Goal: Task Accomplishment & Management: Manage account settings

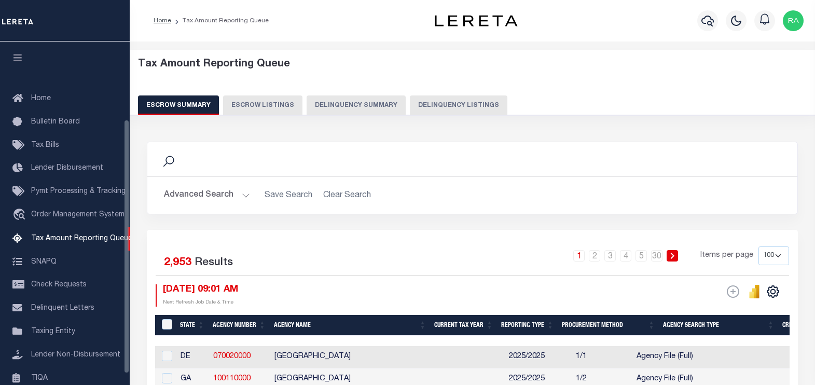
select select "100"
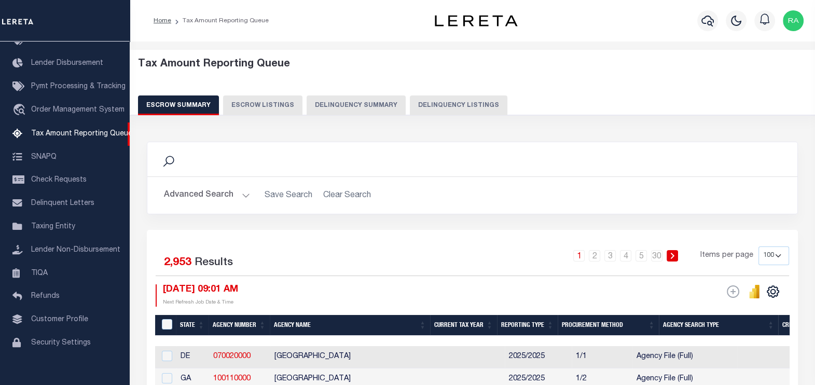
click at [443, 103] on button "Delinquency Listings" at bounding box center [458, 105] width 97 height 20
select select "100"
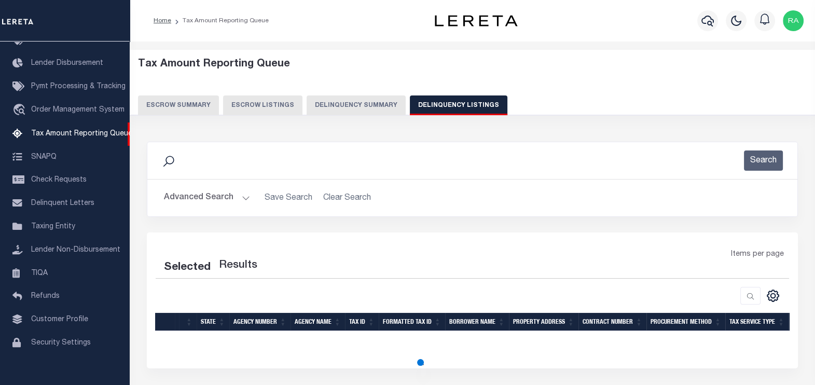
select select "100"
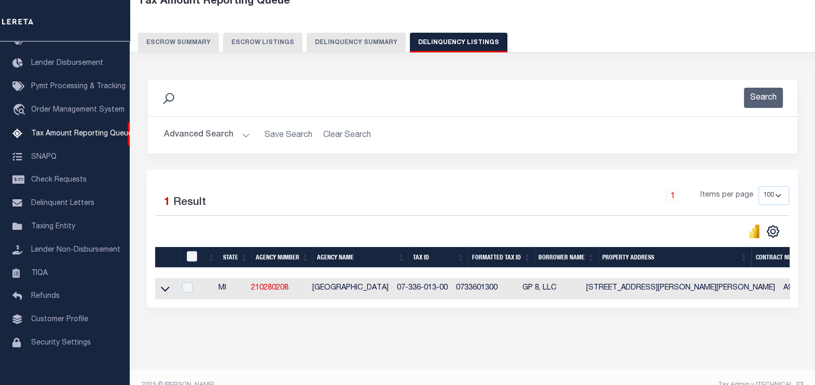
scroll to position [64, 0]
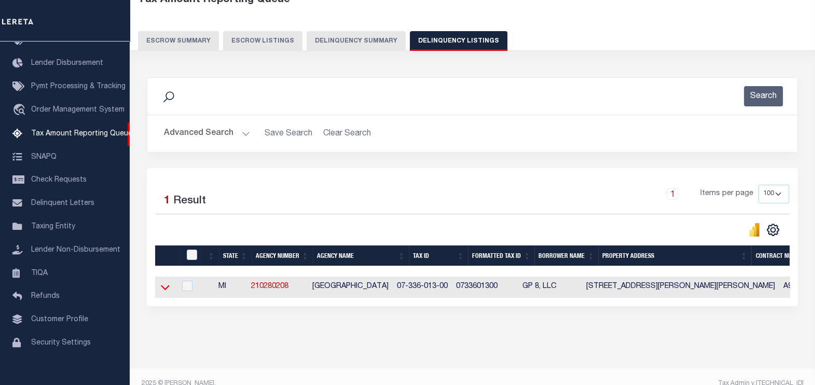
click at [163, 290] on icon at bounding box center [165, 287] width 9 height 11
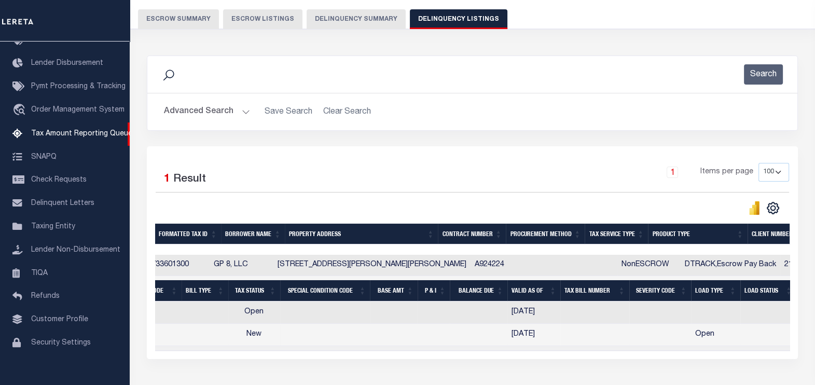
scroll to position [0, 0]
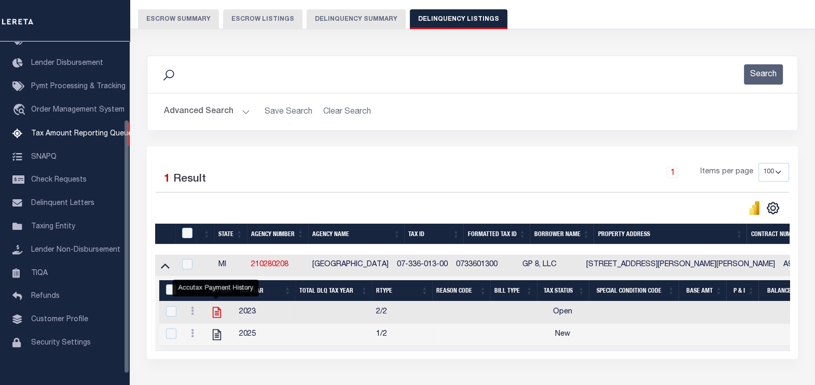
click at [214, 314] on icon "" at bounding box center [216, 311] width 13 height 13
checkbox input "true"
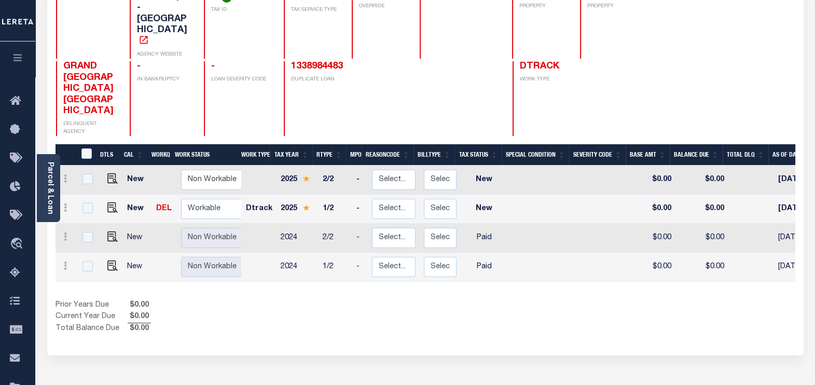
scroll to position [64, 0]
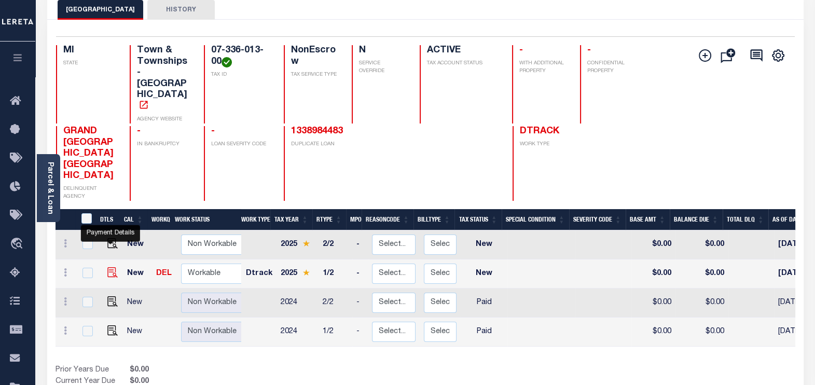
click at [109, 267] on img "" at bounding box center [112, 272] width 10 height 10
checkbox input "true"
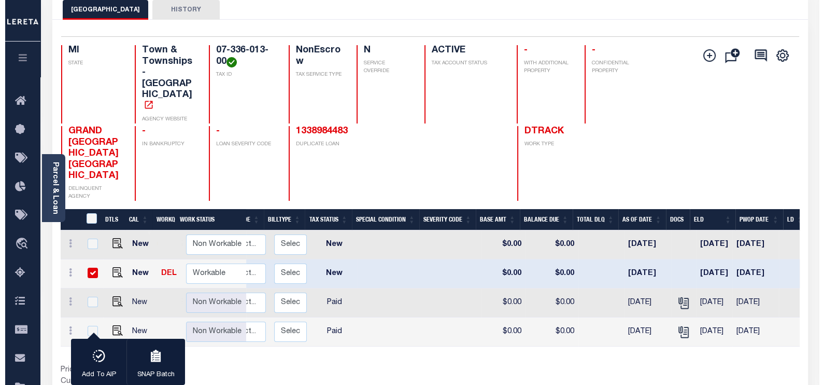
scroll to position [0, 171]
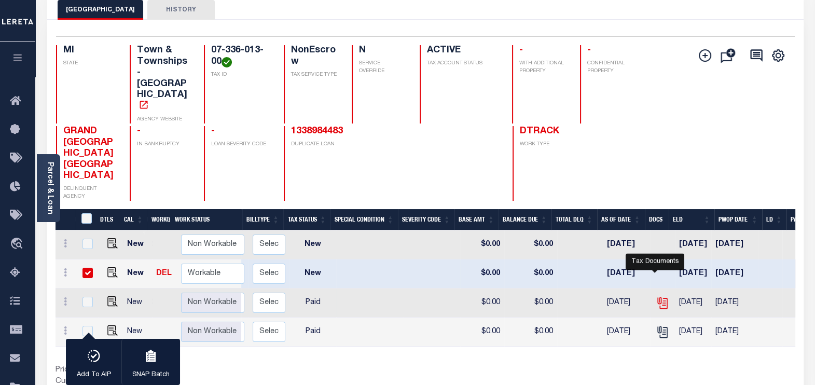
click at [657, 297] on icon "" at bounding box center [661, 301] width 8 height 8
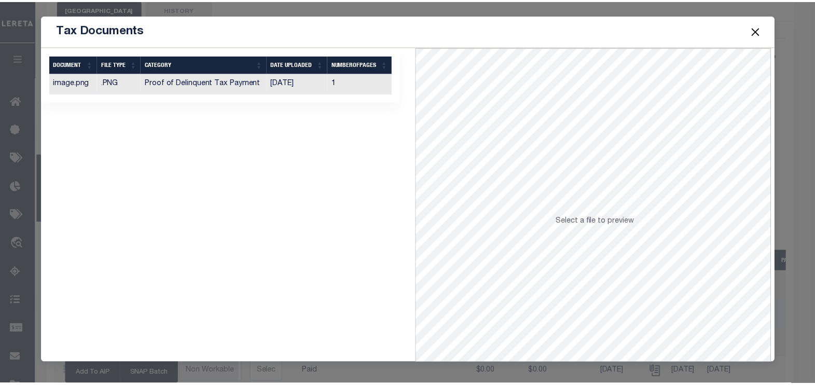
scroll to position [0, 0]
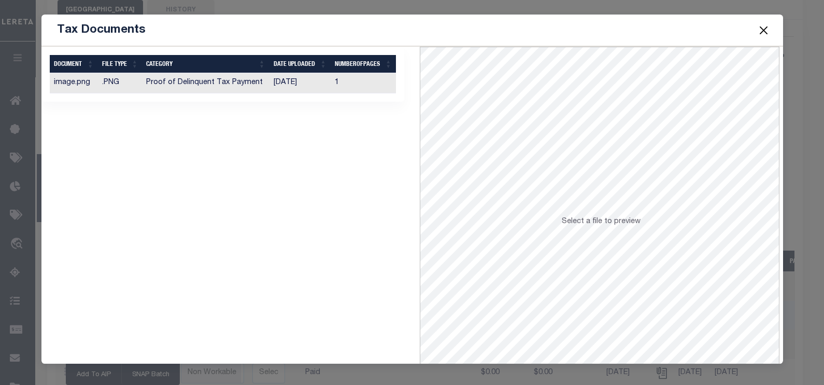
click at [762, 29] on button "Close" at bounding box center [763, 29] width 13 height 13
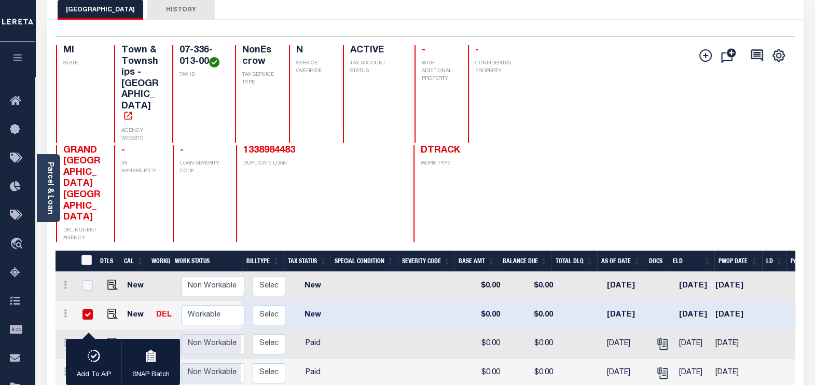
scroll to position [129, 0]
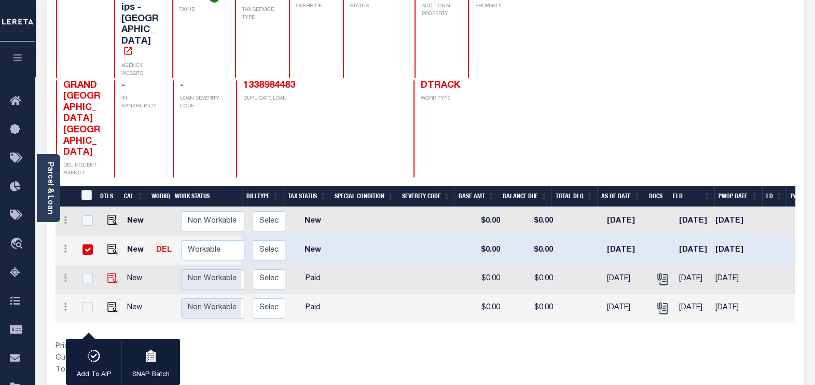
click at [110, 273] on img at bounding box center [112, 278] width 10 height 10
checkbox input "true"
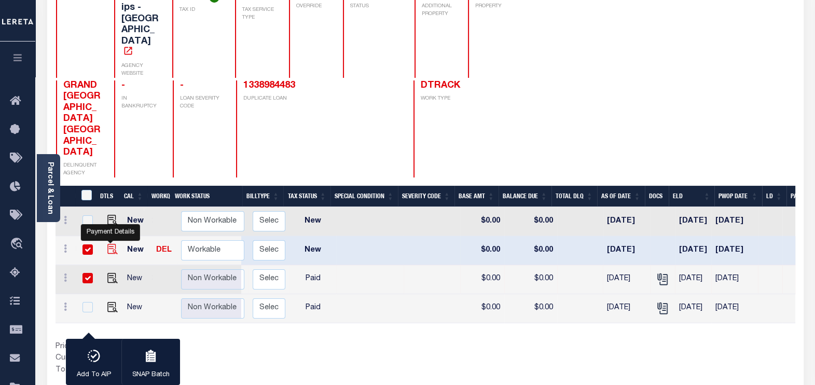
click at [111, 244] on img "" at bounding box center [112, 249] width 10 height 10
checkbox input "false"
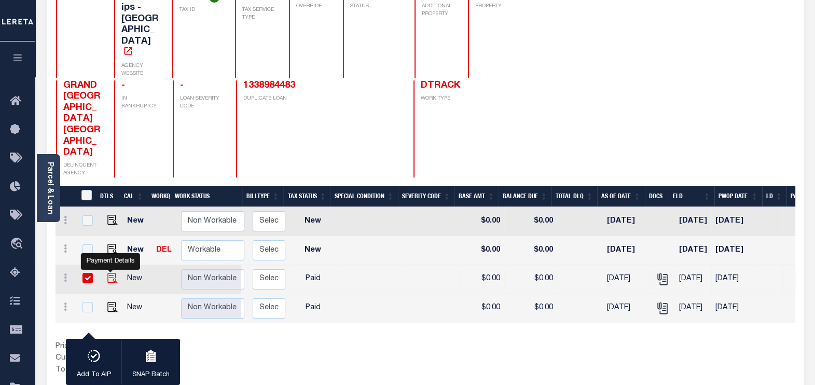
click at [107, 273] on img "" at bounding box center [112, 278] width 10 height 10
checkbox input "false"
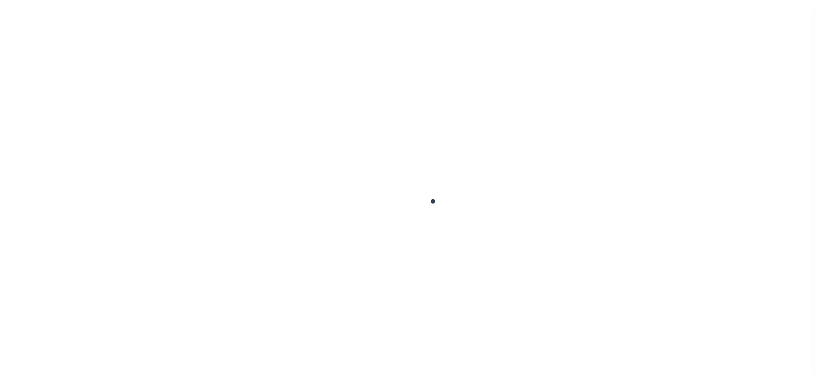
checkbox input "false"
type input "[DATE]"
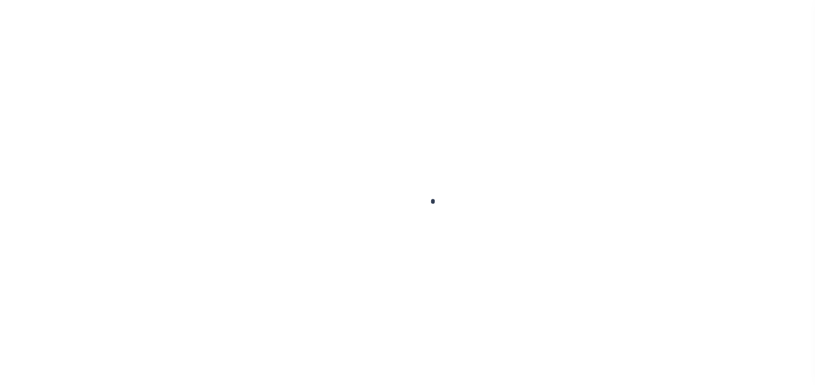
select select "NW2"
select select "PYD"
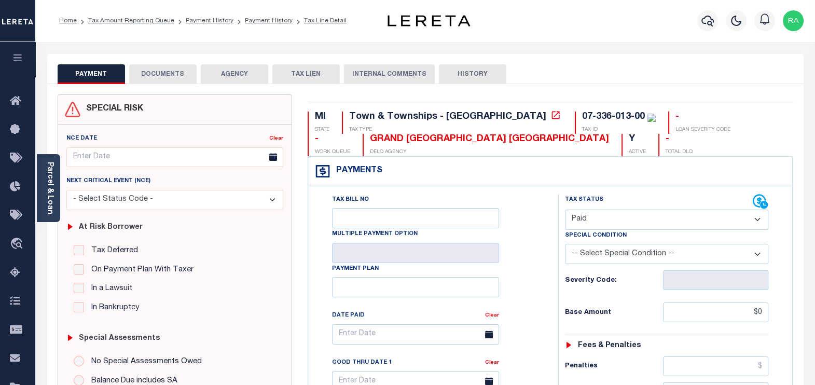
click at [161, 77] on button "DOCUMENTS" at bounding box center [162, 74] width 67 height 20
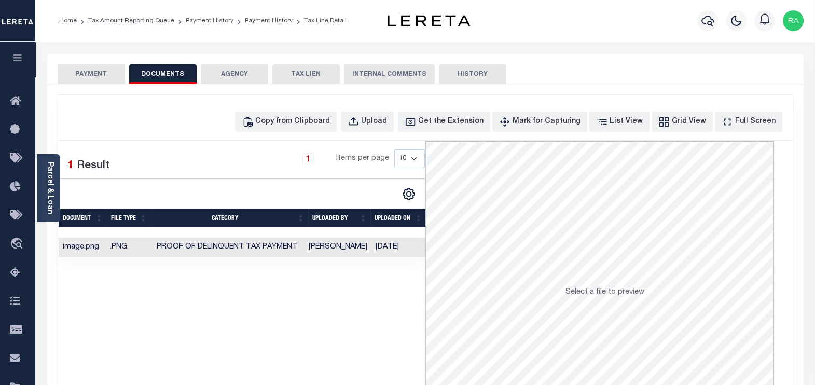
click at [94, 74] on button "PAYMENT" at bounding box center [91, 74] width 67 height 20
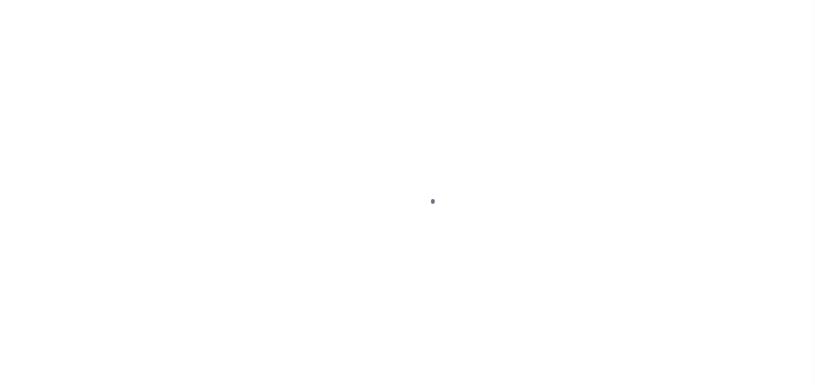
select select "NW2"
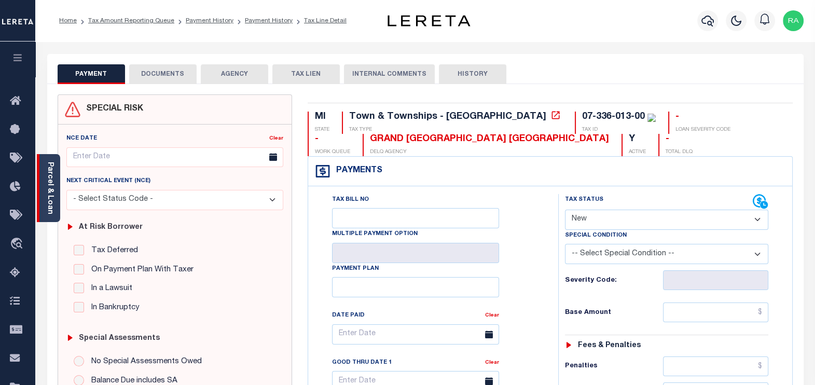
click at [46, 185] on link "Parcel & Loan" at bounding box center [49, 188] width 7 height 52
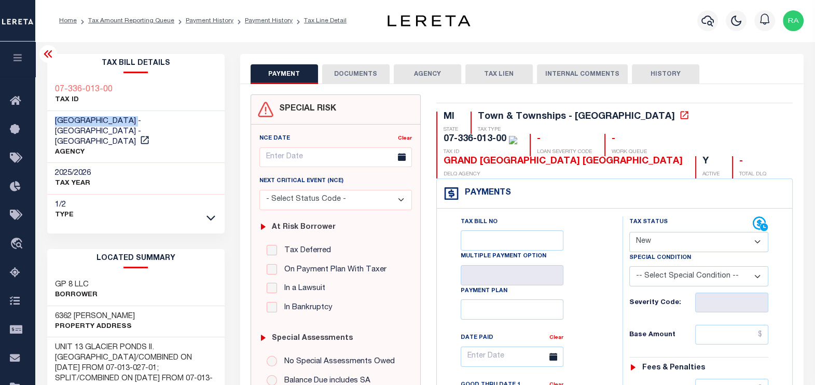
drag, startPoint x: 57, startPoint y: 119, endPoint x: 145, endPoint y: 119, distance: 88.1
click at [141, 119] on span "[GEOGRAPHIC_DATA] - [GEOGRAPHIC_DATA] - [GEOGRAPHIC_DATA]" at bounding box center [98, 131] width 86 height 29
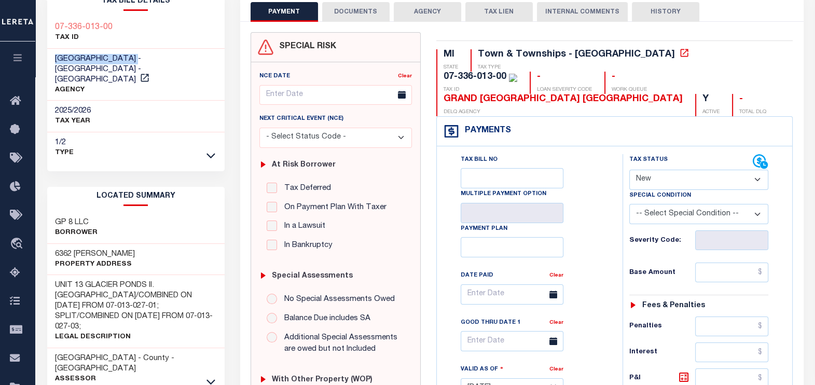
scroll to position [64, 0]
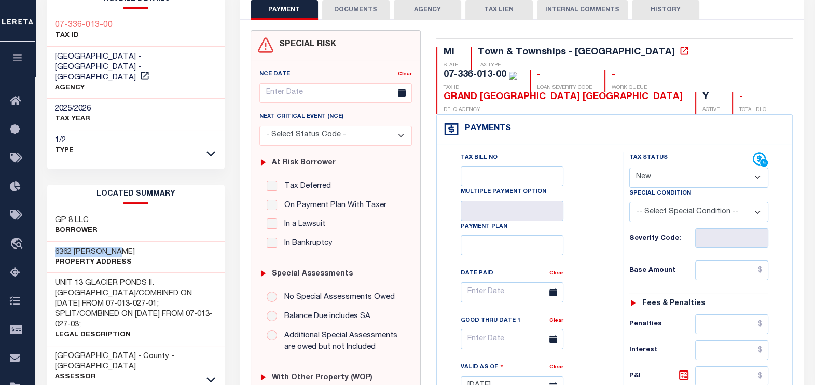
drag, startPoint x: 54, startPoint y: 239, endPoint x: 118, endPoint y: 238, distance: 64.3
click at [118, 242] on div "6362 JEFFREY PL Property Address" at bounding box center [135, 258] width 177 height 32
copy h3 "6362 JEFFREY PL"
drag, startPoint x: 91, startPoint y: 205, endPoint x: 99, endPoint y: 204, distance: 7.3
click at [99, 210] on div "GP 8 LLC Borrower" at bounding box center [135, 226] width 177 height 32
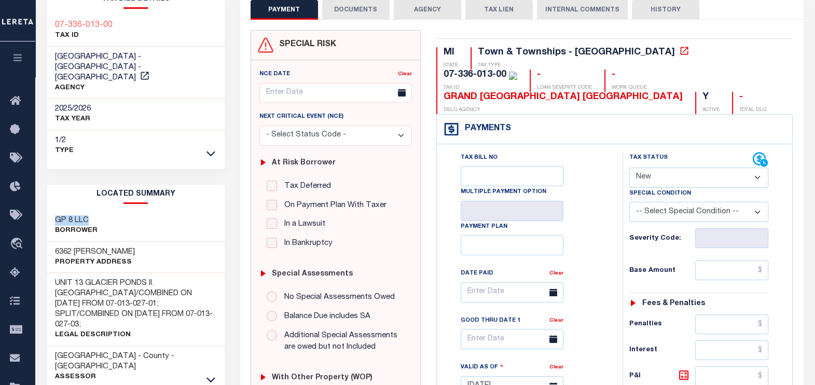
copy h3 "GP 8 LLC"
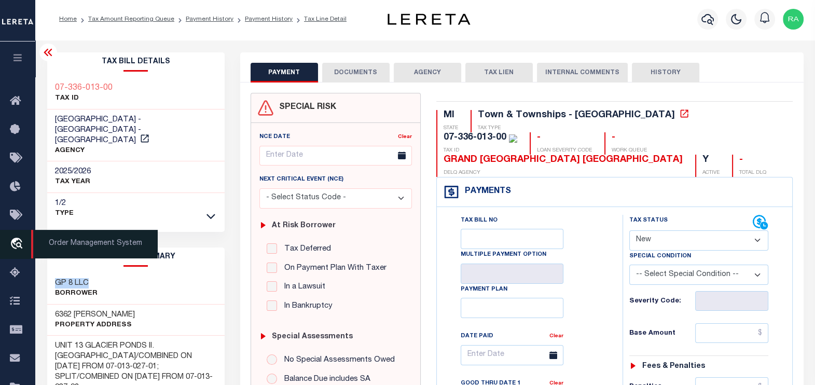
scroll to position [0, 0]
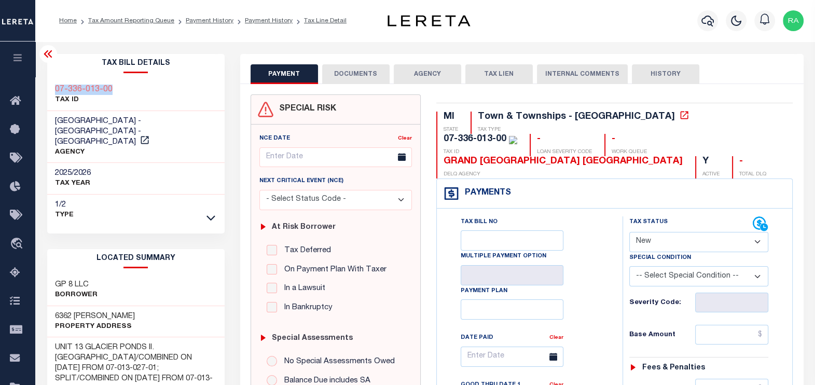
drag, startPoint x: 52, startPoint y: 90, endPoint x: 122, endPoint y: 89, distance: 69.5
click at [122, 89] on div "07-336-013-00 TAX ID" at bounding box center [135, 95] width 177 height 32
copy h3 "07-336-013-00"
drag, startPoint x: 498, startPoint y: 137, endPoint x: 628, endPoint y: 143, distance: 130.8
click at [628, 156] on div "GRAND [GEOGRAPHIC_DATA] [GEOGRAPHIC_DATA]" at bounding box center [562, 161] width 239 height 11
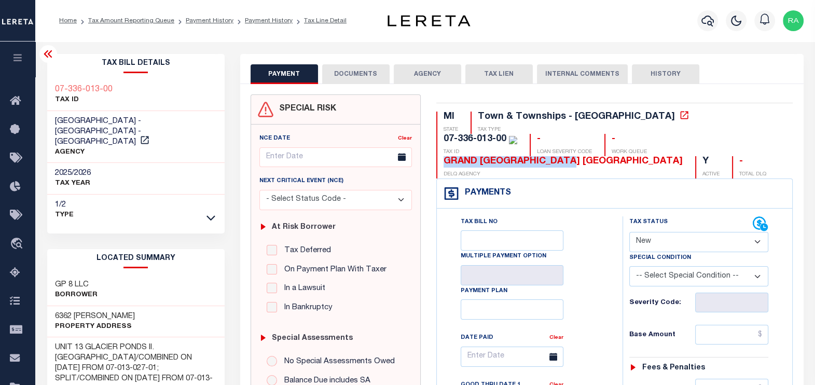
copy div "[GEOGRAPHIC_DATA]"
drag, startPoint x: 53, startPoint y: 271, endPoint x: 90, endPoint y: 275, distance: 37.0
click at [90, 275] on div "GP 8 LLC Borrower" at bounding box center [135, 290] width 177 height 32
copy h3 "GP 8 LLC"
drag, startPoint x: 112, startPoint y: 90, endPoint x: 48, endPoint y: 88, distance: 64.3
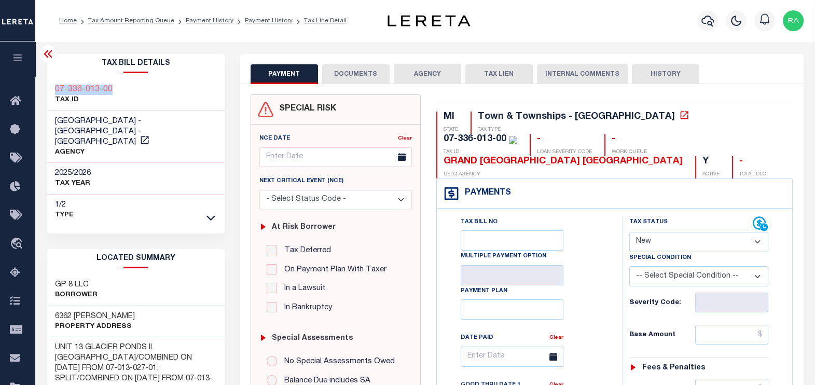
click at [48, 88] on div "07-336-013-00 TAX ID" at bounding box center [135, 95] width 177 height 32
copy h3 "07-336-013-00"
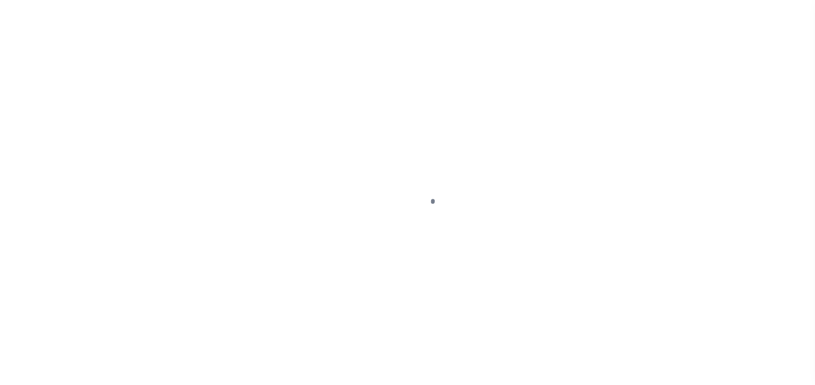
select select "PYD"
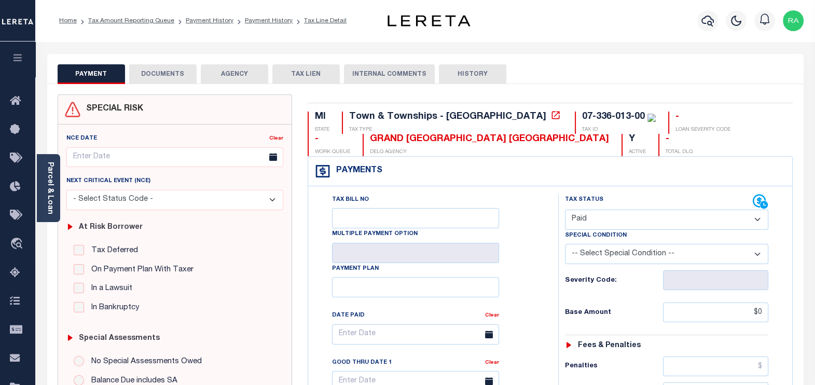
click at [161, 72] on button "DOCUMENTS" at bounding box center [162, 74] width 67 height 20
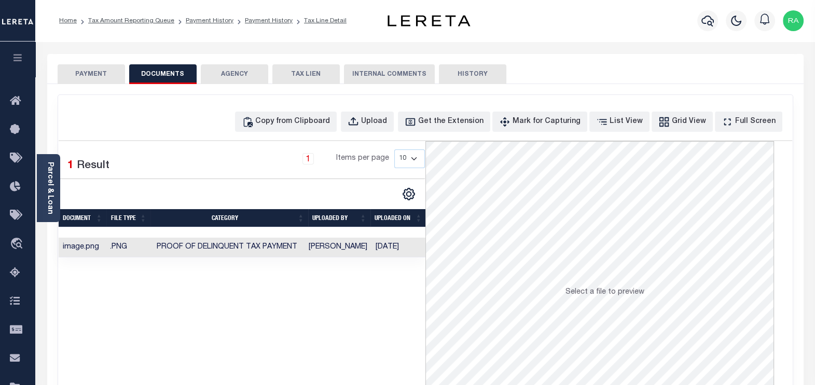
click at [82, 76] on button "PAYMENT" at bounding box center [91, 74] width 67 height 20
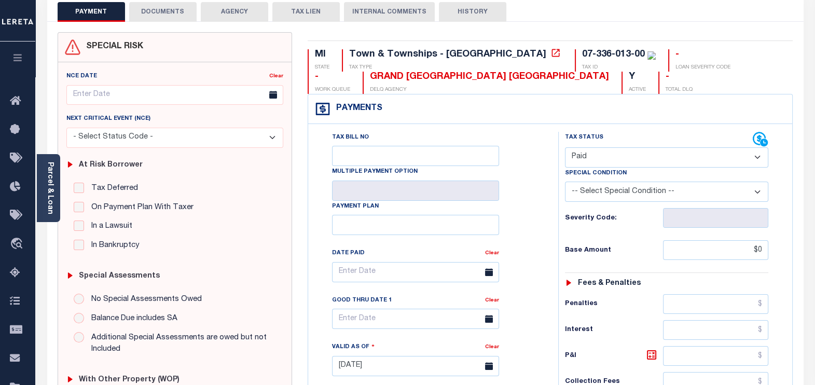
scroll to position [64, 0]
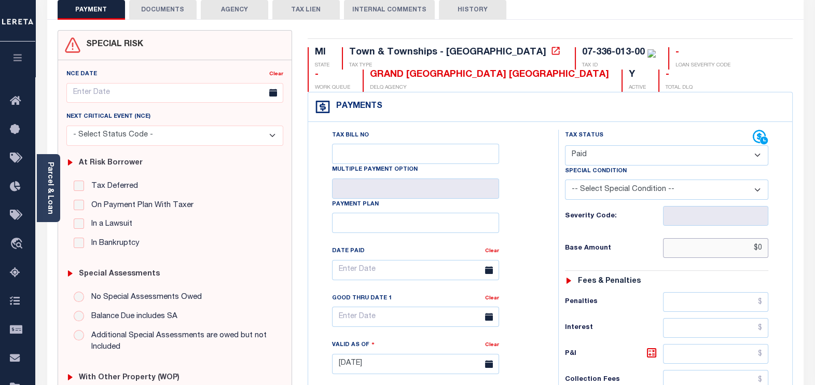
click at [757, 247] on input "$0" at bounding box center [715, 248] width 105 height 20
click at [760, 246] on input "$0" at bounding box center [715, 248] width 105 height 20
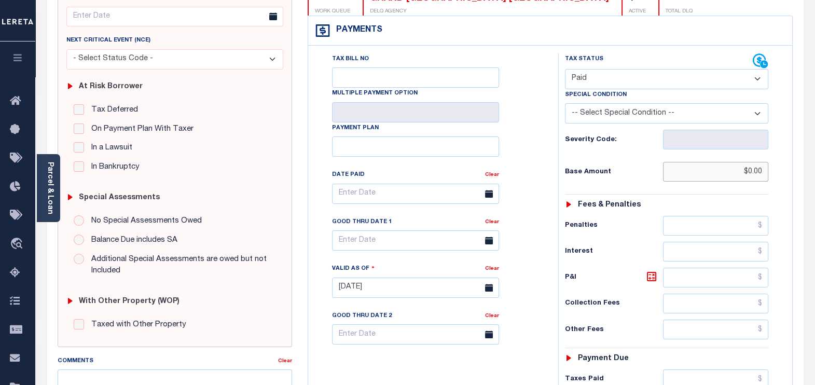
scroll to position [199, 0]
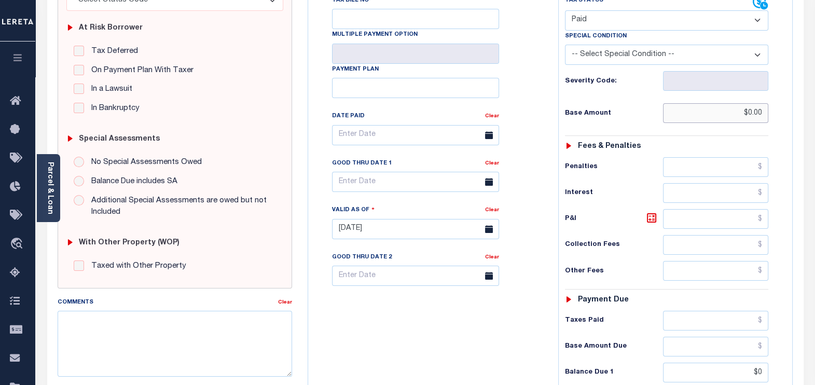
type input "$0.00"
type input "[DATE]"
click at [751, 300] on div "Payment due" at bounding box center [667, 300] width 204 height 9
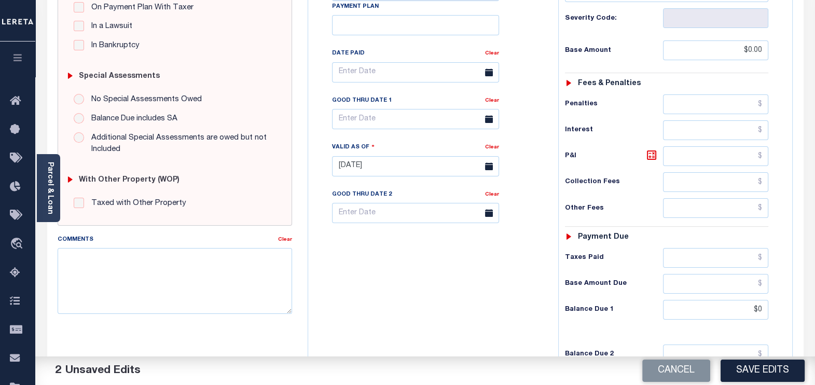
scroll to position [264, 0]
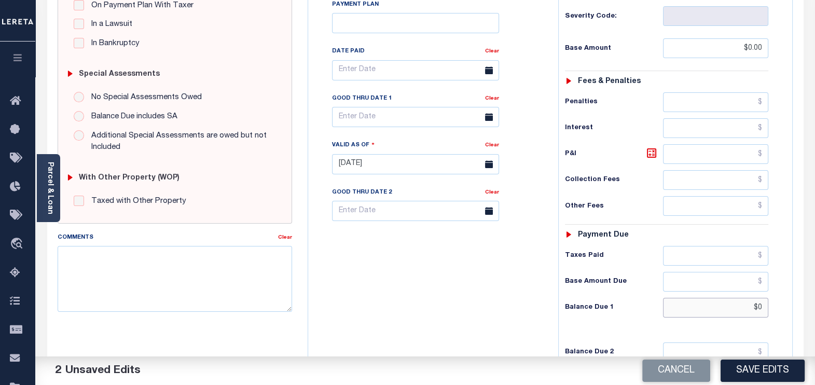
click at [754, 301] on input "$0" at bounding box center [715, 308] width 105 height 20
type input "$0.00"
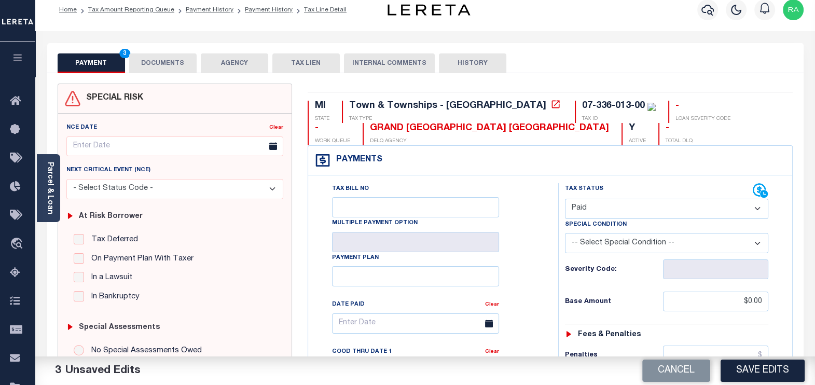
scroll to position [0, 0]
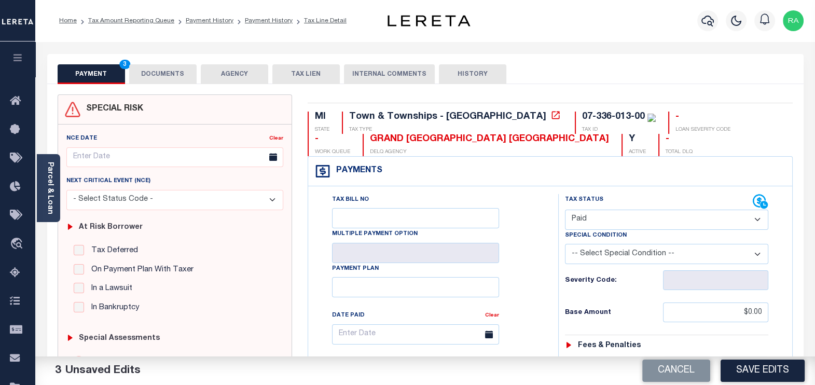
click at [167, 71] on button "DOCUMENTS" at bounding box center [162, 74] width 67 height 20
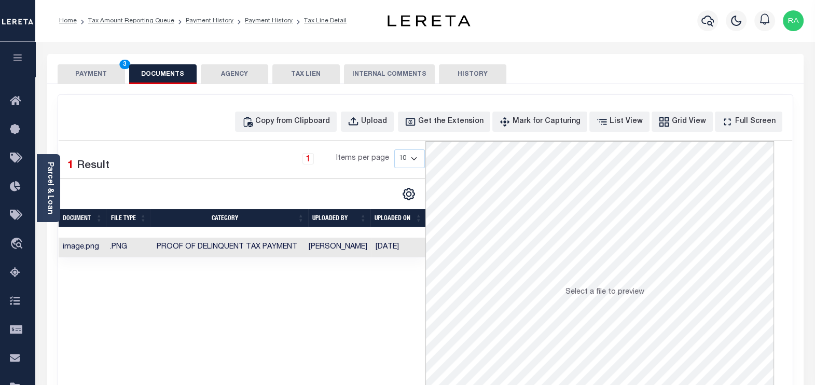
click at [74, 69] on button "PAYMENT 3" at bounding box center [91, 74] width 67 height 20
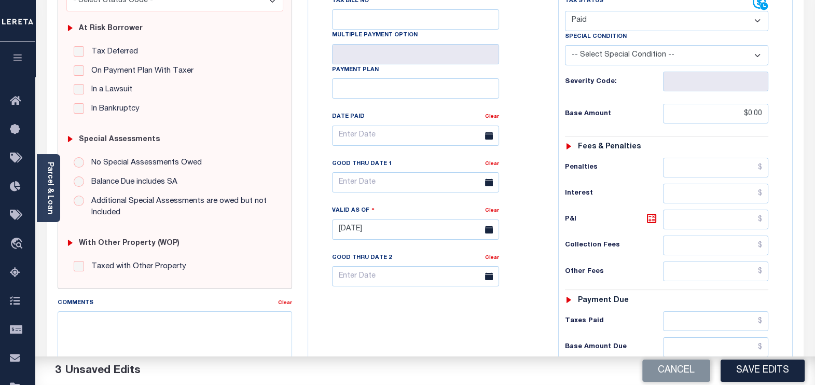
scroll to position [394, 0]
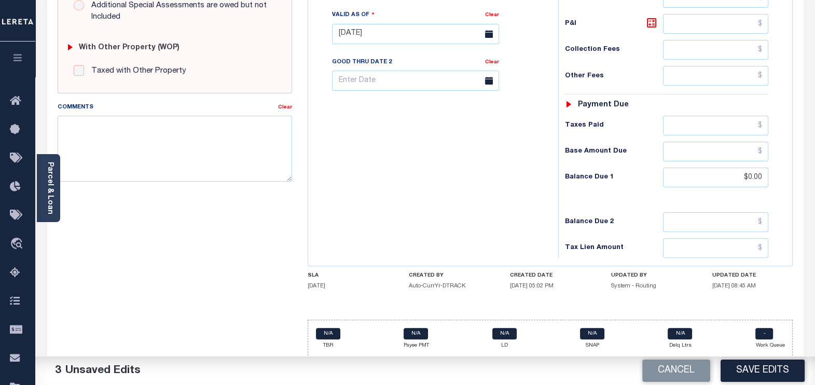
click at [770, 371] on button "Save Edits" at bounding box center [762, 370] width 84 height 22
checkbox input "false"
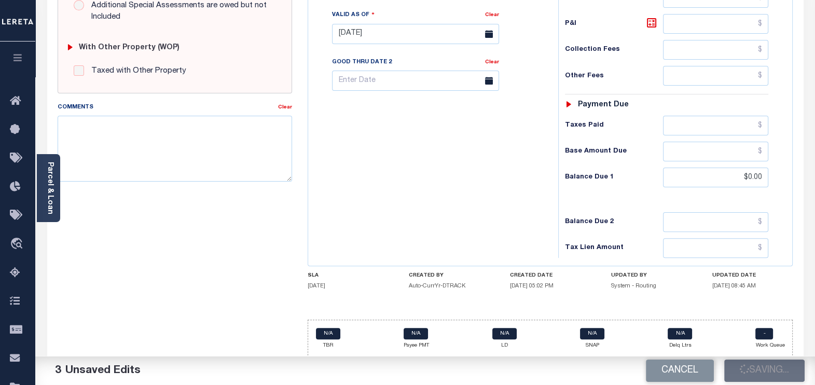
type input "$0"
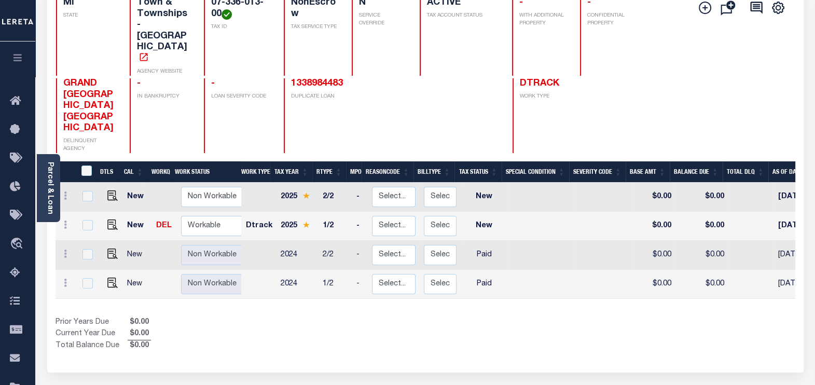
scroll to position [129, 0]
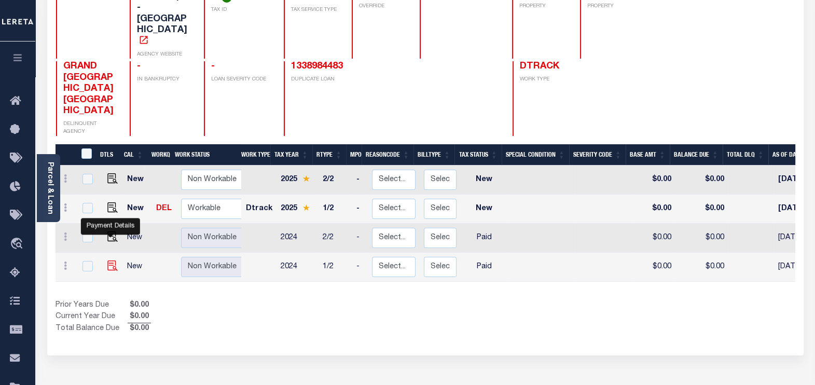
click at [107, 260] on img "" at bounding box center [112, 265] width 10 height 10
checkbox input "true"
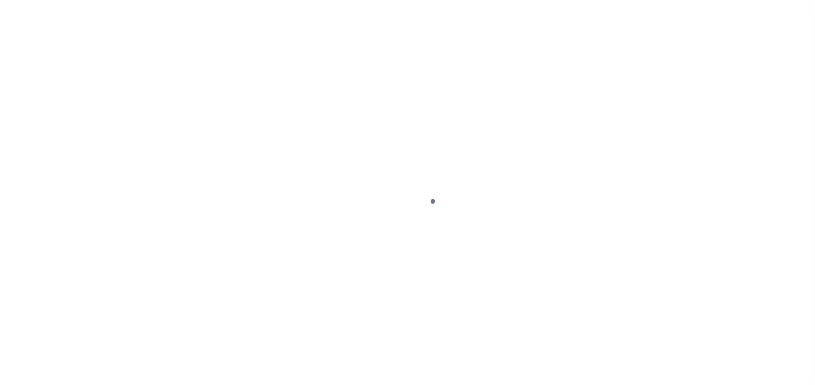
select select "PYD"
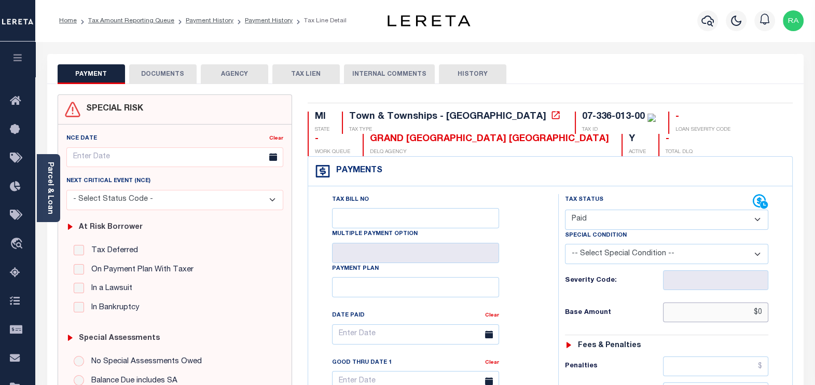
click at [751, 313] on input "$0" at bounding box center [715, 312] width 105 height 20
click at [762, 309] on input "$0" at bounding box center [715, 312] width 105 height 20
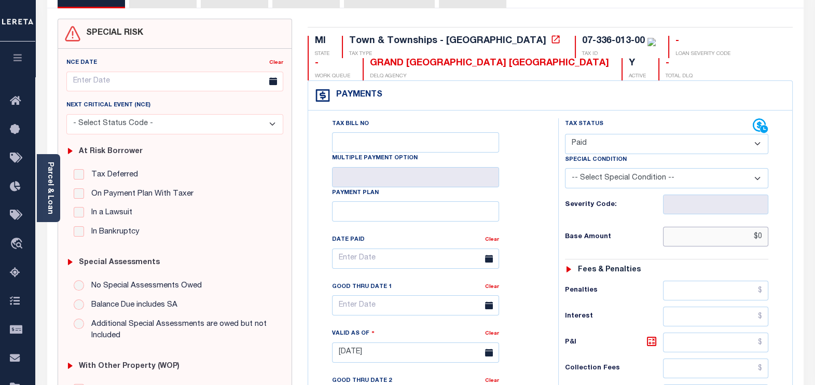
scroll to position [129, 0]
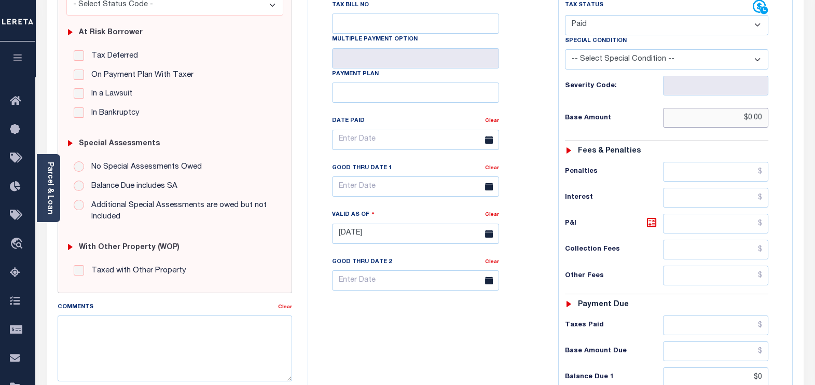
type input "$0.00"
type input "[DATE]"
click at [749, 324] on input "text" at bounding box center [715, 325] width 105 height 20
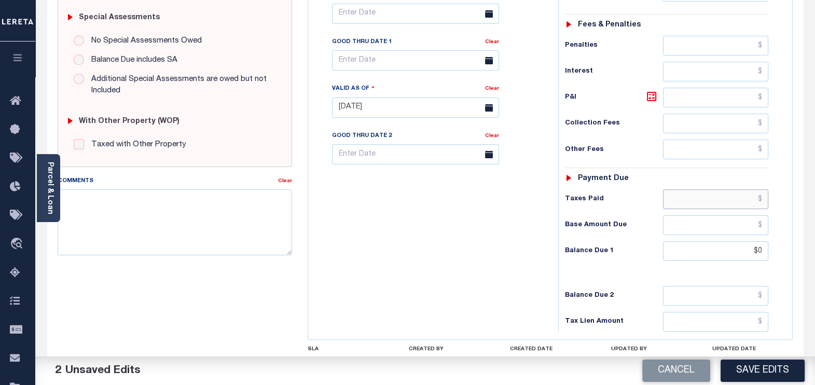
scroll to position [324, 0]
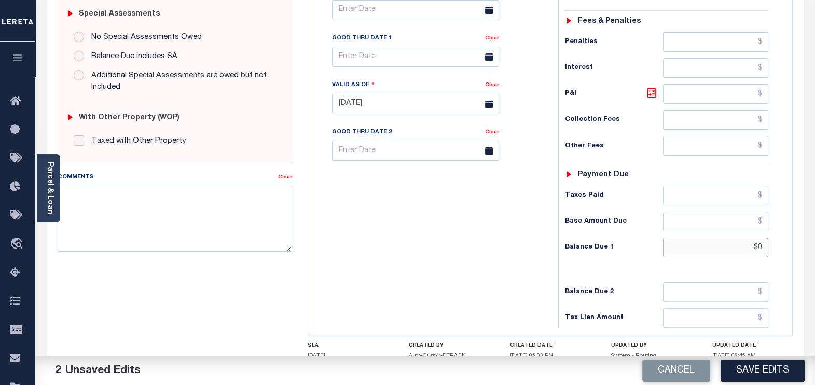
click at [751, 246] on input "$0" at bounding box center [715, 247] width 105 height 20
type input "$0.00"
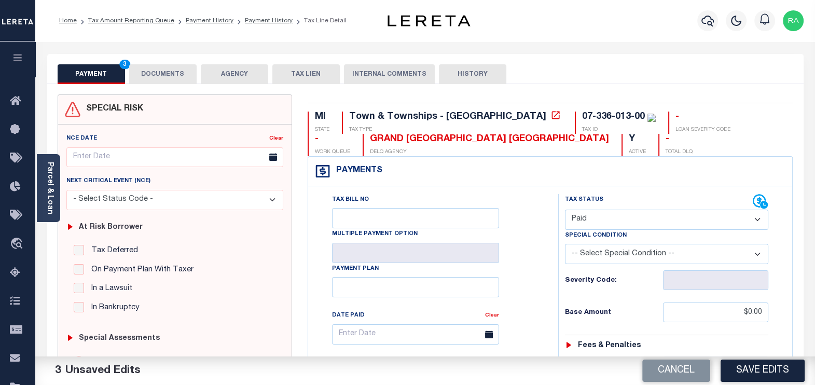
click at [171, 74] on button "DOCUMENTS" at bounding box center [162, 74] width 67 height 20
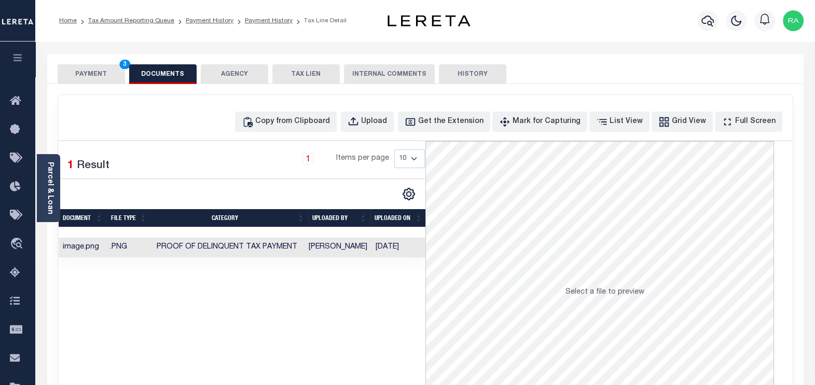
click at [83, 73] on button "PAYMENT 3" at bounding box center [91, 74] width 67 height 20
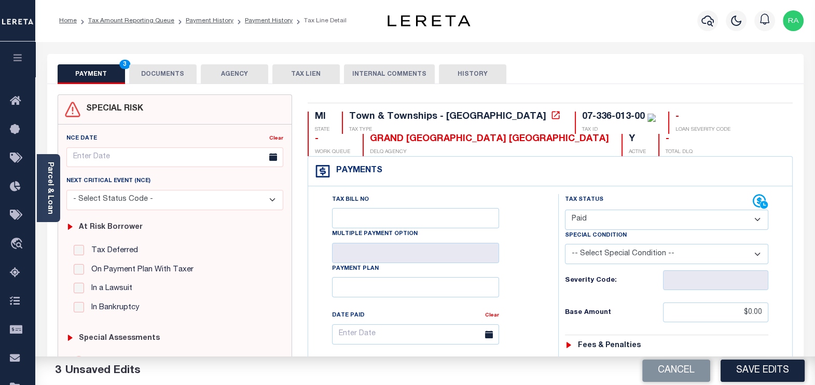
click at [173, 74] on button "DOCUMENTS" at bounding box center [162, 74] width 67 height 20
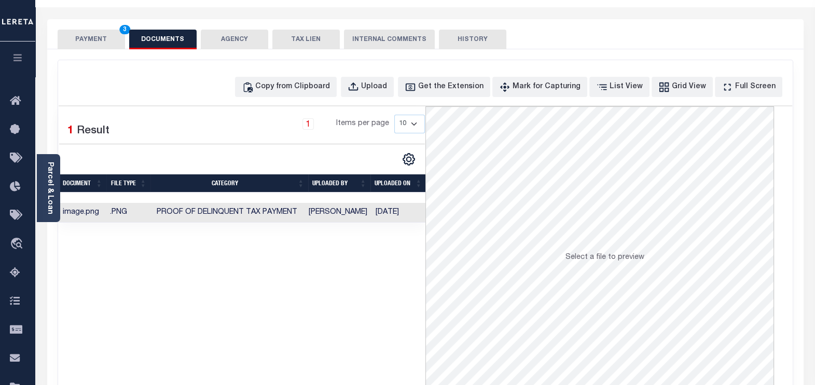
scroll to position [64, 0]
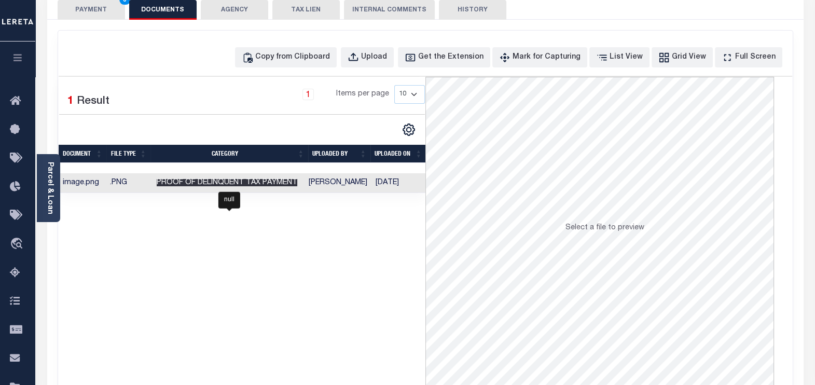
click at [226, 181] on span "Proof of Delinquent Tax Payment" at bounding box center [227, 182] width 141 height 7
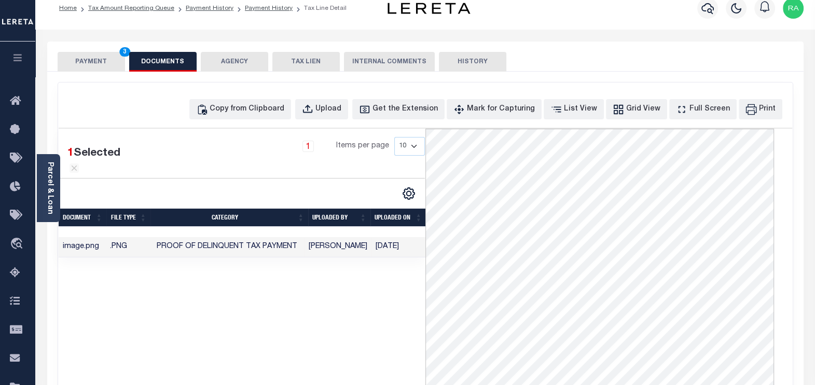
scroll to position [0, 0]
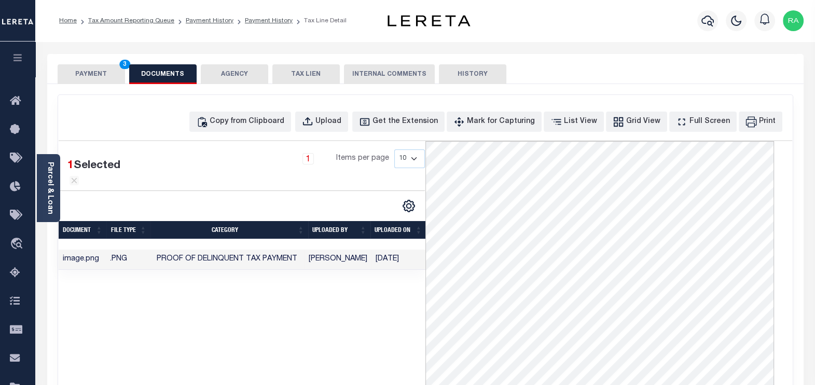
click at [83, 76] on button "PAYMENT 3" at bounding box center [91, 74] width 67 height 20
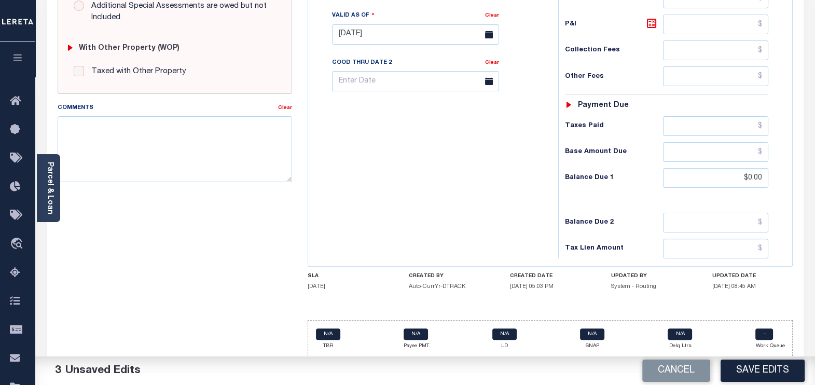
scroll to position [394, 0]
click at [772, 370] on button "Save Edits" at bounding box center [762, 370] width 84 height 22
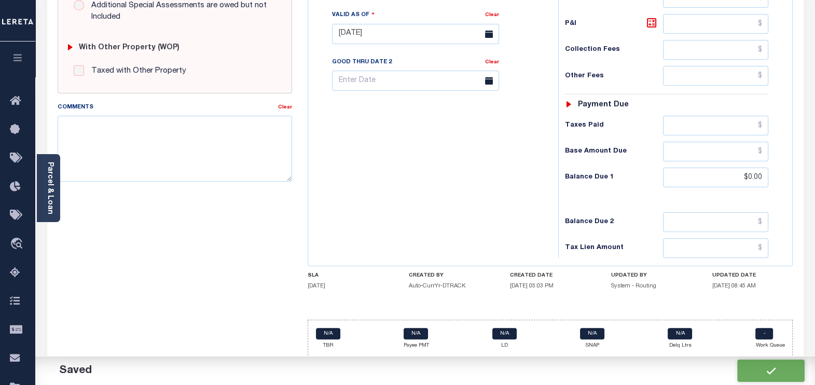
checkbox input "false"
type input "$0"
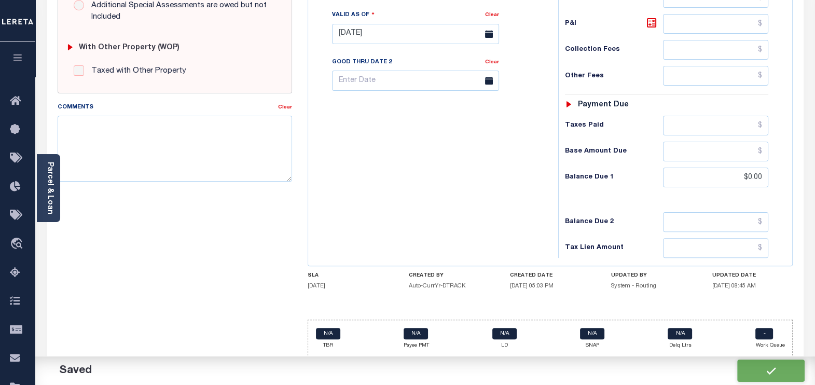
type input "$0"
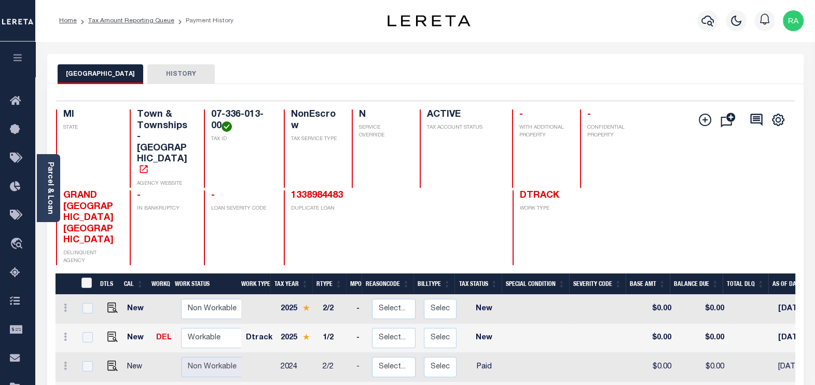
scroll to position [194, 0]
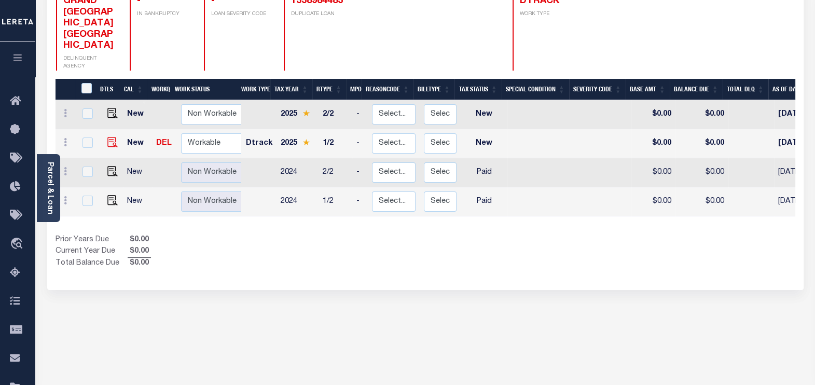
click at [108, 137] on img at bounding box center [112, 142] width 10 height 10
checkbox input "true"
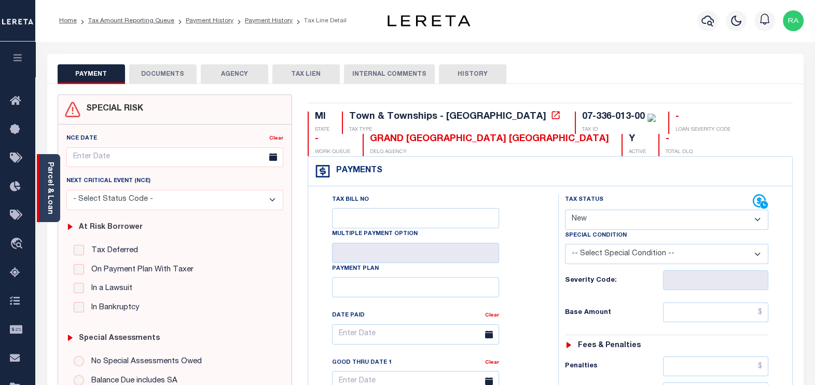
click at [51, 190] on link "Parcel & Loan" at bounding box center [49, 188] width 7 height 52
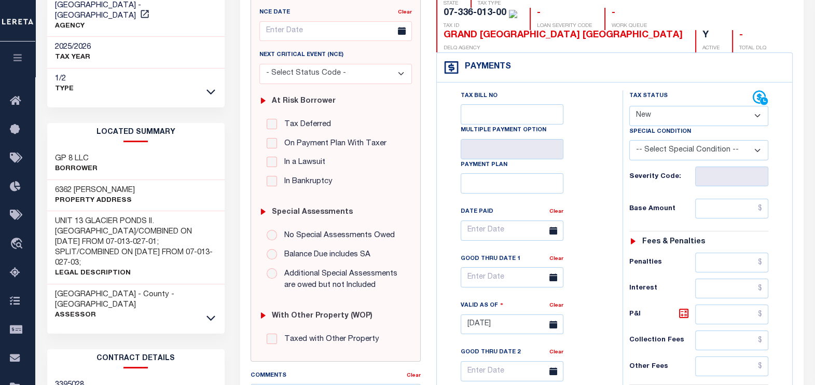
scroll to position [129, 0]
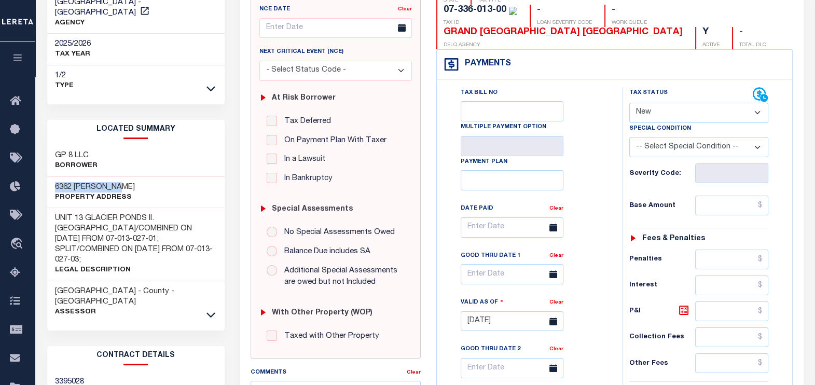
drag, startPoint x: 56, startPoint y: 174, endPoint x: 135, endPoint y: 174, distance: 79.3
click at [135, 177] on div "6362 [PERSON_NAME] Property Address" at bounding box center [135, 193] width 177 height 32
click at [691, 111] on select "- Select Status Code - Open Due/Unpaid Paid Incomplete No Tax Due Internal Refu…" at bounding box center [698, 113] width 139 height 20
select select "DUE"
click at [629, 103] on select "- Select Status Code - Open Due/Unpaid Paid Incomplete No Tax Due Internal Refu…" at bounding box center [698, 113] width 139 height 20
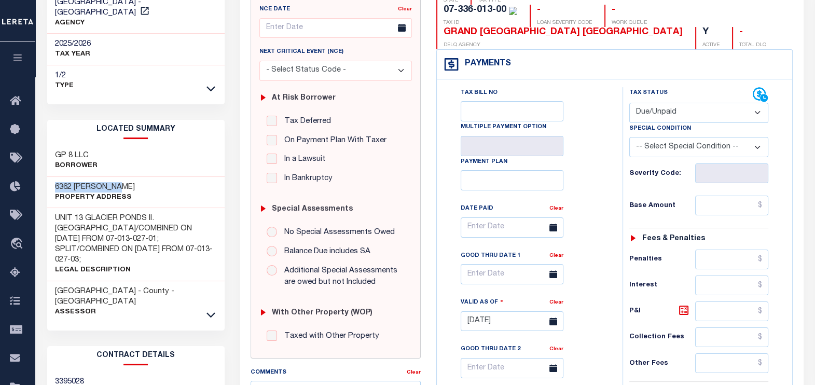
type input "[DATE]"
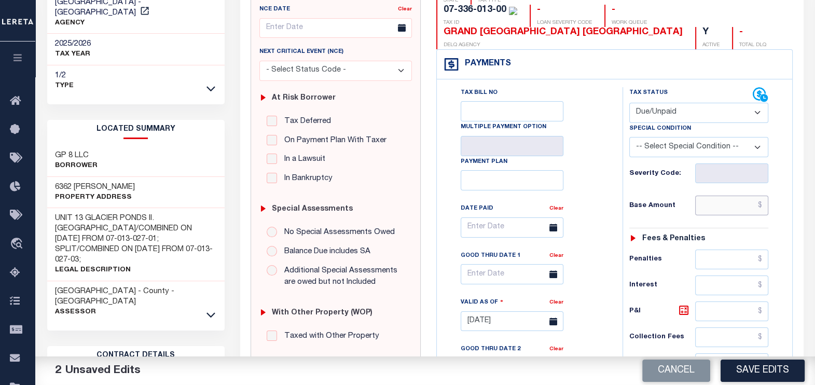
click at [720, 205] on input "text" at bounding box center [731, 205] width 73 height 20
paste input "562.78"
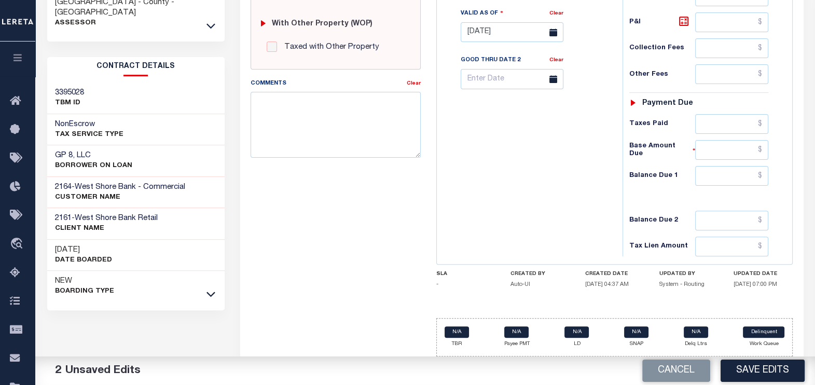
scroll to position [419, 0]
type input "$562.78"
click at [722, 170] on input "text" at bounding box center [731, 175] width 73 height 20
paste input "573.93"
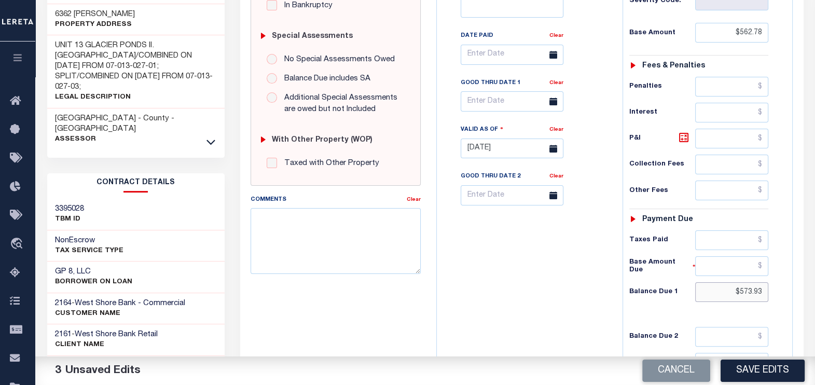
scroll to position [225, 0]
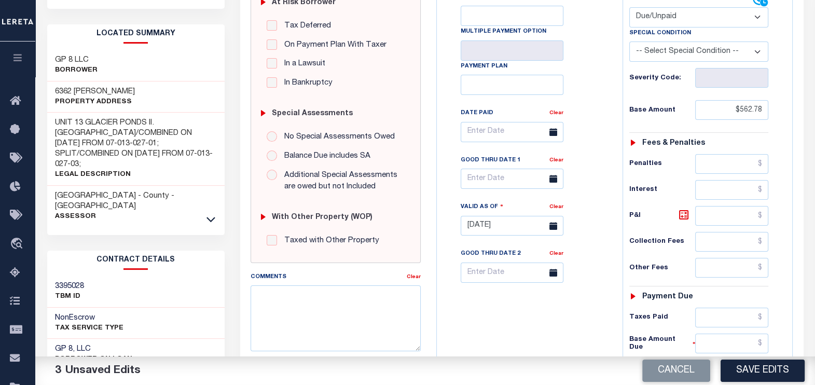
type input "$573.93"
click at [511, 178] on input "text" at bounding box center [511, 179] width 103 height 20
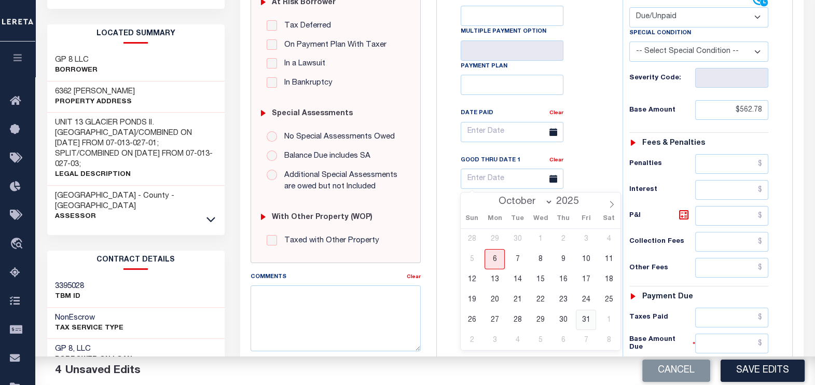
click at [589, 319] on span "31" at bounding box center [586, 320] width 20 height 20
type input "[DATE]"
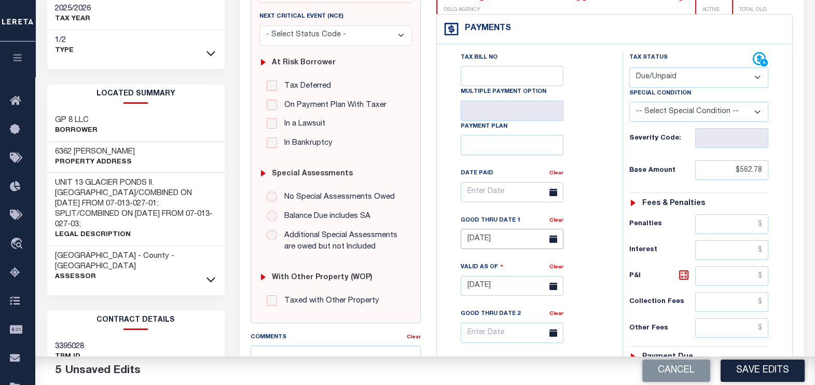
scroll to position [194, 0]
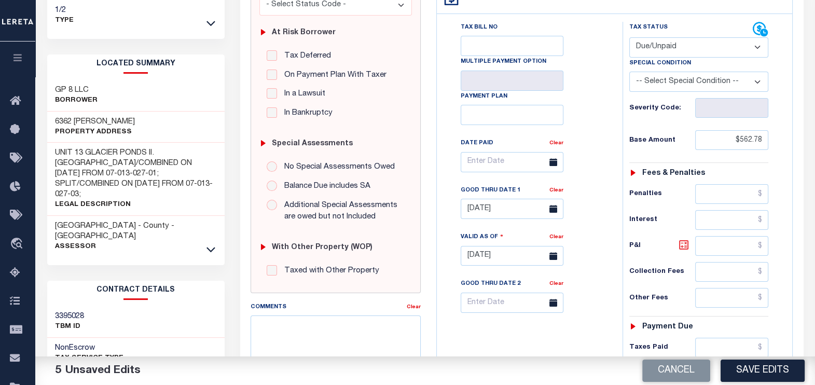
click at [680, 243] on icon at bounding box center [683, 245] width 12 height 12
type input "$11.15"
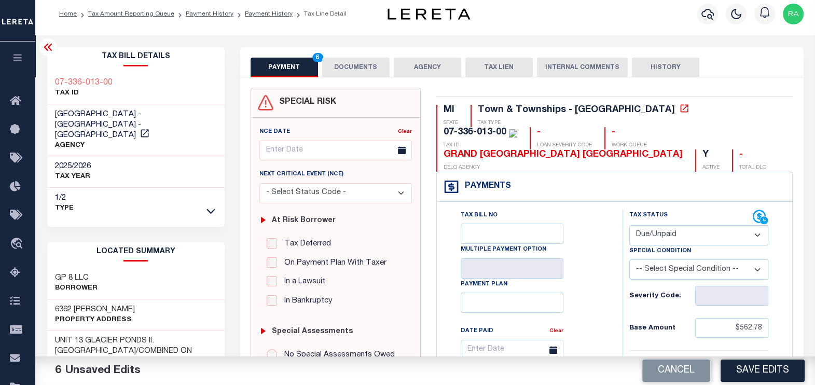
scroll to position [0, 0]
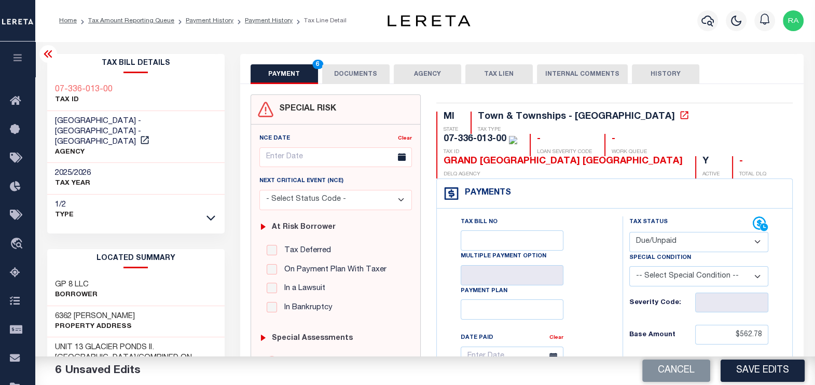
click at [335, 79] on button "DOCUMENTS" at bounding box center [355, 74] width 67 height 20
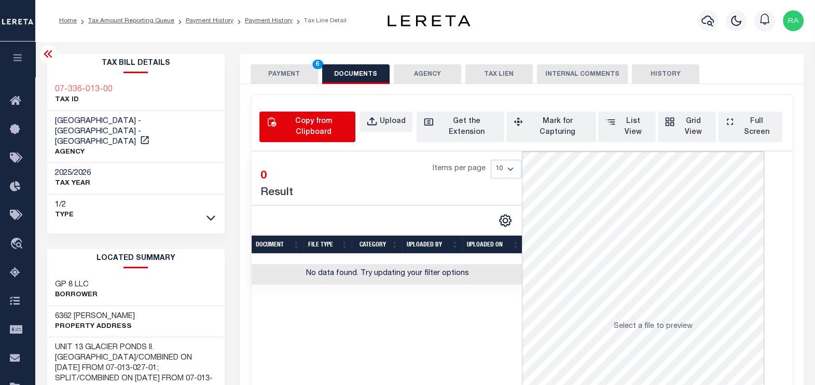
click at [316, 123] on div "Copy from Clipboard" at bounding box center [313, 127] width 70 height 22
select select "POP"
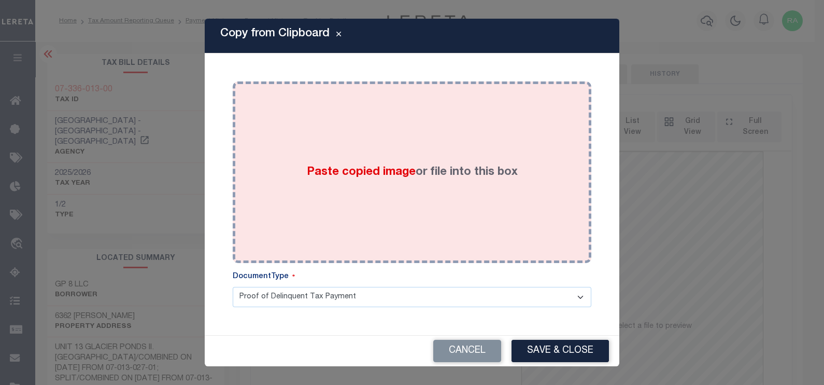
click at [314, 135] on div "Paste copied image or file into this box" at bounding box center [412, 172] width 343 height 166
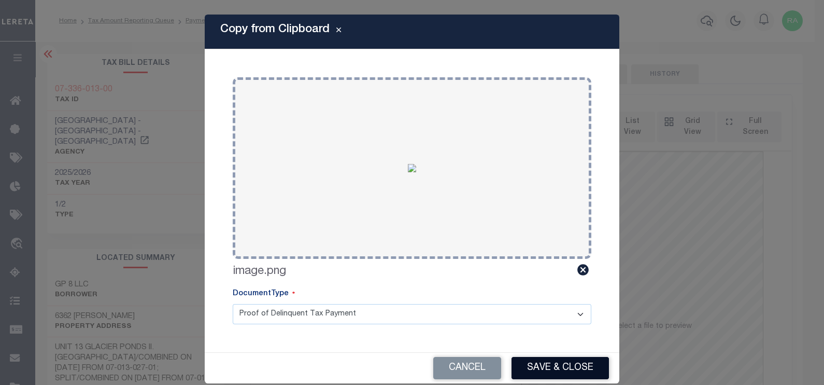
click at [526, 365] on button "Save & Close" at bounding box center [560, 368] width 97 height 22
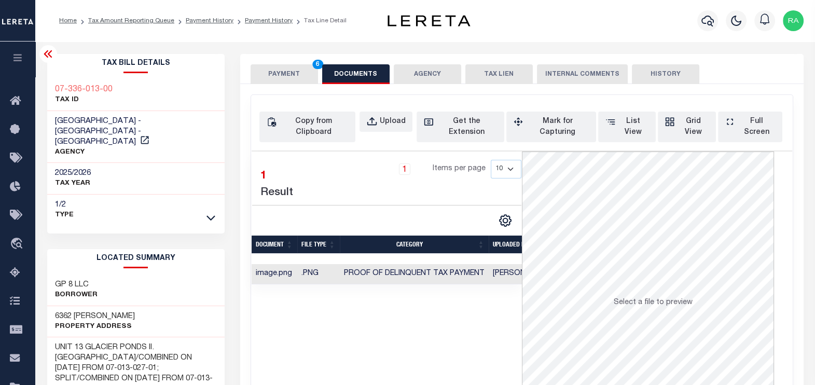
click at [280, 67] on button "PAYMENT 6" at bounding box center [283, 74] width 67 height 20
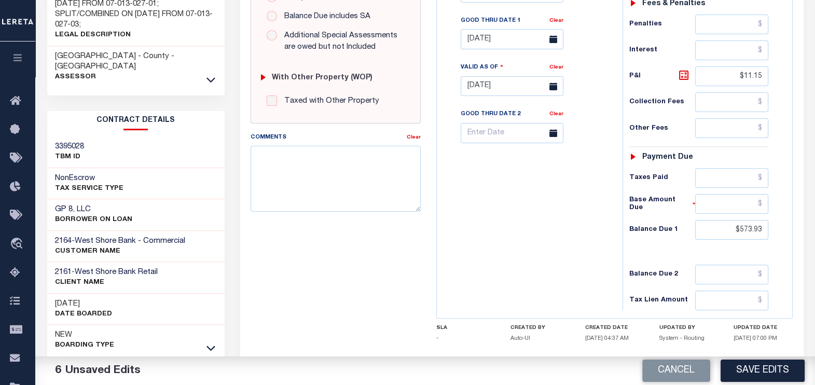
scroll to position [416, 0]
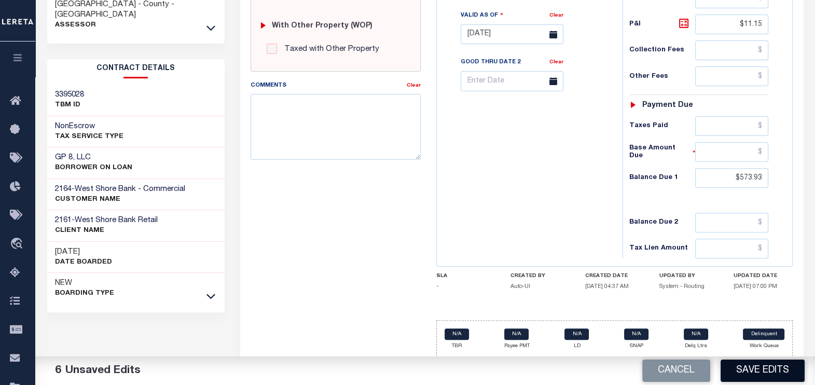
click at [761, 369] on button "Save Edits" at bounding box center [762, 370] width 84 height 22
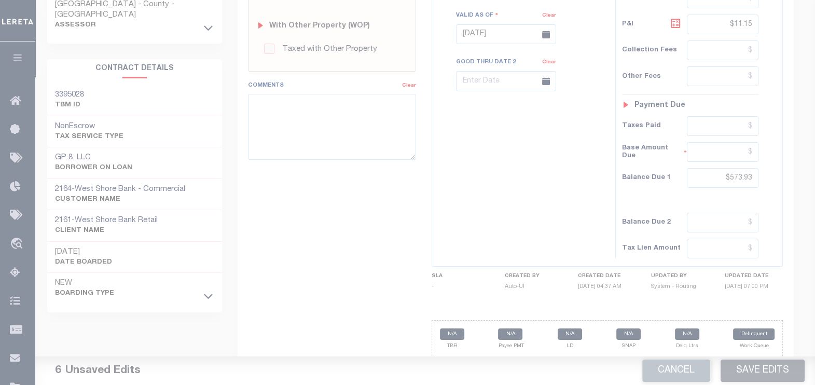
scroll to position [394, 0]
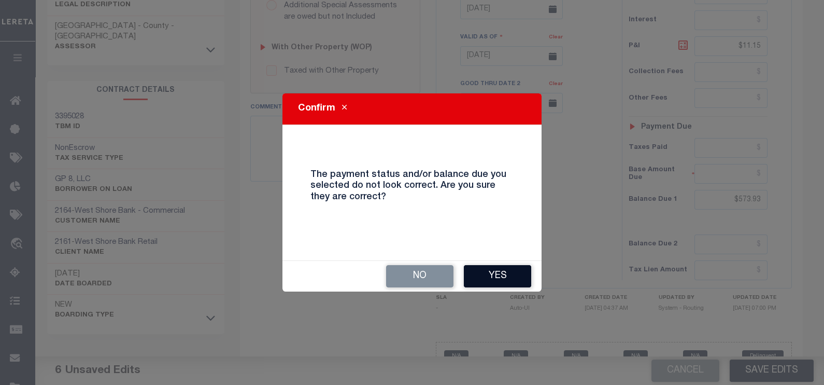
click at [500, 277] on button "Yes" at bounding box center [497, 276] width 67 height 22
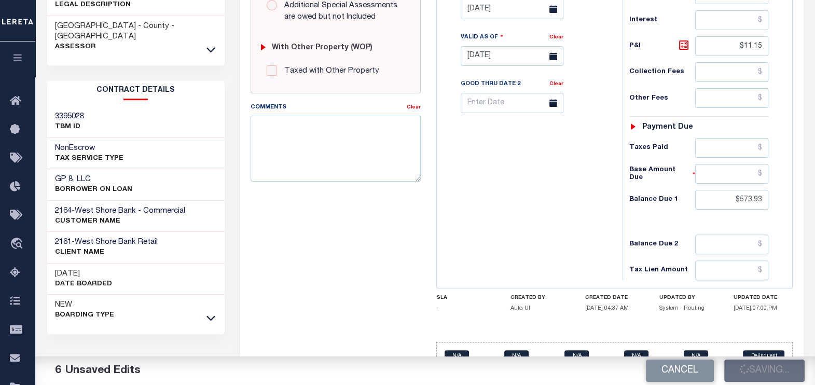
checkbox input "false"
type input "$562.78"
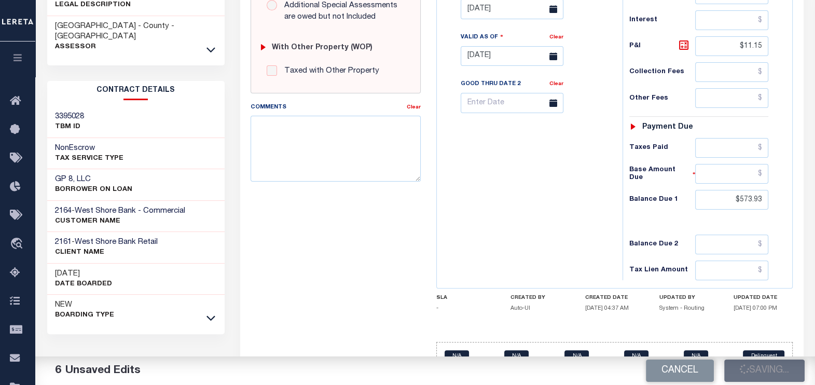
type input "$11.15"
type input "$573.93"
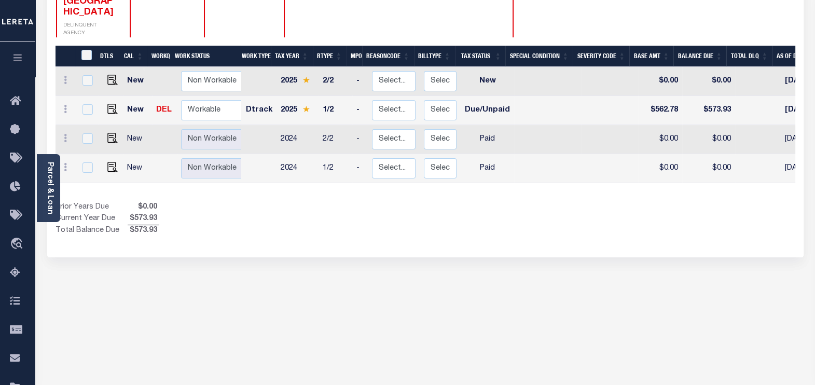
scroll to position [254, 0]
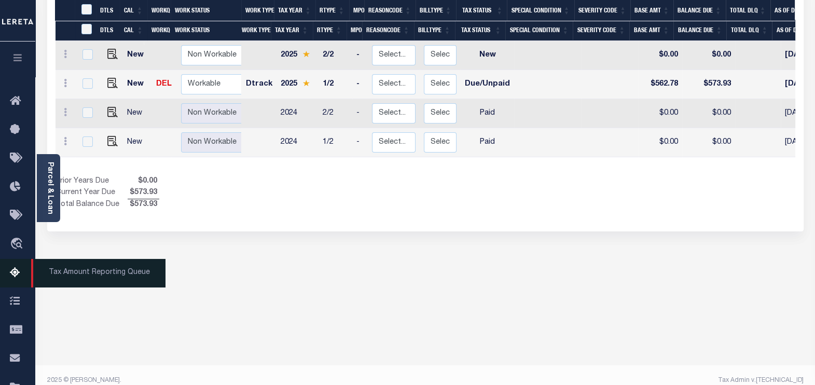
click at [16, 272] on icon at bounding box center [18, 273] width 17 height 13
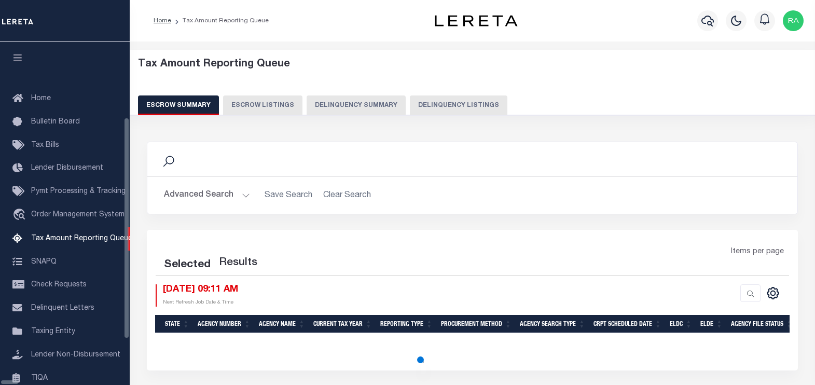
click at [428, 104] on button "Delinquency Listings" at bounding box center [458, 105] width 97 height 20
select select "100"
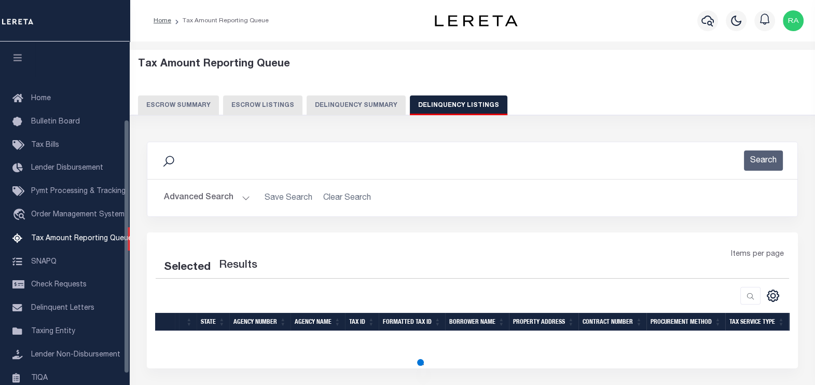
scroll to position [105, 0]
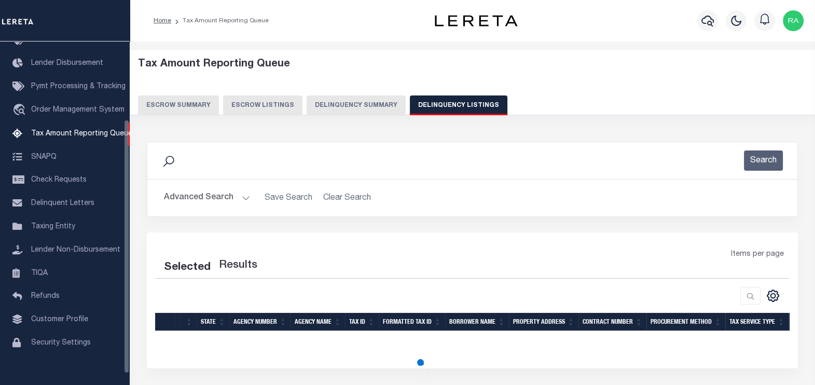
select select "100"
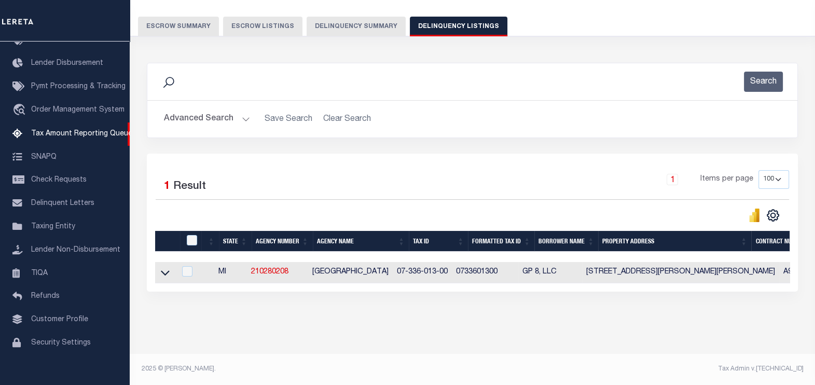
scroll to position [86, 0]
click at [163, 267] on icon at bounding box center [165, 272] width 9 height 11
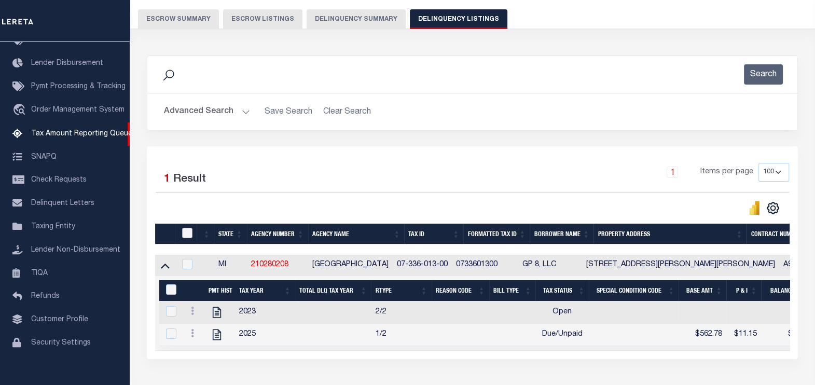
click at [188, 230] on input "checkbox" at bounding box center [187, 233] width 10 height 10
checkbox input "true"
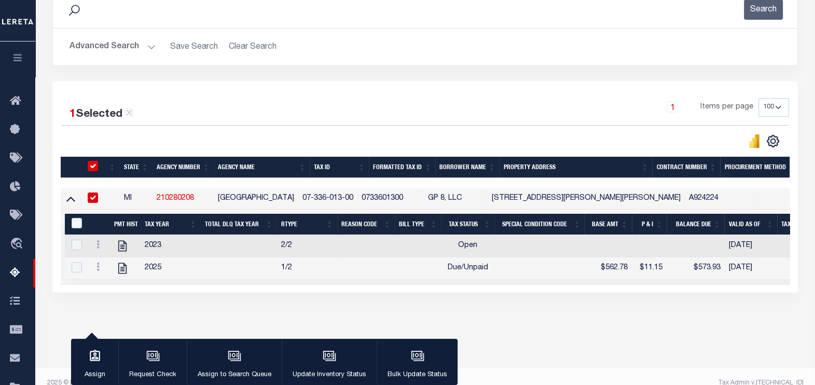
scroll to position [164, 0]
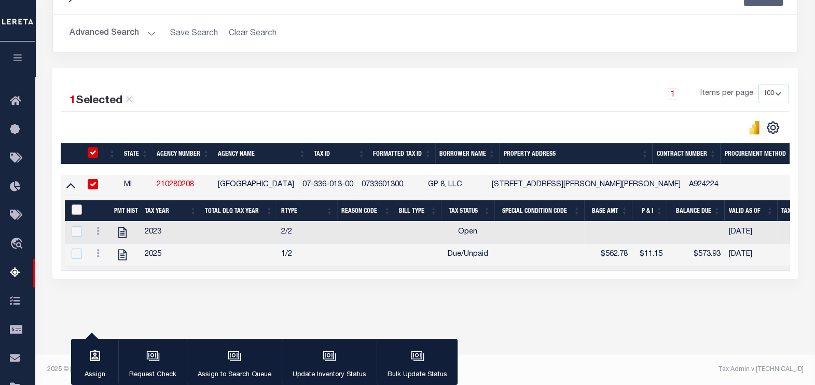
click at [75, 205] on input "&nbsp;" at bounding box center [77, 209] width 10 height 10
checkbox input "true"
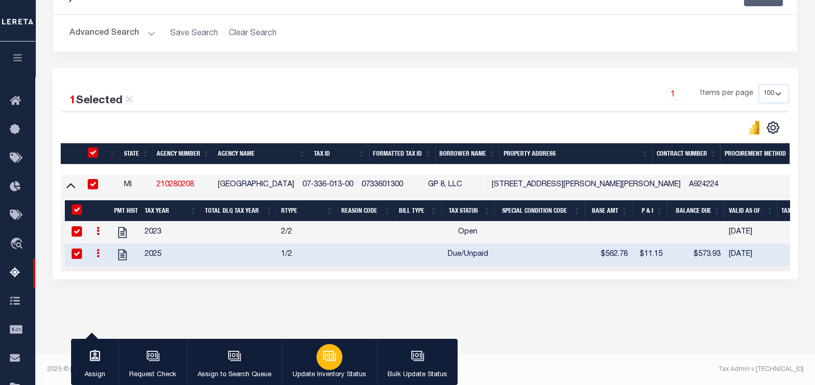
click at [328, 359] on icon "button" at bounding box center [329, 355] width 13 height 13
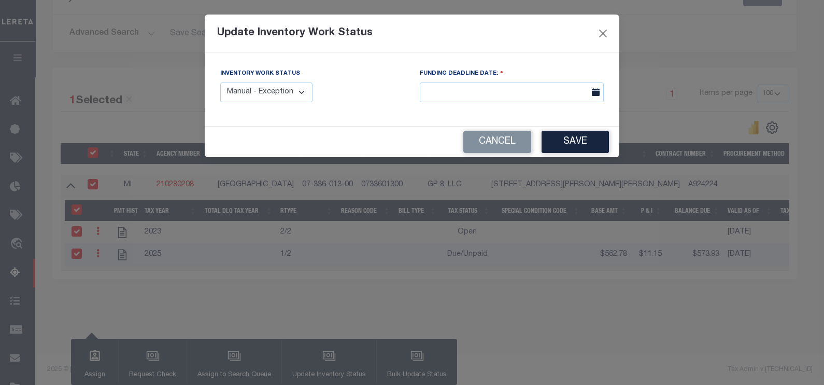
click at [306, 86] on select "Manual - Exception Pended - Awaiting Search Late Add Exception Completed" at bounding box center [266, 92] width 92 height 20
select select "4"
click at [220, 82] on select "Manual - Exception Pended - Awaiting Search Late Add Exception Completed" at bounding box center [266, 92] width 92 height 20
click at [576, 136] on button "Save" at bounding box center [575, 142] width 67 height 22
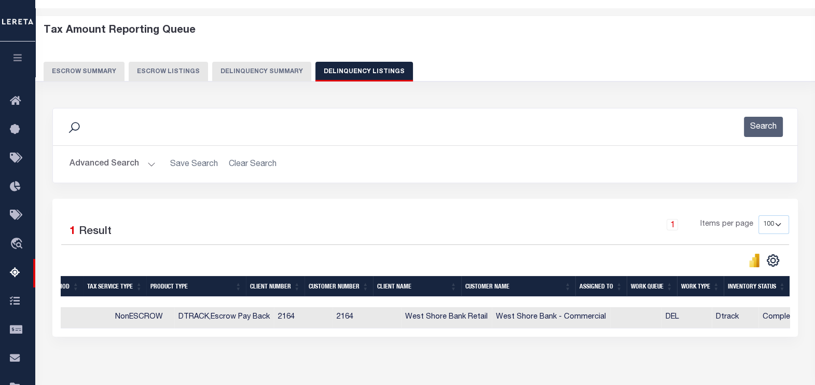
scroll to position [0, 0]
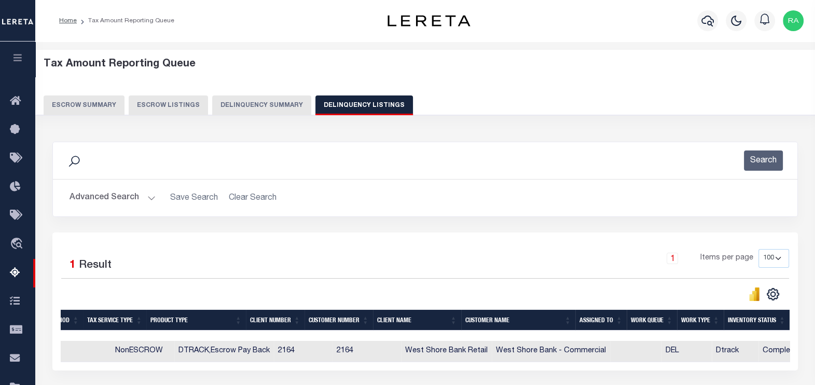
click at [345, 108] on button "Delinquency Listings" at bounding box center [363, 105] width 97 height 20
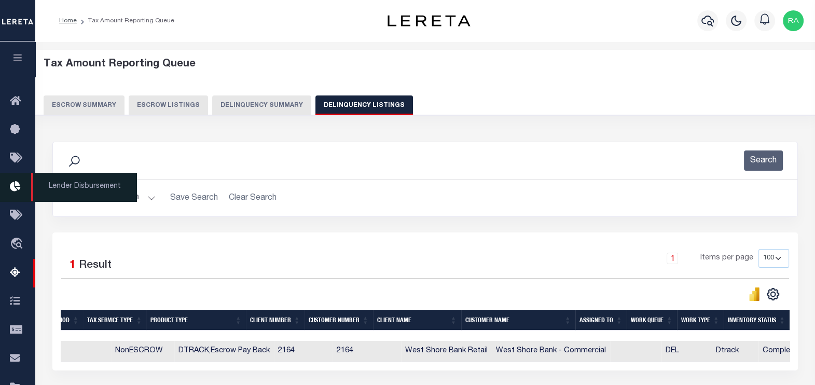
select select
select select "100"
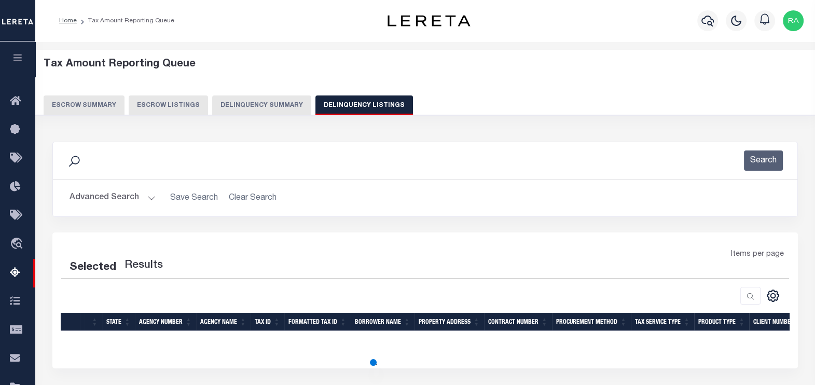
click at [93, 194] on button "Advanced Search" at bounding box center [112, 198] width 86 height 20
select select "100"
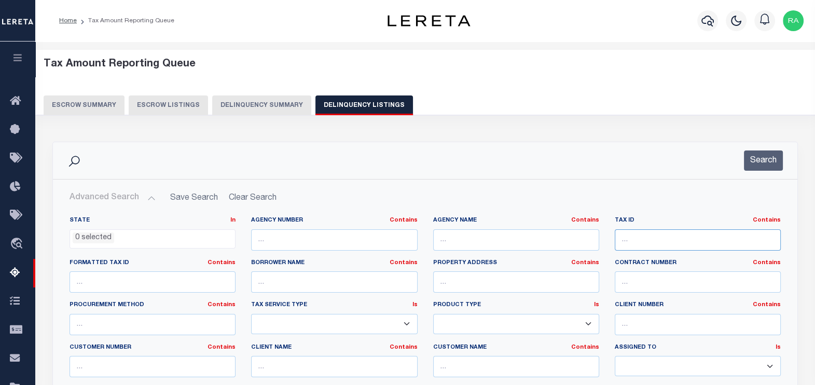
click at [639, 241] on input "text" at bounding box center [697, 239] width 166 height 21
paste input "07-336-013-00"
type input "07-336-013-00"
click at [762, 163] on button "Search" at bounding box center [763, 160] width 39 height 20
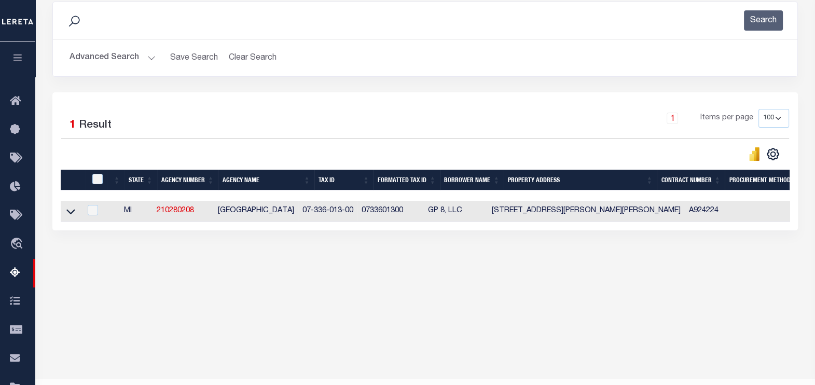
scroll to position [164, 0]
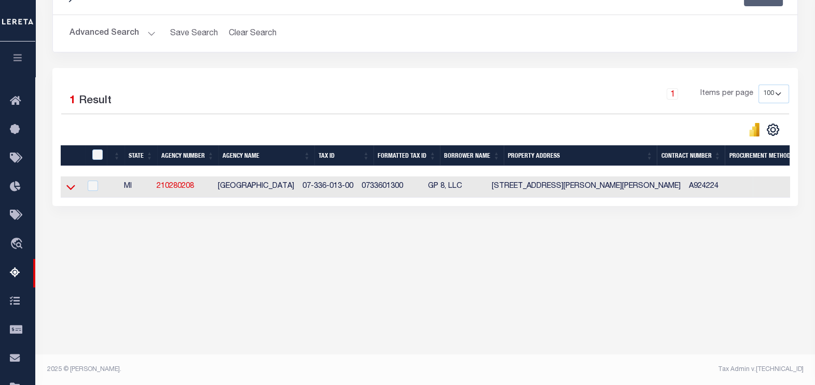
click at [71, 190] on icon at bounding box center [70, 187] width 9 height 5
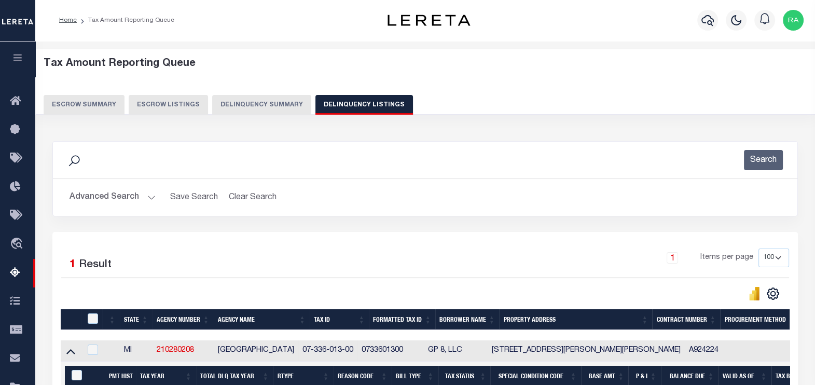
scroll to position [0, 0]
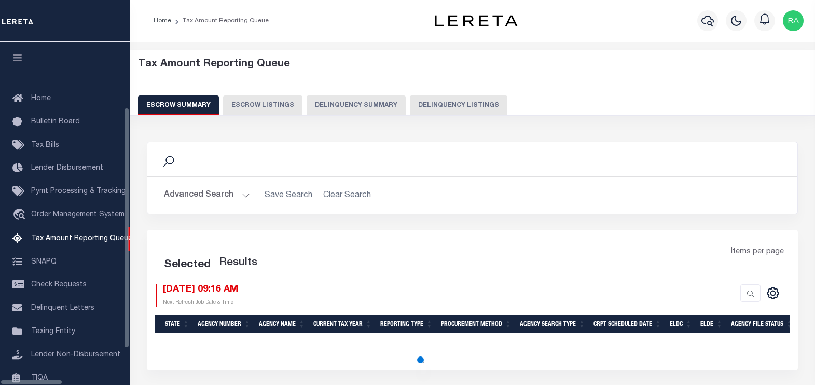
select select "100"
click at [419, 93] on div "Tax Amount Reporting Queue Escrow Summary Escrow Listings Delinquency Summary" at bounding box center [472, 86] width 669 height 57
select select "100"
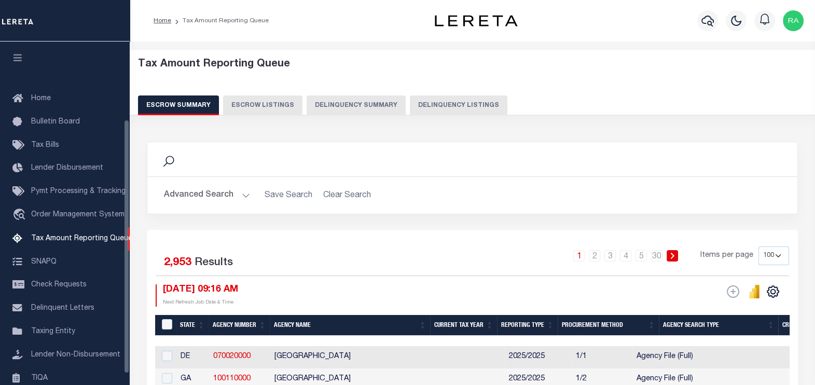
scroll to position [105, 0]
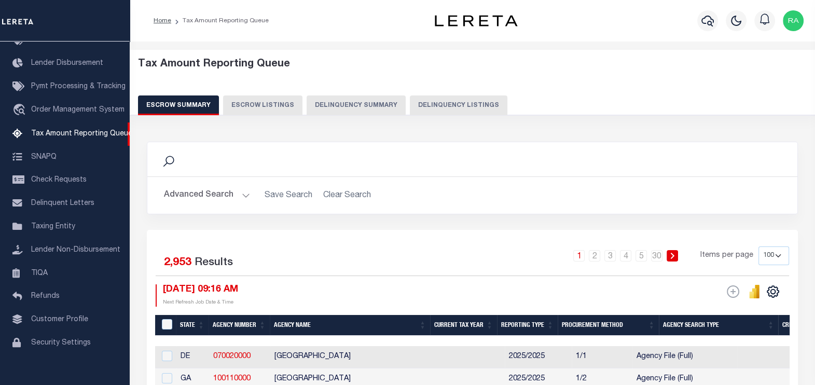
click at [423, 101] on button "Delinquency Listings" at bounding box center [458, 105] width 97 height 20
select select "100"
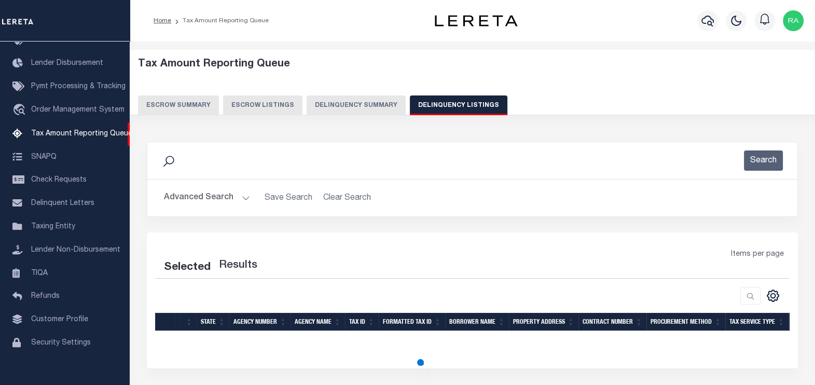
select select "100"
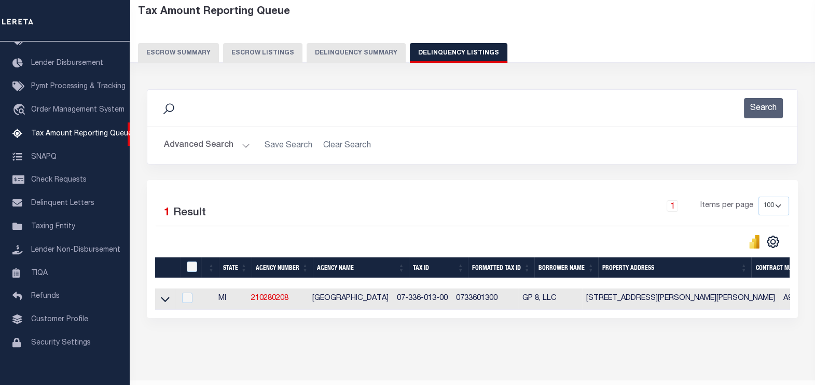
scroll to position [86, 0]
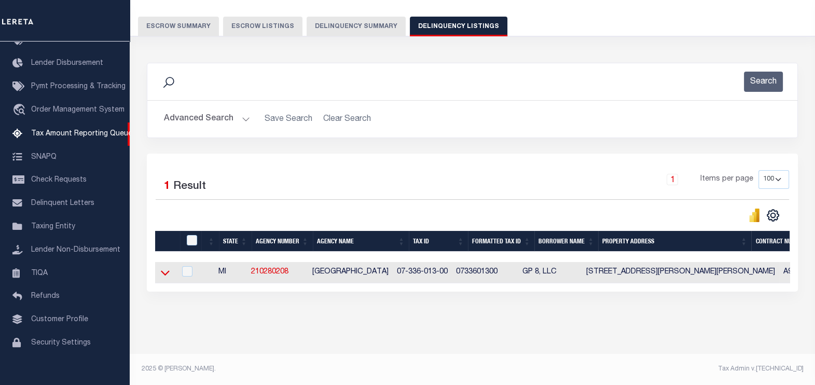
click at [166, 267] on icon at bounding box center [165, 272] width 9 height 11
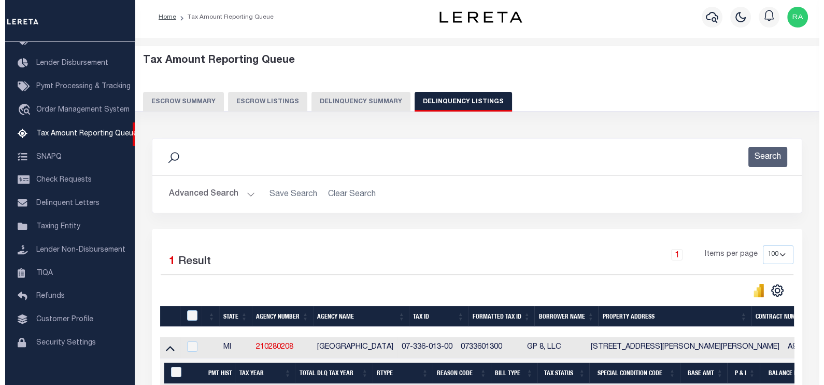
scroll to position [0, 0]
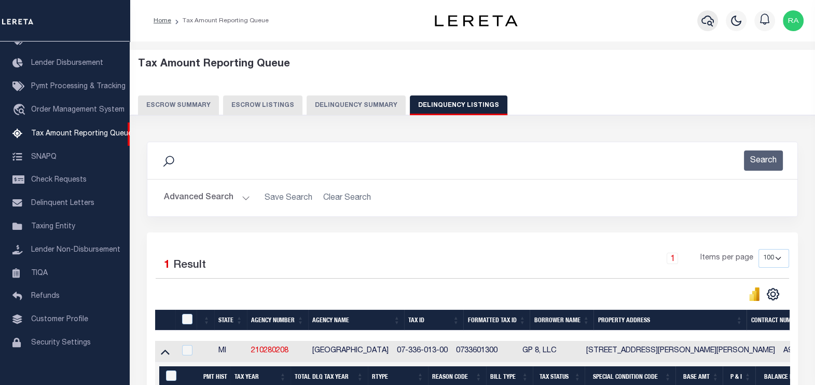
click at [705, 18] on icon "button" at bounding box center [707, 21] width 12 height 12
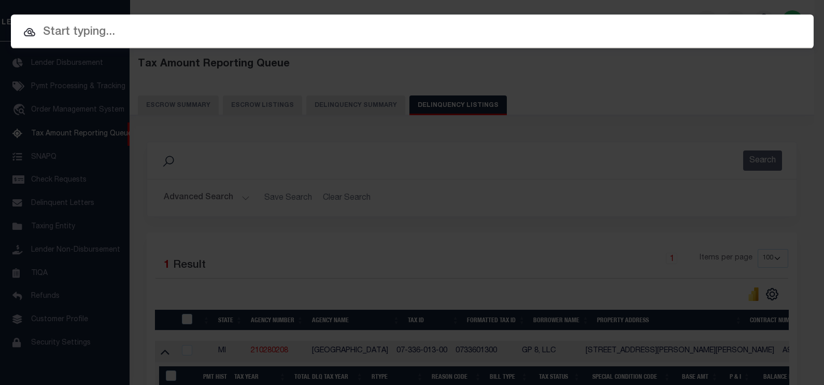
paste input "07-336-013-00"
type input "07-336-013-00"
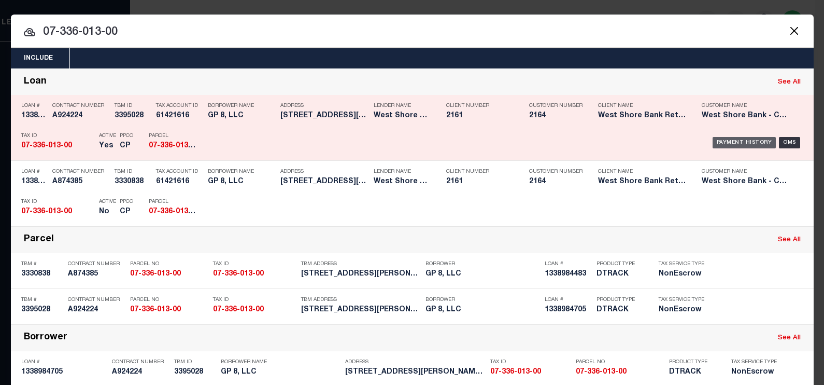
click at [731, 139] on div "Payment History" at bounding box center [745, 142] width 64 height 11
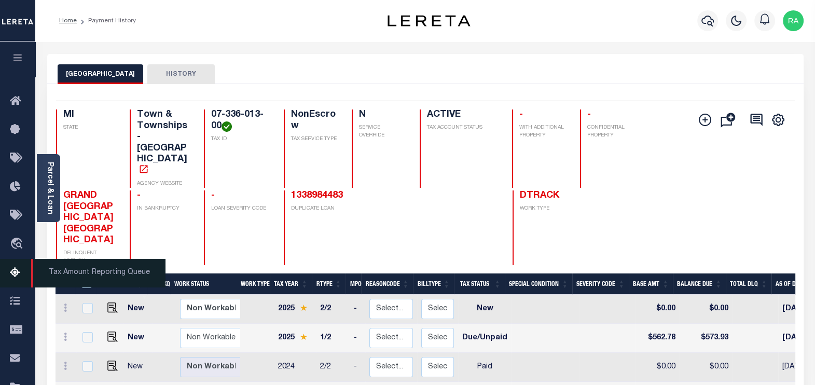
click at [16, 277] on icon at bounding box center [18, 273] width 17 height 13
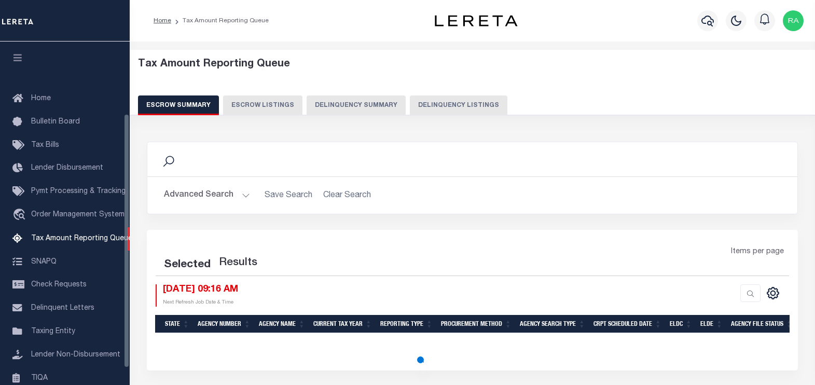
click at [467, 106] on button "Delinquency Listings" at bounding box center [458, 105] width 97 height 20
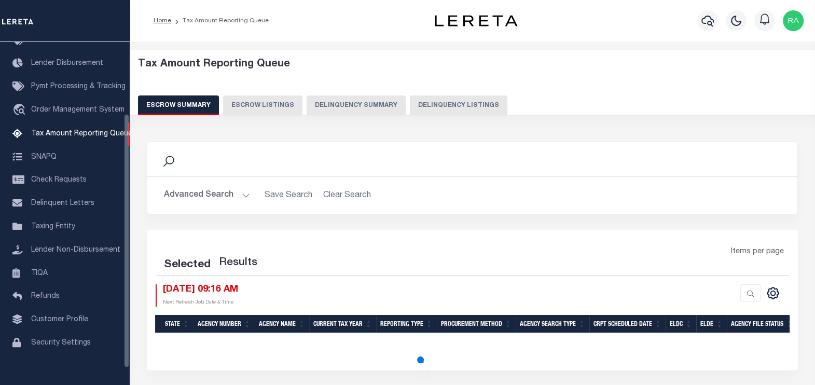
select select "100"
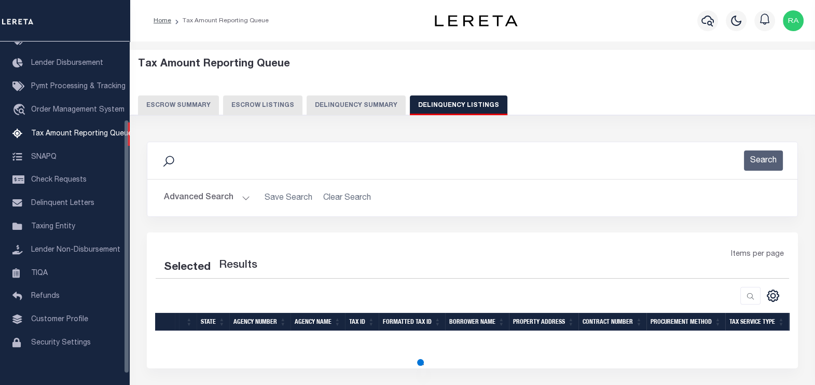
select select "100"
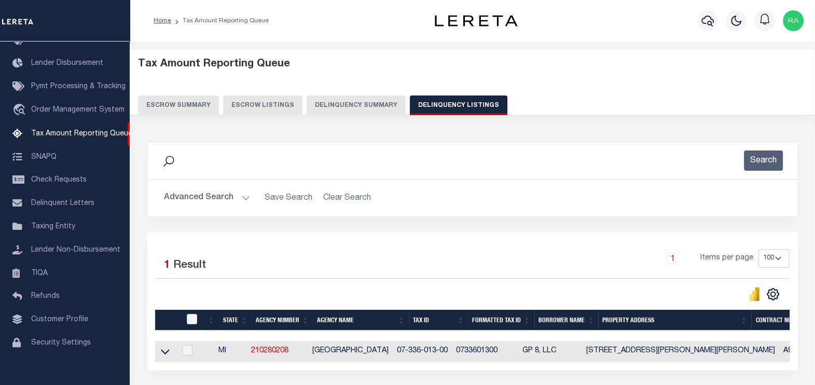
click at [193, 200] on button "Advanced Search" at bounding box center [207, 198] width 86 height 20
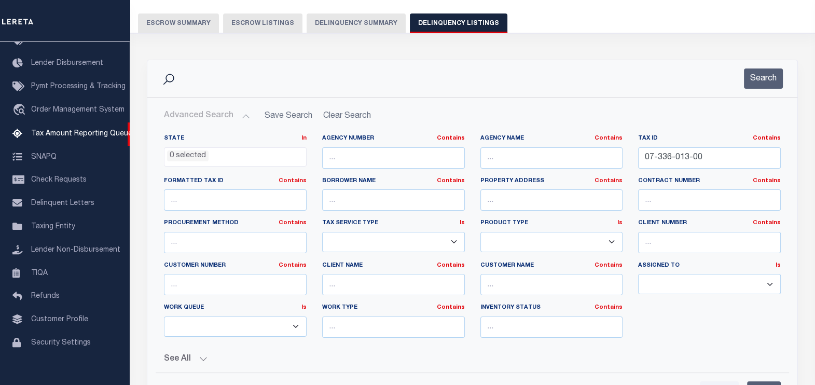
scroll to position [86, 0]
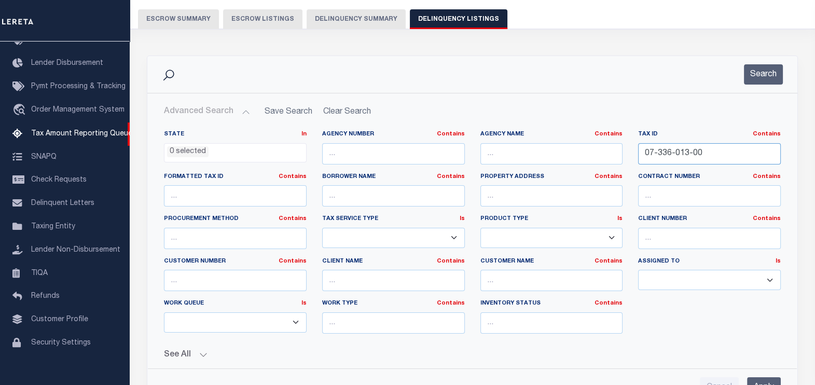
drag, startPoint x: 723, startPoint y: 153, endPoint x: 554, endPoint y: 164, distance: 169.9
click at [555, 164] on div "State In In AK AL AR AZ CA CO CT DC DE FL GA GU HI IA ID IL IN KS KY LA MA MD M…" at bounding box center [472, 236] width 632 height 212
paste input "1"
type input "07-336-011-00"
click at [765, 73] on button "Search" at bounding box center [763, 74] width 39 height 20
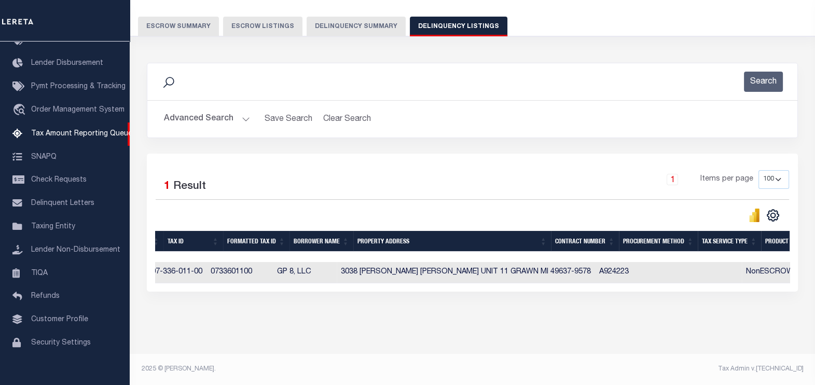
scroll to position [0, 0]
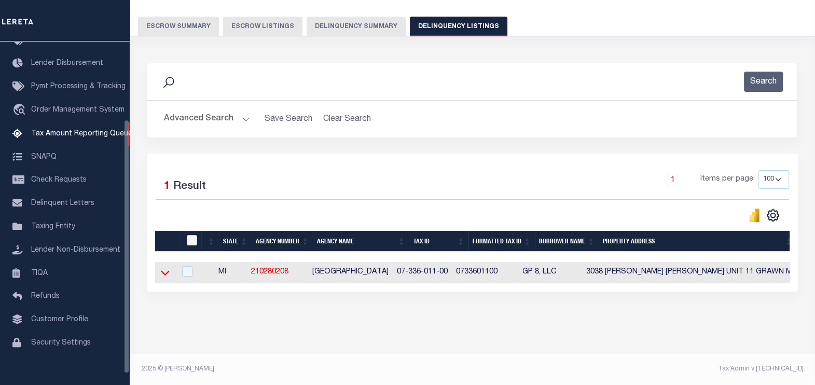
click at [168, 267] on icon at bounding box center [165, 272] width 9 height 11
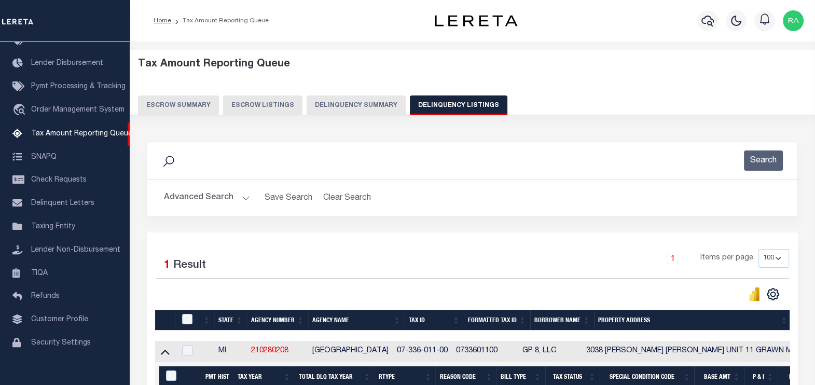
click at [438, 104] on button "Delinquency Listings" at bounding box center [458, 105] width 97 height 20
select select "100"
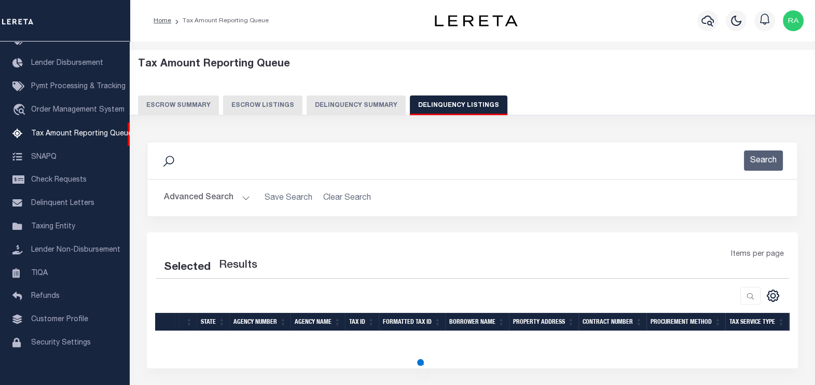
click at [190, 197] on button "Advanced Search" at bounding box center [207, 198] width 86 height 20
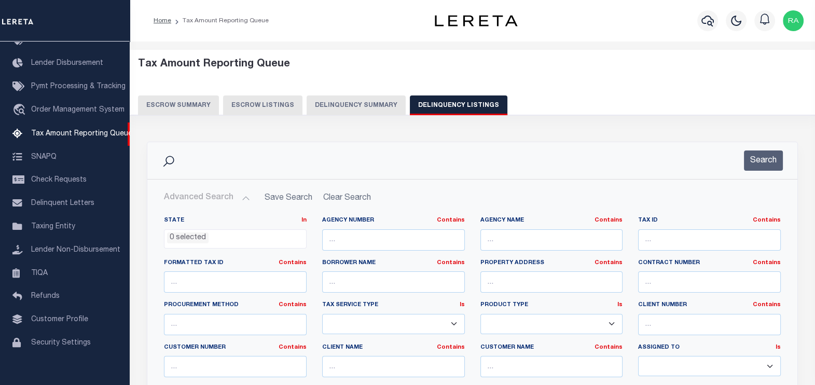
select select "100"
click at [677, 230] on input "text" at bounding box center [709, 239] width 143 height 21
paste input "07-336-013-00"
type input "07-336-013-00"
click at [767, 164] on button "Search" at bounding box center [763, 160] width 39 height 20
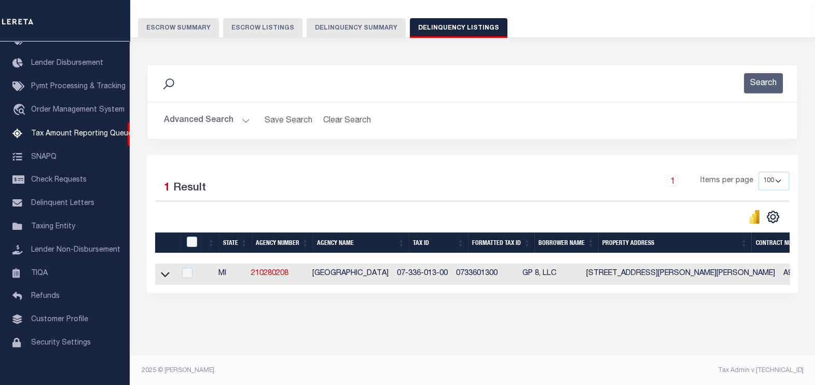
scroll to position [86, 0]
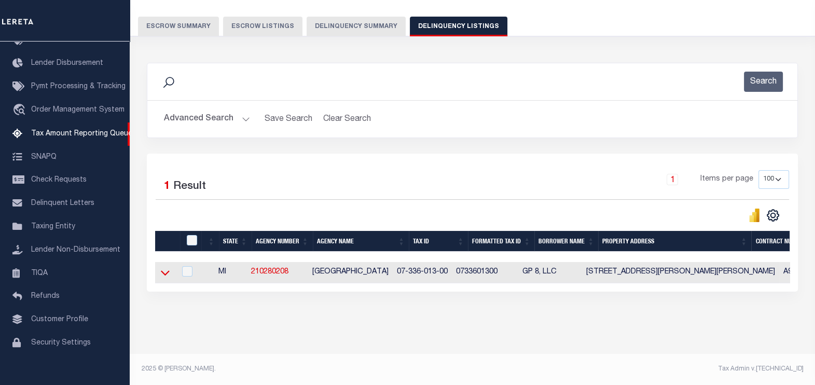
click at [161, 271] on icon at bounding box center [165, 273] width 9 height 5
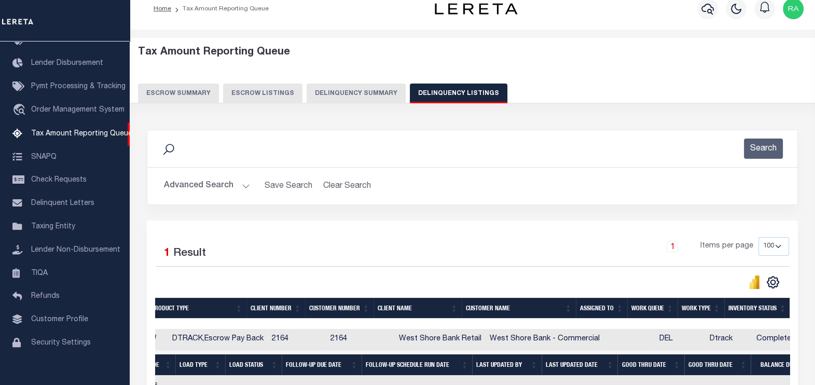
scroll to position [0, 0]
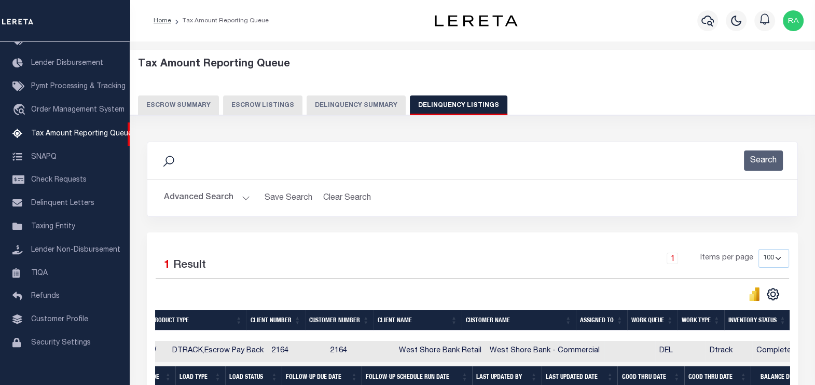
click at [436, 102] on button "Delinquency Listings" at bounding box center [458, 105] width 97 height 20
select select
select select "100"
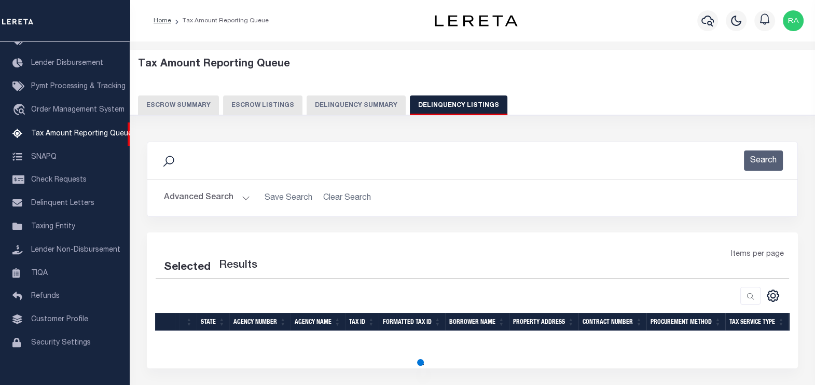
select select "100"
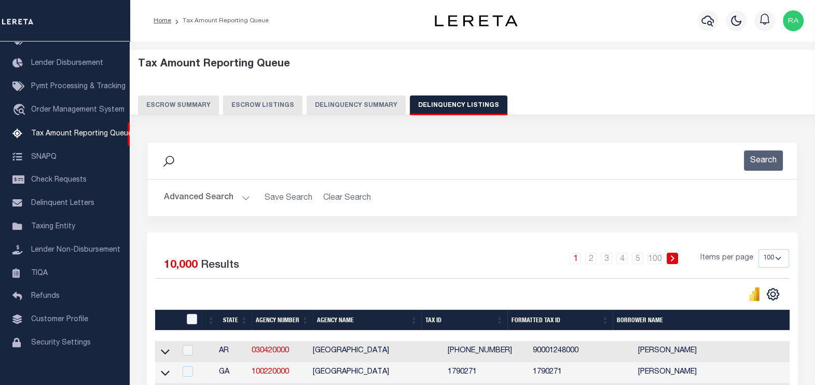
click at [203, 195] on button "Advanced Search" at bounding box center [207, 198] width 86 height 20
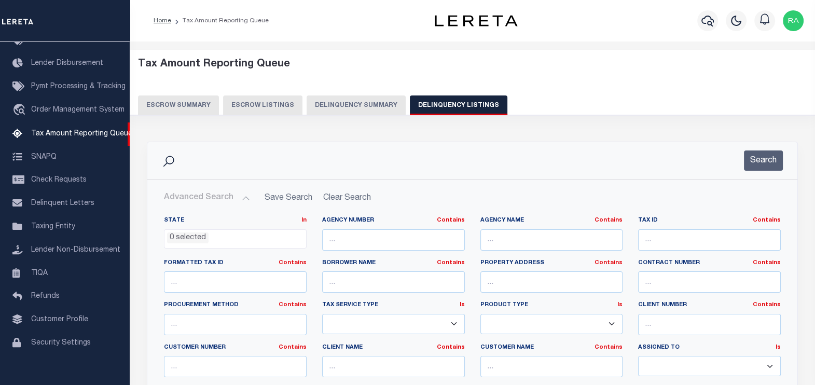
scroll to position [64, 0]
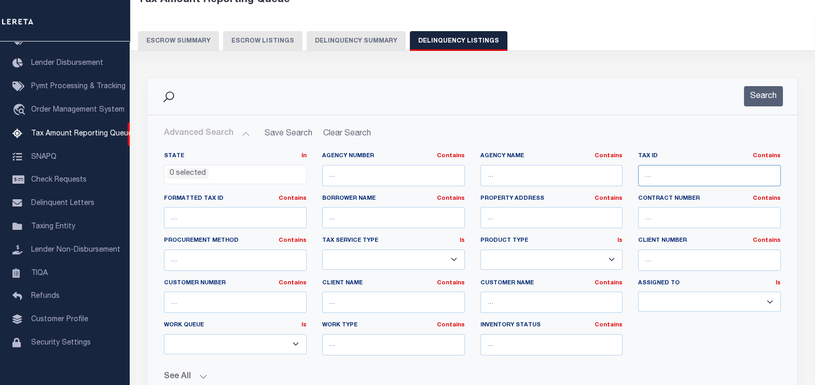
click at [658, 171] on input "text" at bounding box center [709, 175] width 143 height 21
paste input "59-052-742-030-56"
type input "59-052-742-030-56"
click at [759, 95] on button "Search" at bounding box center [763, 96] width 39 height 20
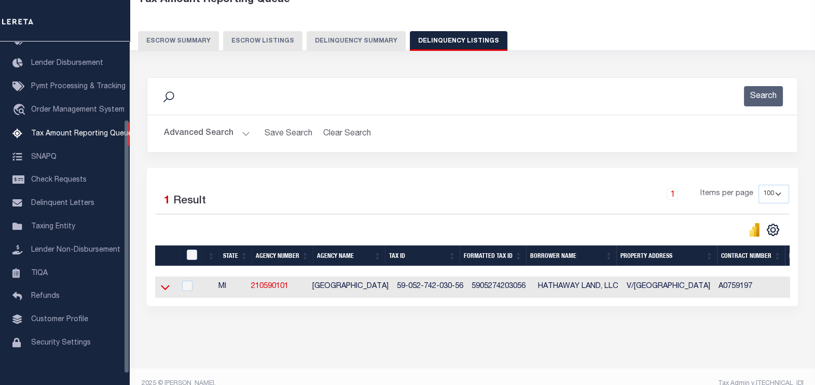
click at [161, 288] on icon at bounding box center [165, 287] width 9 height 11
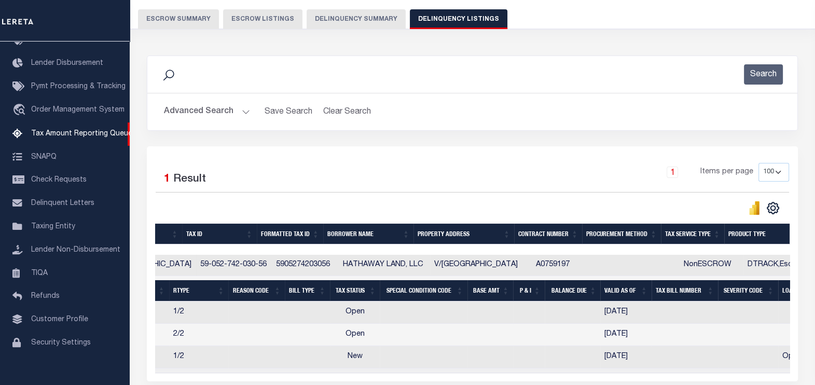
scroll to position [0, 0]
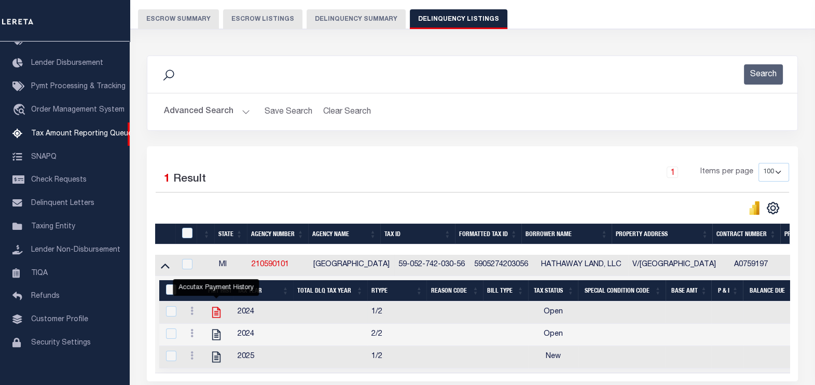
click at [215, 314] on icon "" at bounding box center [216, 312] width 8 height 11
checkbox input "true"
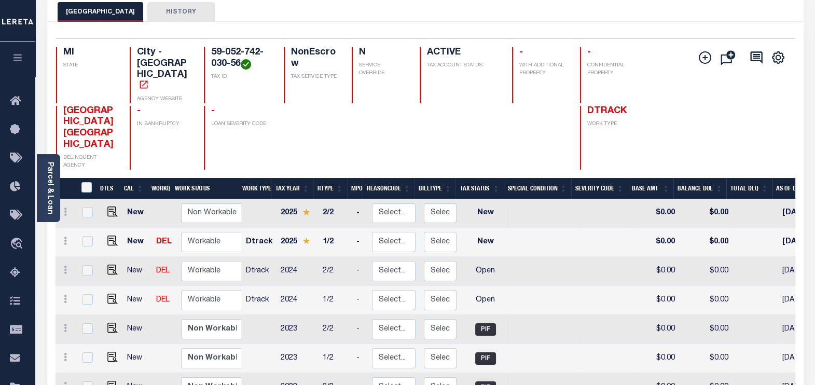
scroll to position [64, 0]
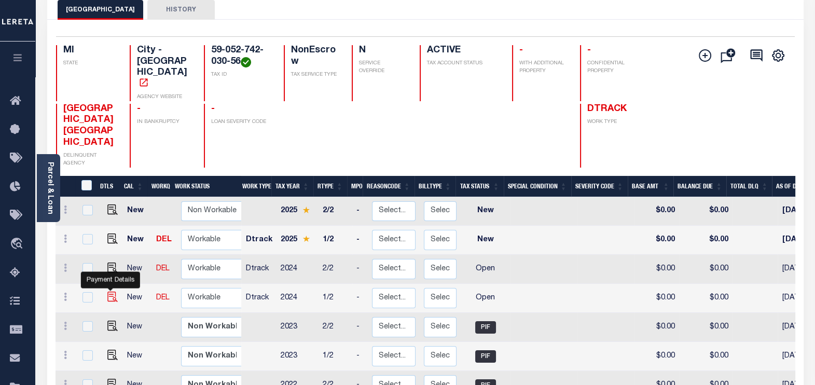
click at [109, 291] on img "" at bounding box center [112, 296] width 10 height 10
checkbox input "true"
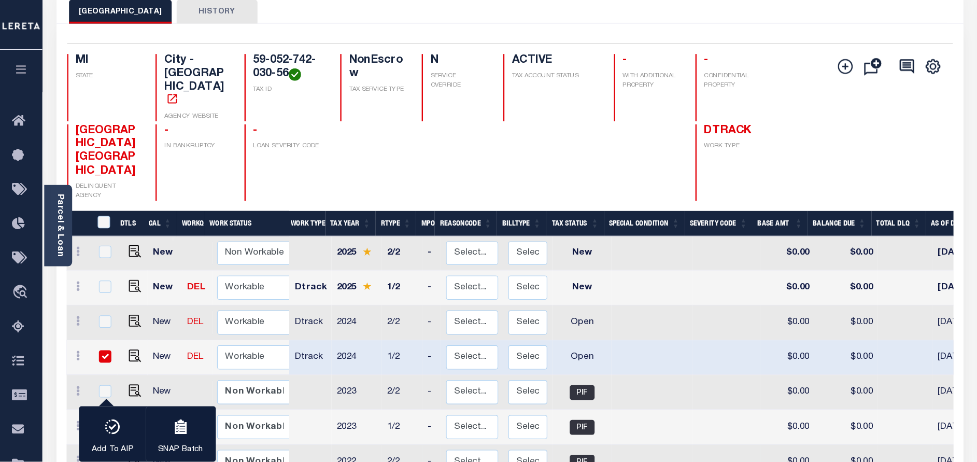
scroll to position [65, 0]
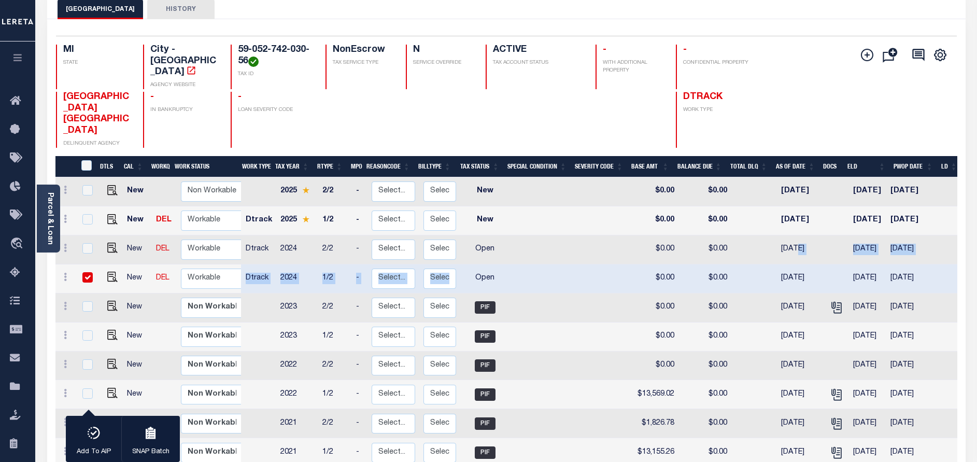
drag, startPoint x: 488, startPoint y: 268, endPoint x: 791, endPoint y: 245, distance: 303.1
click at [791, 245] on tbody "New Non Workable Workable 2025 2/2 - Select... Payment Reversal Taxable Value C…" at bounding box center [561, 380] width 1013 height 407
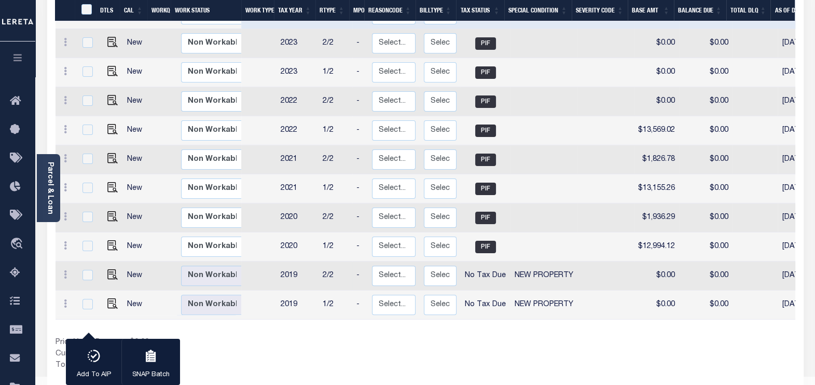
scroll to position [349, 0]
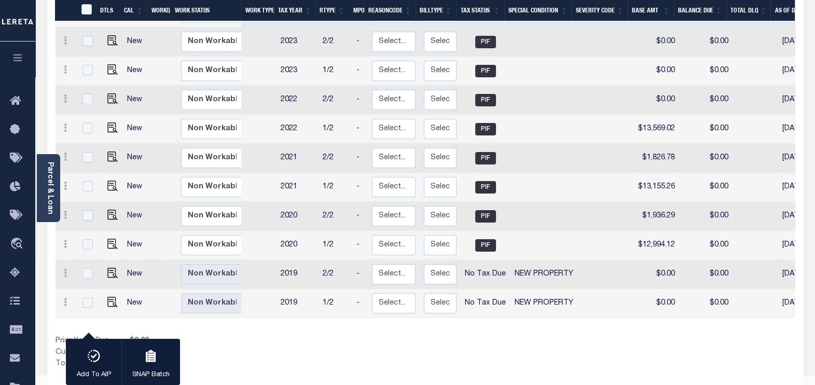
click at [534, 341] on div "Show Tax Lines before Bill Release Date Prior Years Due $0.00 Current Year Due …" at bounding box center [424, 352] width 739 height 35
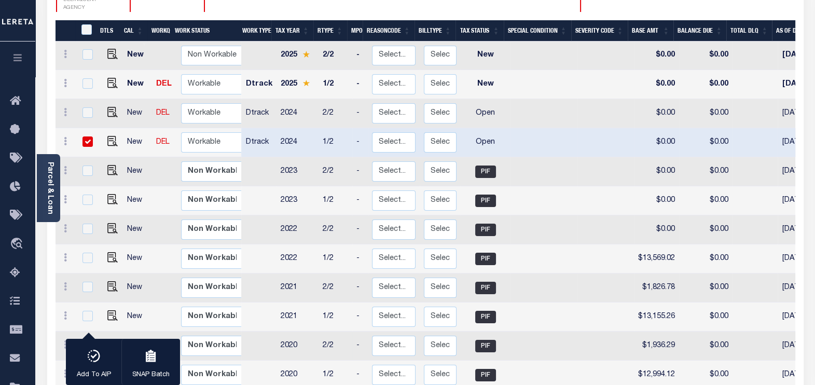
scroll to position [155, 0]
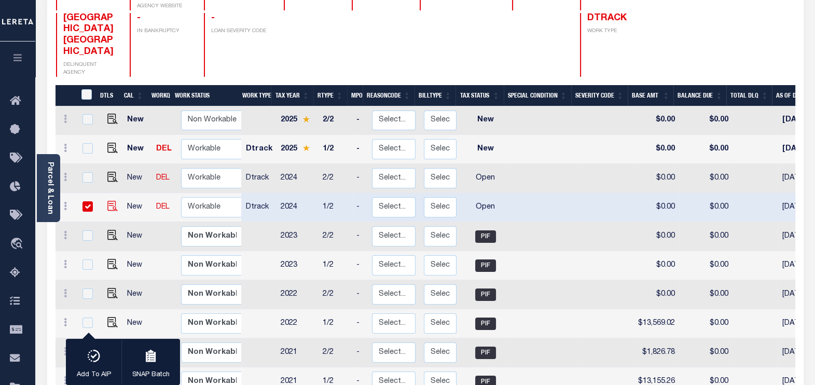
click at [113, 201] on img "" at bounding box center [112, 206] width 10 height 10
checkbox input "false"
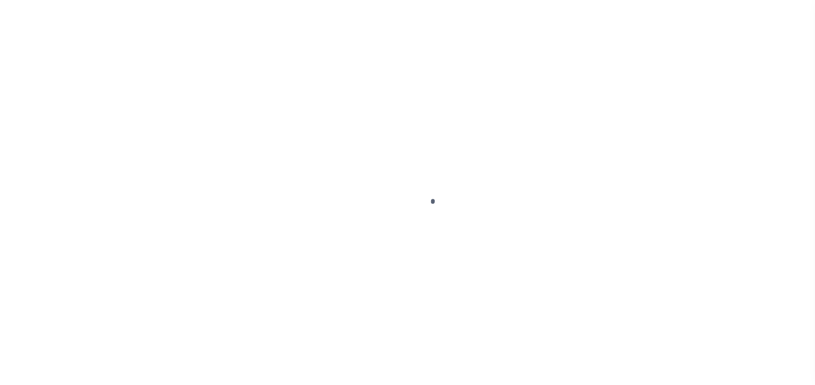
select select "OP2"
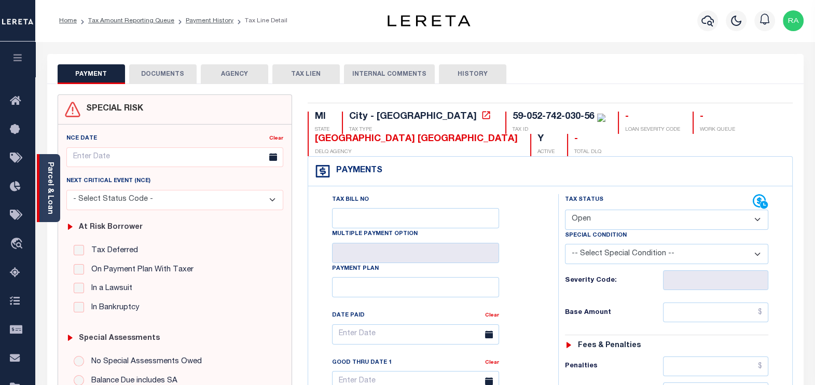
click at [46, 204] on link "Parcel & Loan" at bounding box center [49, 188] width 7 height 52
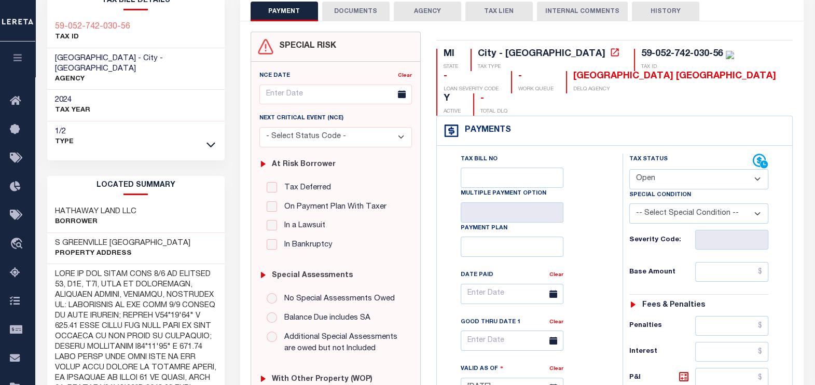
scroll to position [64, 0]
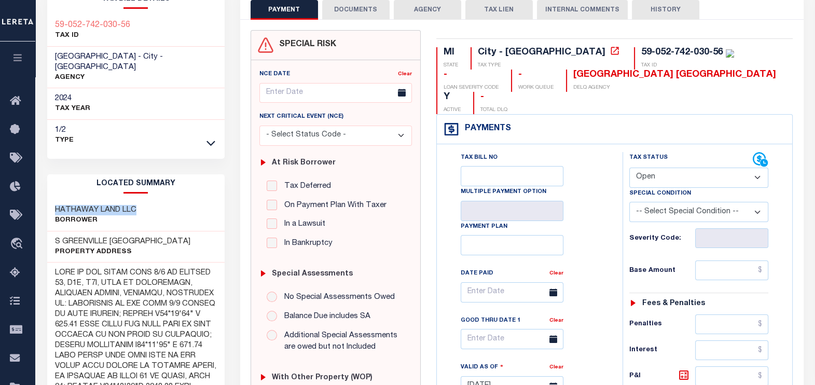
drag, startPoint x: 56, startPoint y: 199, endPoint x: 138, endPoint y: 193, distance: 82.6
click at [138, 200] on div "HATHAWAY LAND LLC Borrower" at bounding box center [135, 216] width 177 height 32
copy h3 "HATHAWAY LAND LLC"
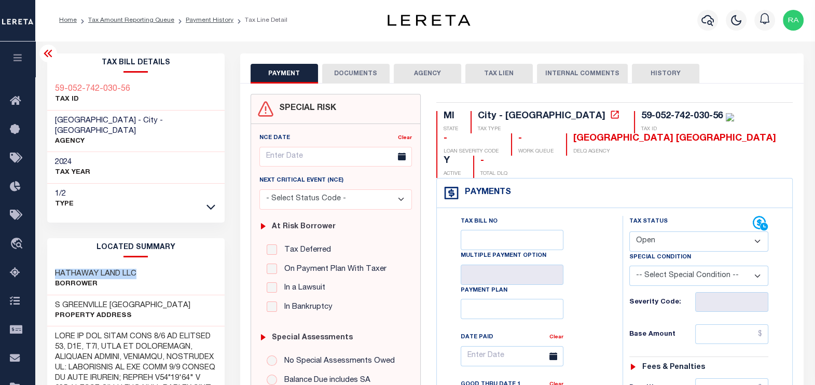
scroll to position [0, 0]
drag, startPoint x: 130, startPoint y: 90, endPoint x: 51, endPoint y: 90, distance: 79.3
click at [51, 90] on div "59-052-742-030-56 TAX ID" at bounding box center [135, 95] width 177 height 32
copy h3 "59-052-742-030-56"
drag, startPoint x: 52, startPoint y: 295, endPoint x: 151, endPoint y: 290, distance: 99.1
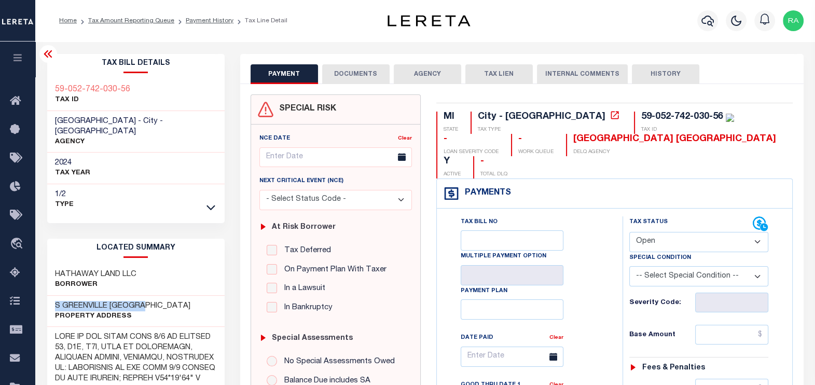
click at [151, 296] on div "[GEOGRAPHIC_DATA] Property Address" at bounding box center [135, 312] width 177 height 32
copy h3 "S GREENVILLE [GEOGRAPHIC_DATA]"
click at [101, 88] on h3 "59-052-742-030-56" at bounding box center [92, 90] width 75 height 10
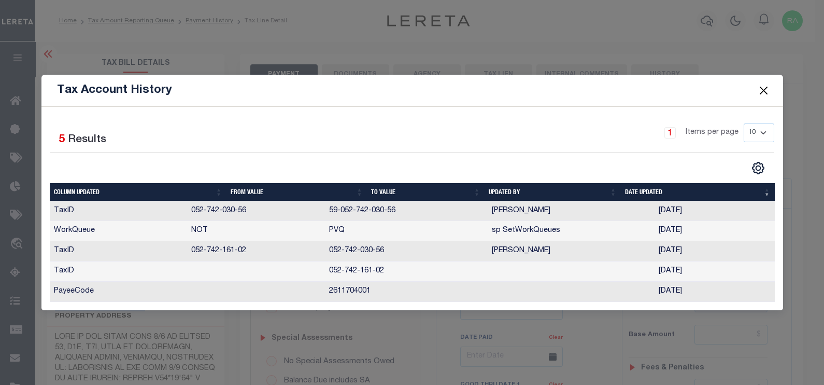
click at [768, 88] on button "Close" at bounding box center [763, 89] width 13 height 13
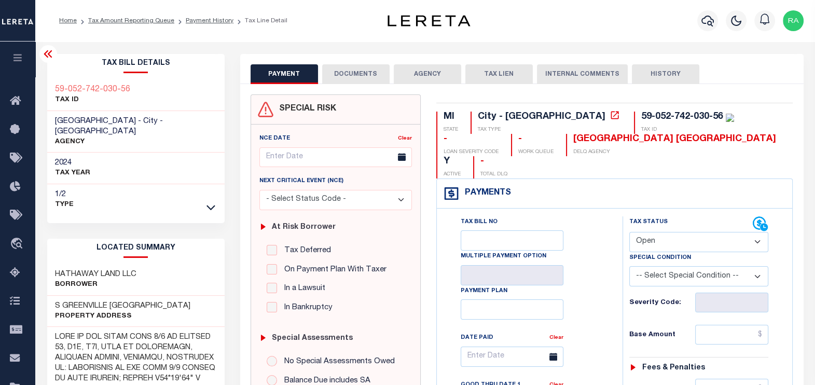
drag, startPoint x: 99, startPoint y: 87, endPoint x: 61, endPoint y: 207, distance: 126.3
click at [61, 207] on div "Tax Bill Details 59-052-742-030-56 TAX ID AGENCY 2024 TAX YEAR 2025 1/2 Type" at bounding box center [135, 138] width 177 height 169
drag, startPoint x: 126, startPoint y: 90, endPoint x: 52, endPoint y: 92, distance: 73.6
click at [52, 92] on div "59-052-742-030-56 TAX ID" at bounding box center [135, 95] width 177 height 32
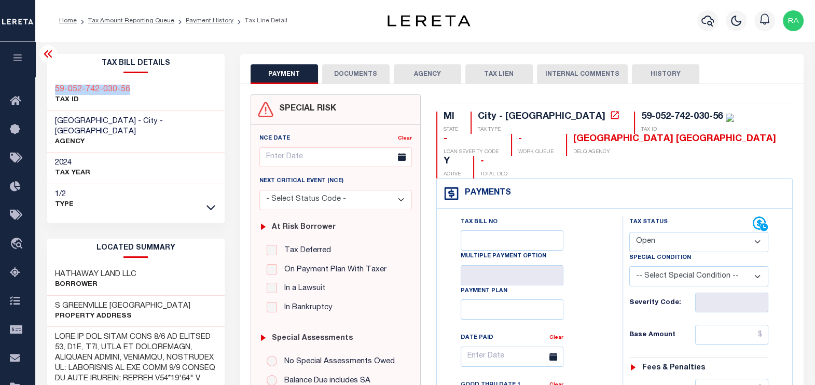
copy h3 "59-052-742-030-56"
drag, startPoint x: 444, startPoint y: 137, endPoint x: 539, endPoint y: 138, distance: 95.4
click at [573, 138] on div "[GEOGRAPHIC_DATA] [GEOGRAPHIC_DATA]" at bounding box center [674, 139] width 203 height 11
copy div "[GEOGRAPHIC_DATA]"
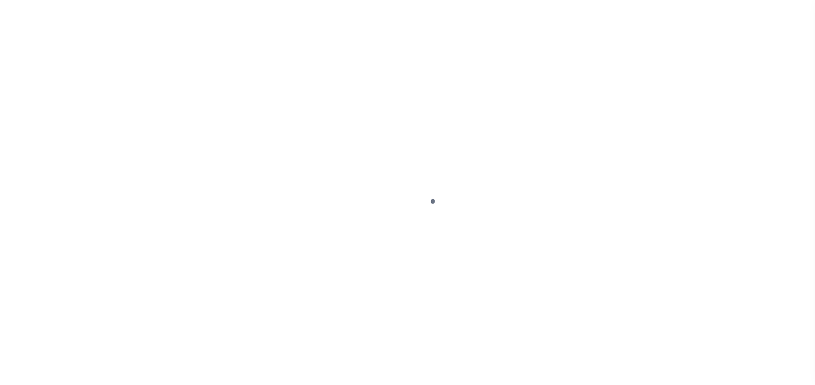
select select "OP2"
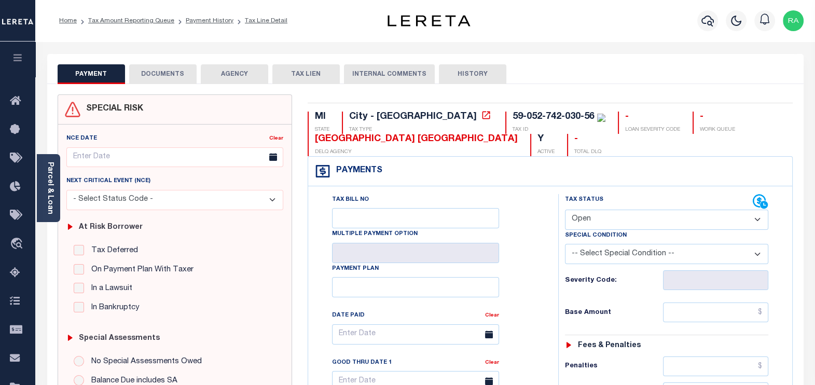
click at [156, 78] on button "DOCUMENTS" at bounding box center [162, 74] width 67 height 20
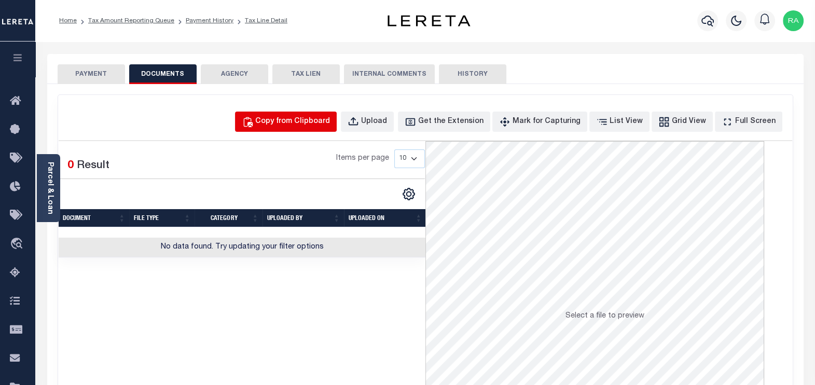
click at [297, 119] on div "Copy from Clipboard" at bounding box center [292, 121] width 75 height 11
select select "POP"
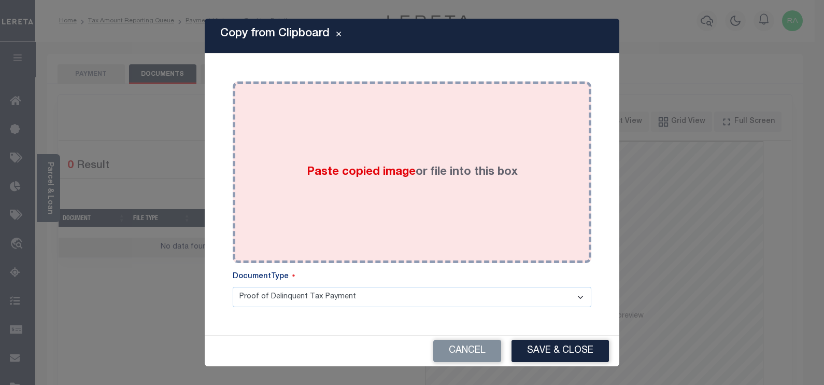
click at [307, 130] on div "Paste copied image or file into this box" at bounding box center [412, 172] width 343 height 166
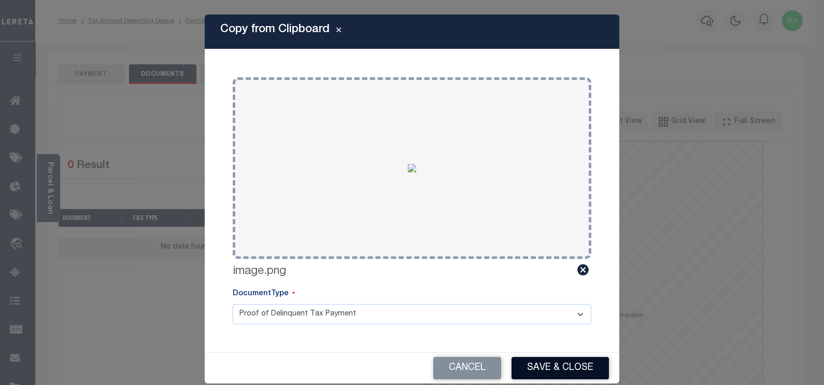
click at [542, 366] on button "Save & Close" at bounding box center [560, 368] width 97 height 22
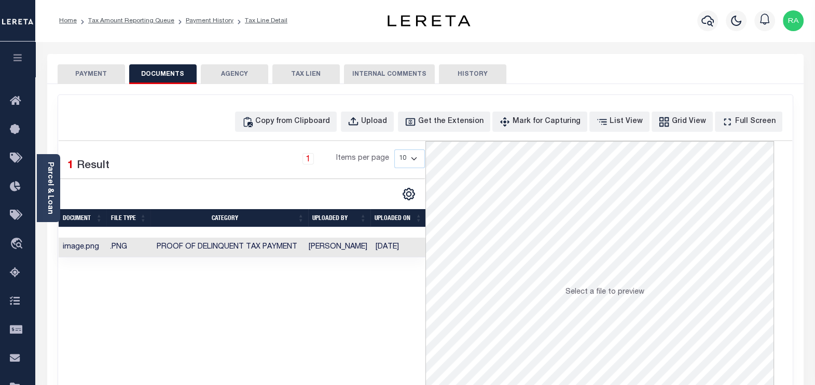
click at [98, 78] on button "PAYMENT" at bounding box center [91, 74] width 67 height 20
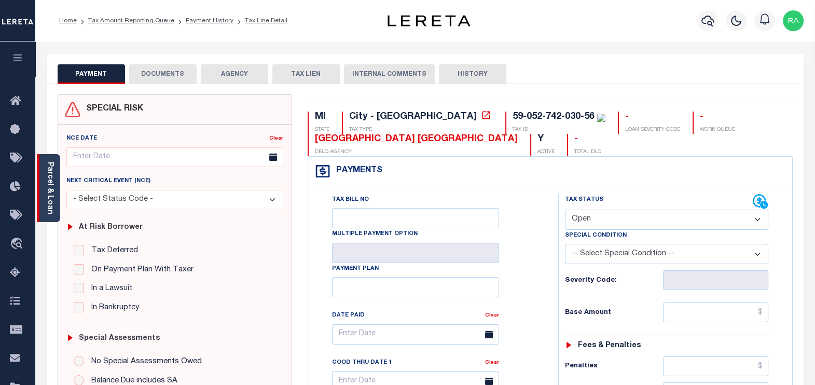
click at [47, 202] on link "Parcel & Loan" at bounding box center [49, 188] width 7 height 52
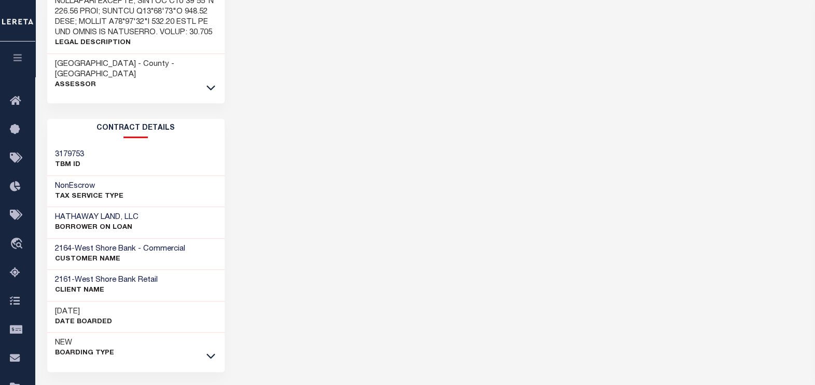
scroll to position [1002, 0]
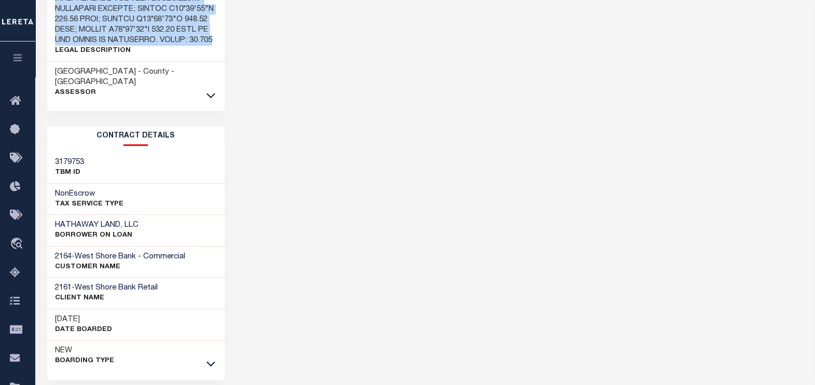
drag, startPoint x: 54, startPoint y: 131, endPoint x: 158, endPoint y: 82, distance: 114.8
copy h3 "PART OF THE NORTH EAST 1/4 OF SECTION 17, T9N, R8W, CITY OF GREENVILLE, MONTCAL…"
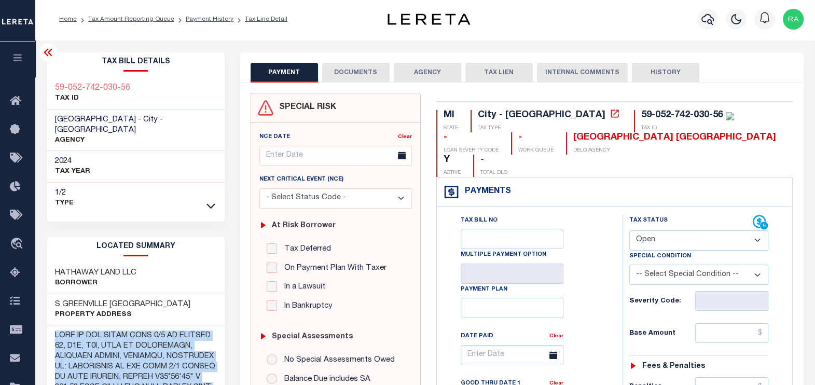
scroll to position [0, 0]
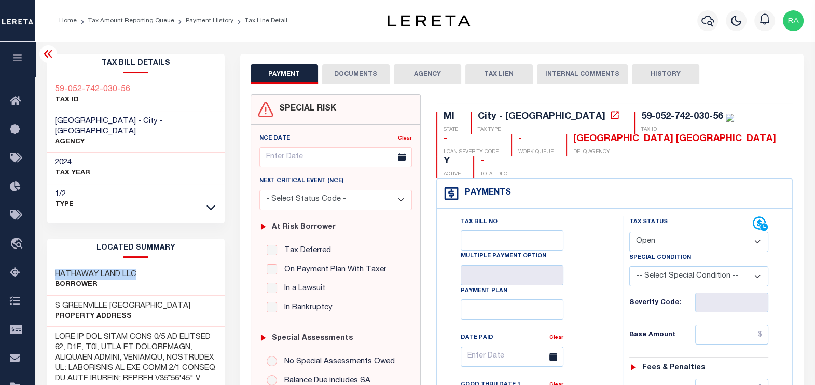
drag, startPoint x: 52, startPoint y: 262, endPoint x: 139, endPoint y: 264, distance: 86.6
click at [139, 264] on div "HATHAWAY LAND LLC Borrower" at bounding box center [135, 280] width 177 height 32
copy h3 "HATHAWAY LAND LLC"
click at [351, 69] on button "DOCUMENTS" at bounding box center [355, 74] width 67 height 20
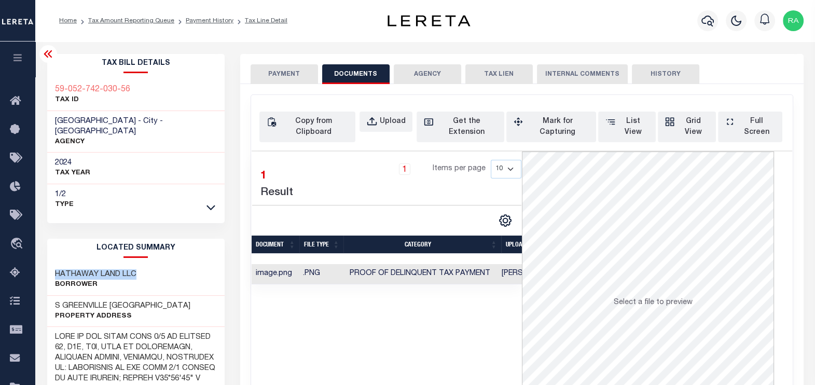
click at [283, 75] on button "PAYMENT" at bounding box center [283, 74] width 67 height 20
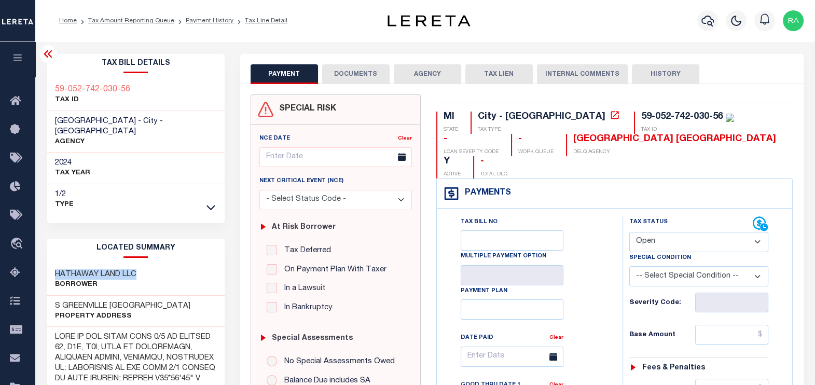
click at [677, 232] on select "- Select Status Code - Open Due/Unpaid Paid Incomplete No Tax Due Internal Refu…" at bounding box center [698, 242] width 139 height 20
select select "PYD"
click at [629, 232] on select "- Select Status Code - Open Due/Unpaid Paid Incomplete No Tax Due Internal Refu…" at bounding box center [698, 242] width 139 height 20
type input "[DATE]"
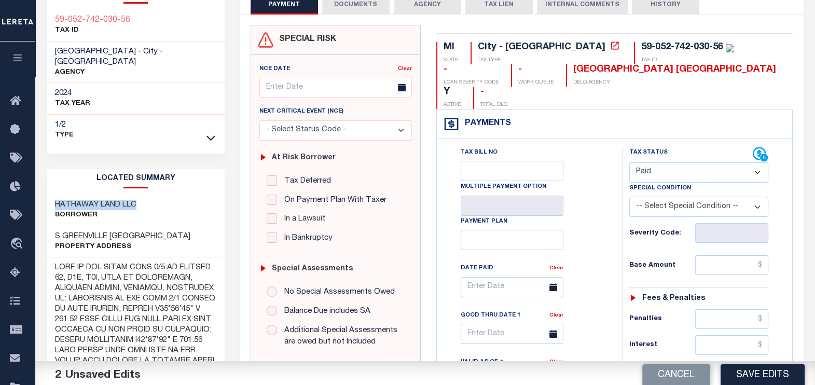
scroll to position [129, 0]
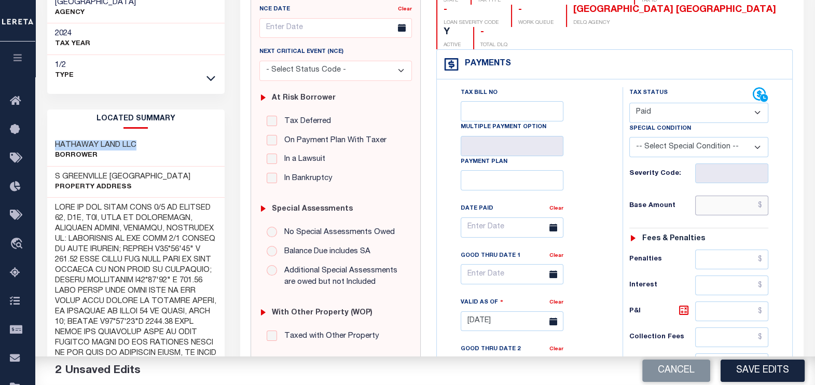
click at [724, 195] on input "text" at bounding box center [731, 205] width 73 height 20
click at [760, 195] on input "text" at bounding box center [731, 205] width 73 height 20
type input "$0.00"
click at [738, 249] on input "text" at bounding box center [731, 259] width 73 height 20
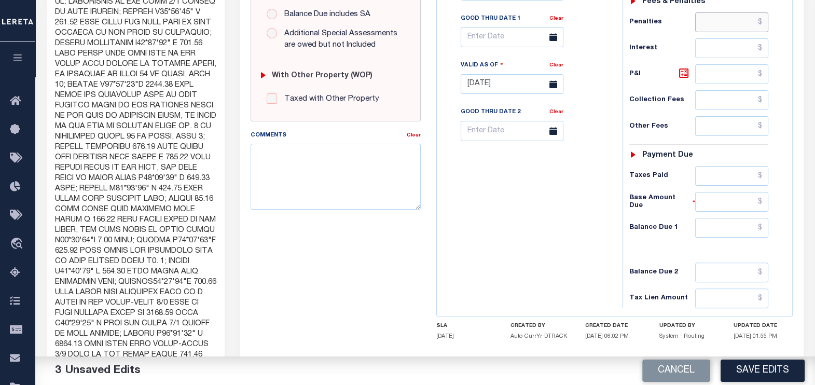
scroll to position [389, 0]
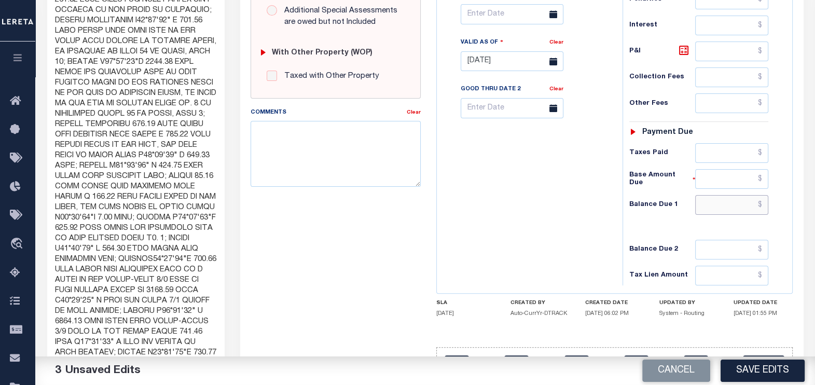
click at [733, 195] on input "text" at bounding box center [731, 205] width 73 height 20
type input "$0.00"
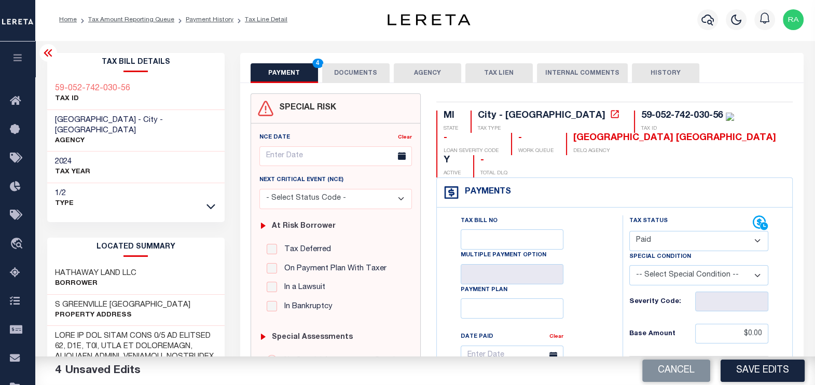
scroll to position [0, 0]
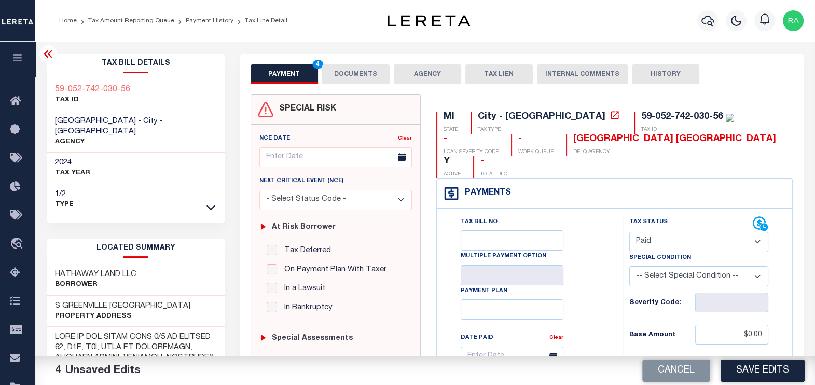
click at [339, 68] on button "DOCUMENTS" at bounding box center [355, 74] width 67 height 20
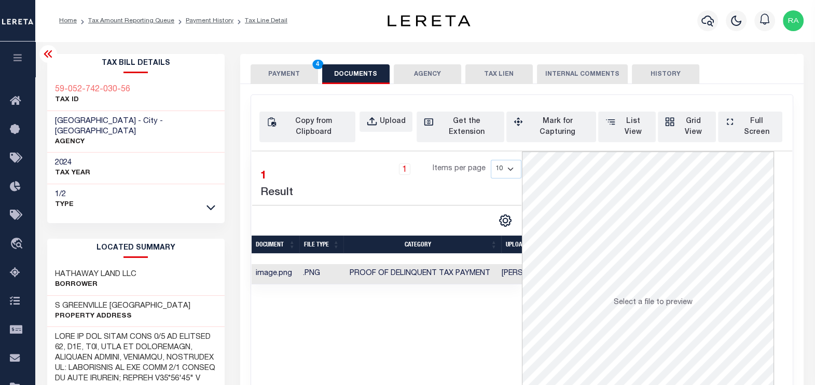
click at [274, 69] on button "PAYMENT 4" at bounding box center [283, 74] width 67 height 20
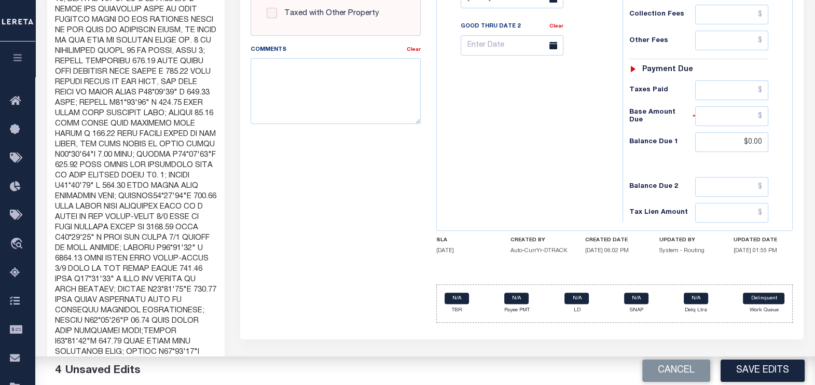
scroll to position [453, 0]
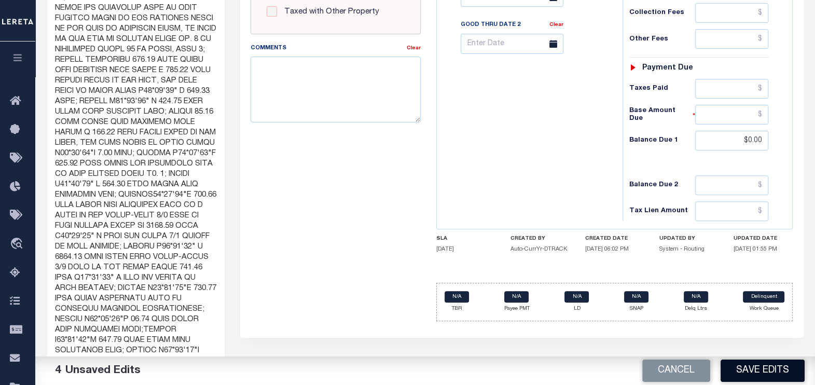
click at [752, 368] on button "Save Edits" at bounding box center [762, 370] width 84 height 22
checkbox input "false"
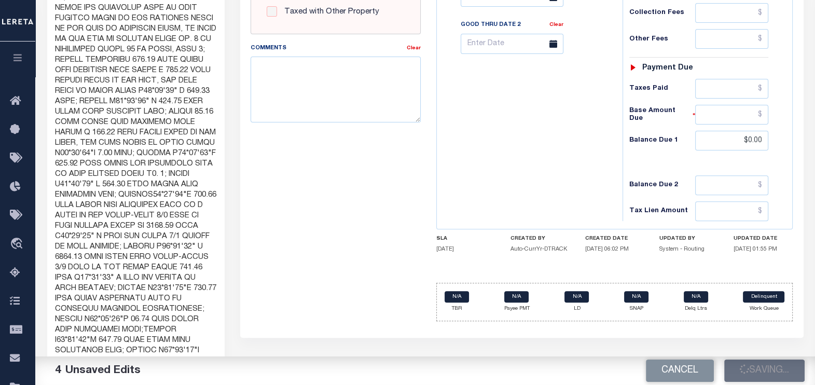
type input "$0"
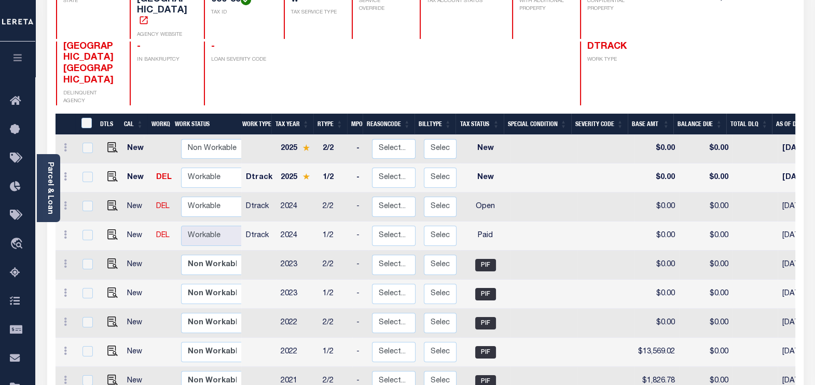
scroll to position [129, 0]
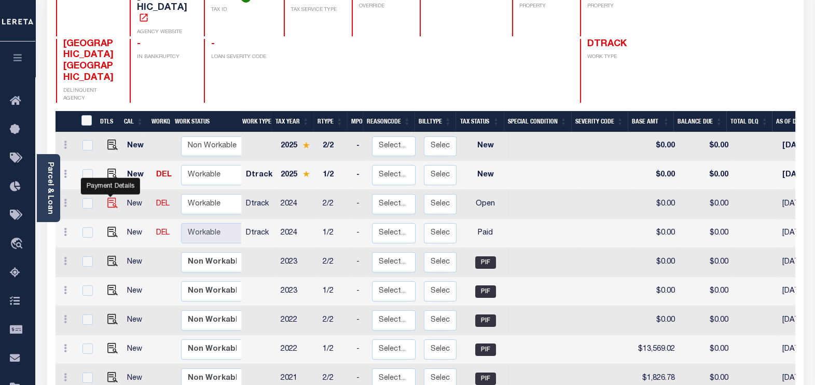
click at [109, 198] on img "" at bounding box center [112, 203] width 10 height 10
checkbox input "true"
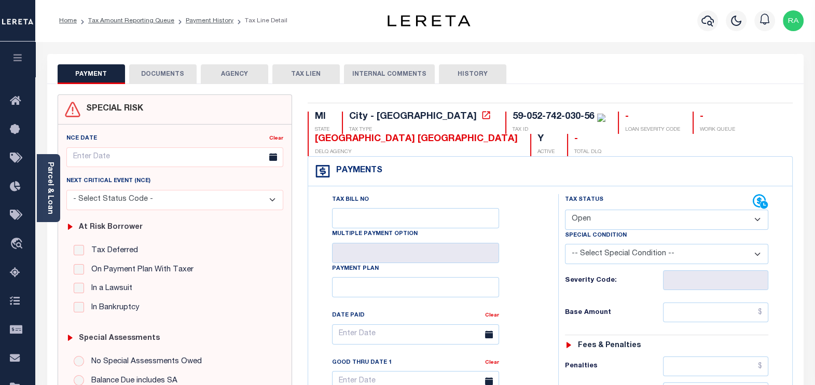
click at [161, 78] on button "DOCUMENTS" at bounding box center [162, 74] width 67 height 20
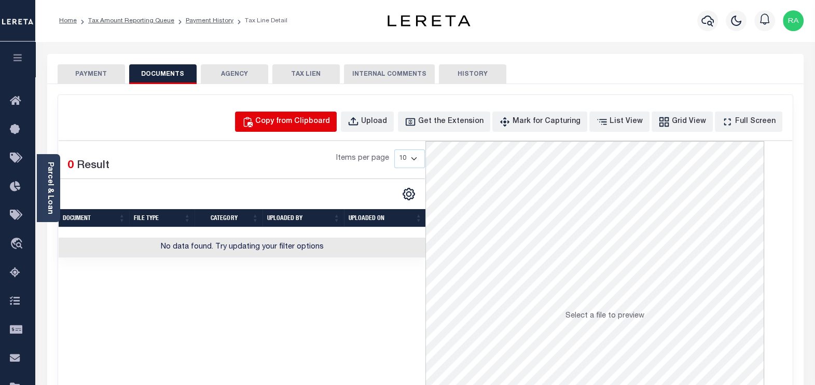
click at [299, 119] on div "Copy from Clipboard" at bounding box center [292, 121] width 75 height 11
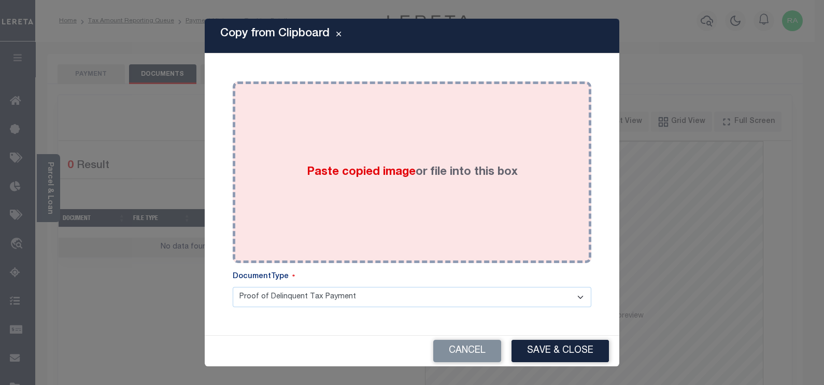
click at [305, 133] on div "Paste copied image or file into this box" at bounding box center [412, 172] width 343 height 166
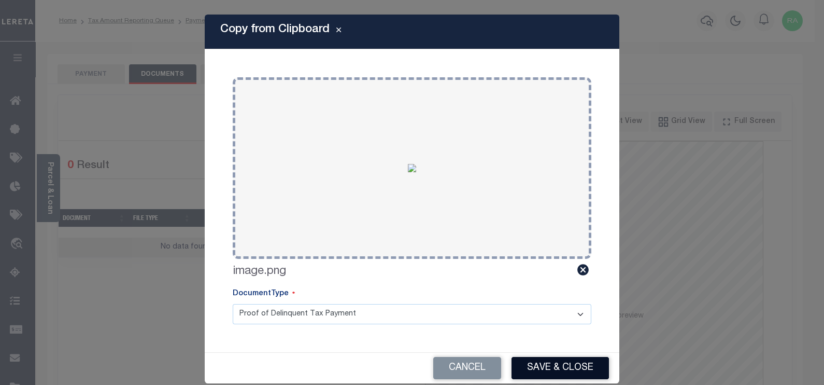
click at [556, 362] on button "Save & Close" at bounding box center [560, 368] width 97 height 22
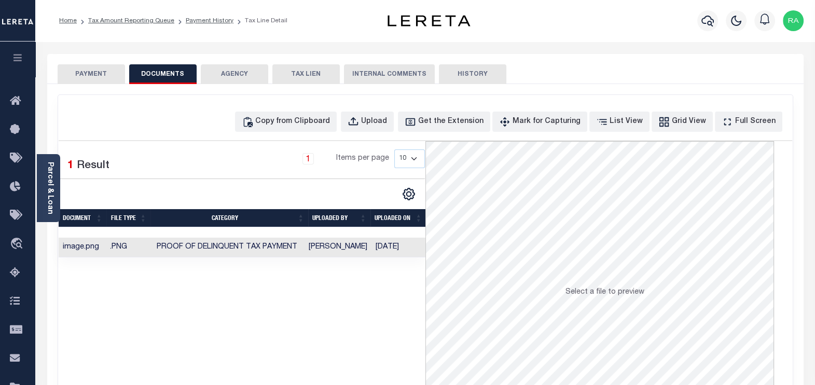
click at [78, 78] on button "PAYMENT" at bounding box center [91, 74] width 67 height 20
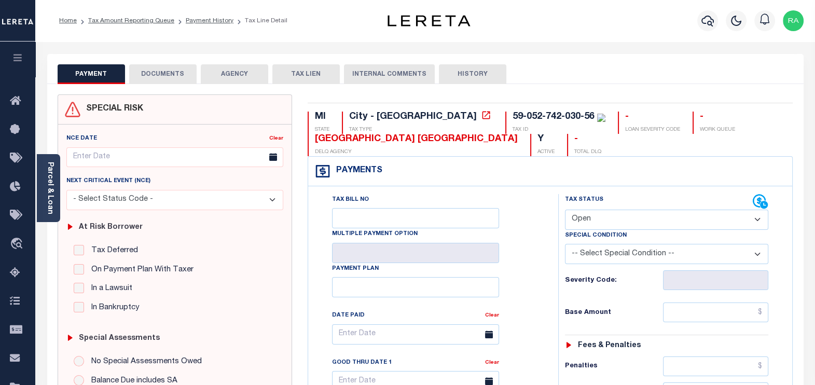
click at [594, 218] on select "- Select Status Code - Open Due/Unpaid Paid Incomplete No Tax Due Internal Refu…" at bounding box center [667, 219] width 204 height 20
select select "PYD"
click at [565, 209] on select "- Select Status Code - Open Due/Unpaid Paid Incomplete No Tax Due Internal Refu…" at bounding box center [667, 219] width 204 height 20
type input "[DATE]"
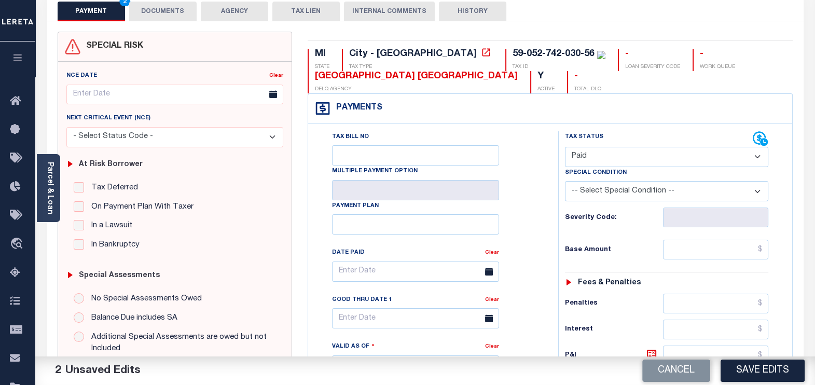
scroll to position [64, 0]
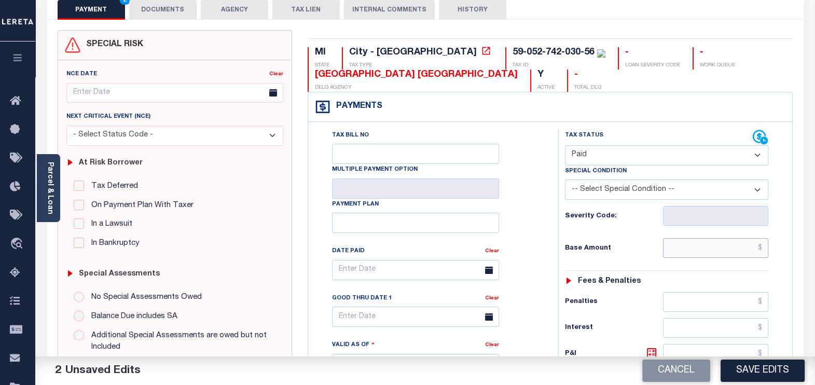
click at [728, 242] on input "text" at bounding box center [715, 248] width 105 height 20
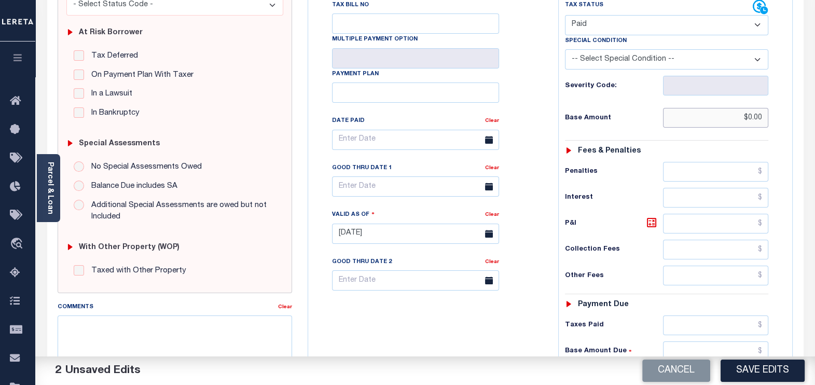
type input "$0.00"
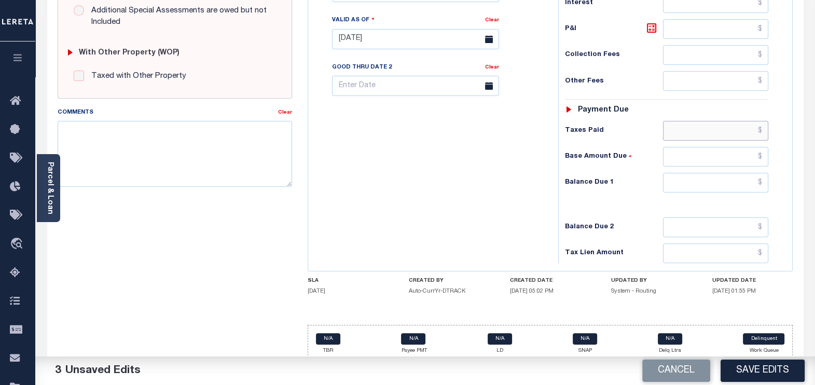
click at [734, 272] on div "MI STATE City - MI TAX TYPE 59-052-742-030-56 TAX ID - LOAN SEVERITY CODE - WOR…" at bounding box center [549, 43] width 485 height 640
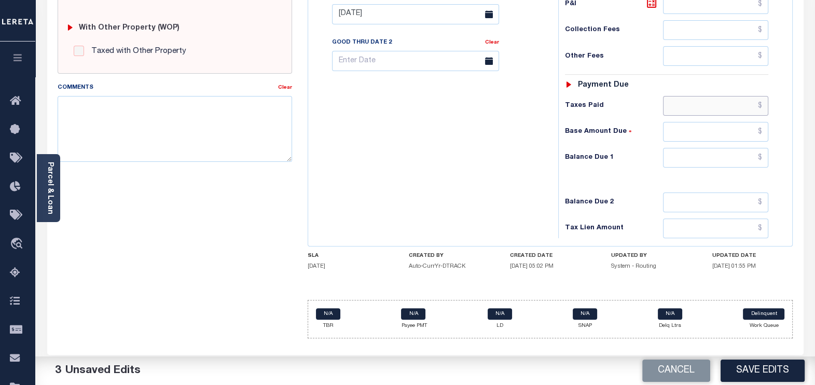
scroll to position [389, 0]
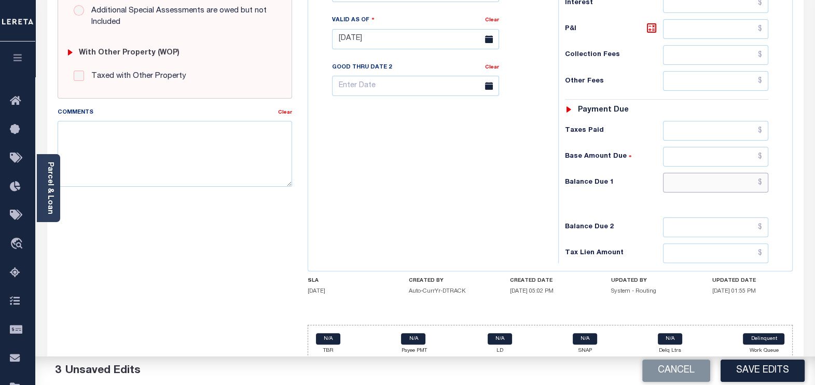
click at [700, 183] on input "text" at bounding box center [715, 183] width 105 height 20
type input "$0.00"
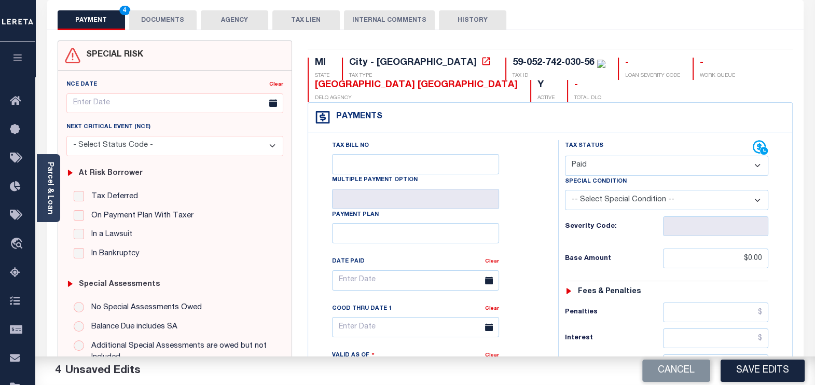
scroll to position [0, 0]
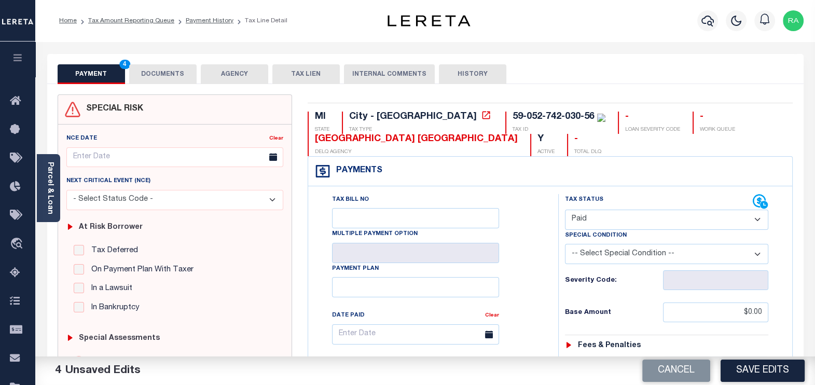
click at [165, 73] on button "DOCUMENTS" at bounding box center [162, 74] width 67 height 20
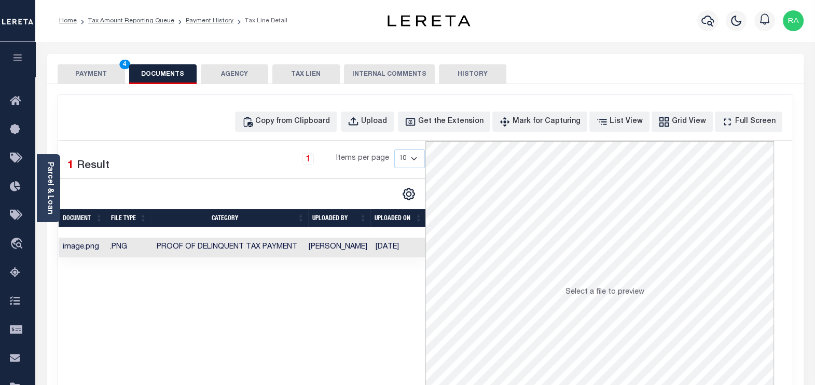
click at [83, 73] on button "PAYMENT 4" at bounding box center [91, 74] width 67 height 20
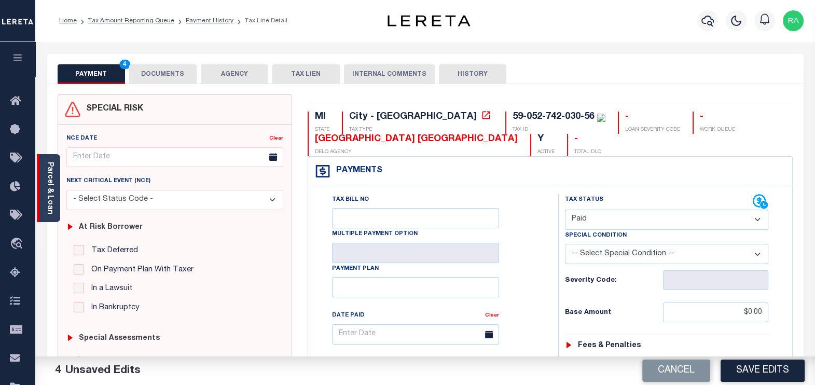
click at [48, 185] on link "Parcel & Loan" at bounding box center [49, 188] width 7 height 52
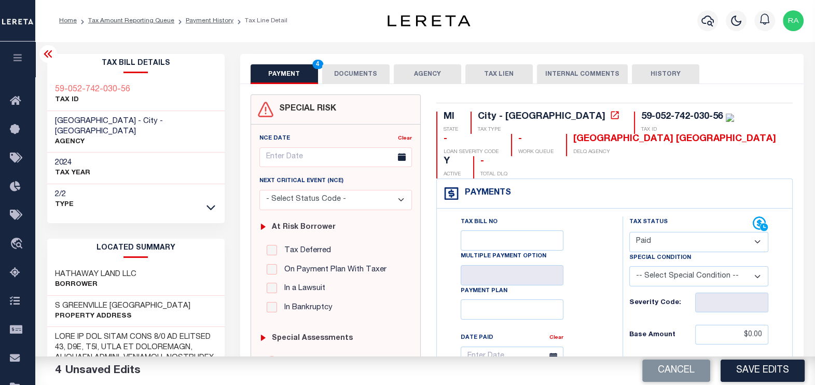
click at [349, 69] on button "DOCUMENTS" at bounding box center [355, 74] width 67 height 20
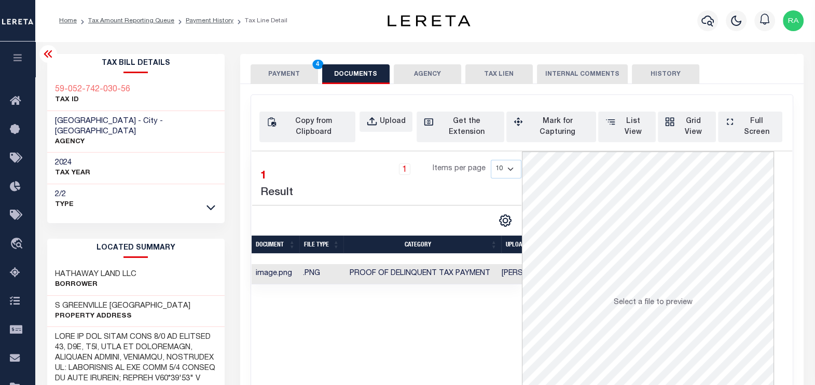
click at [282, 75] on button "PAYMENT 4" at bounding box center [283, 74] width 67 height 20
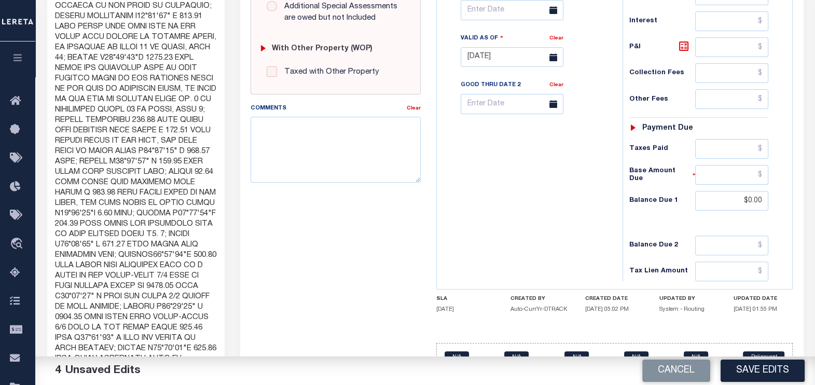
scroll to position [453, 0]
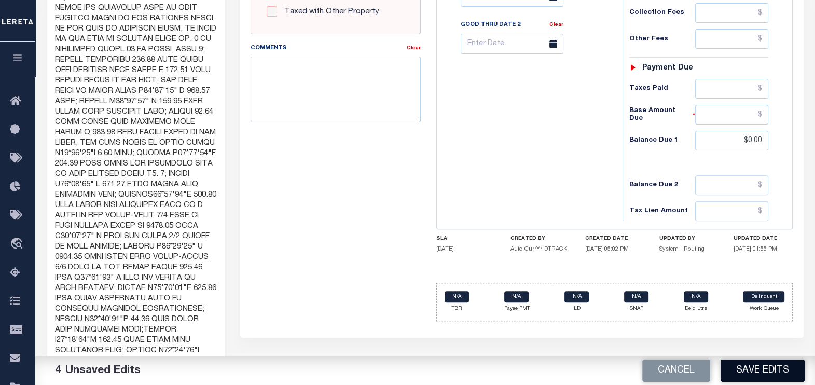
click at [758, 369] on button "Save Edits" at bounding box center [762, 370] width 84 height 22
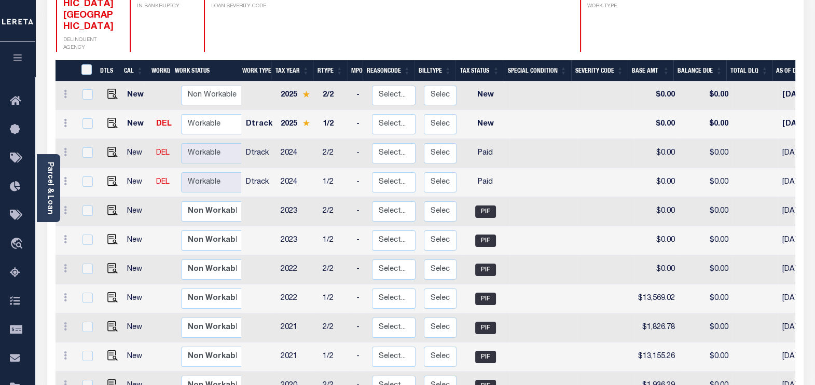
scroll to position [194, 0]
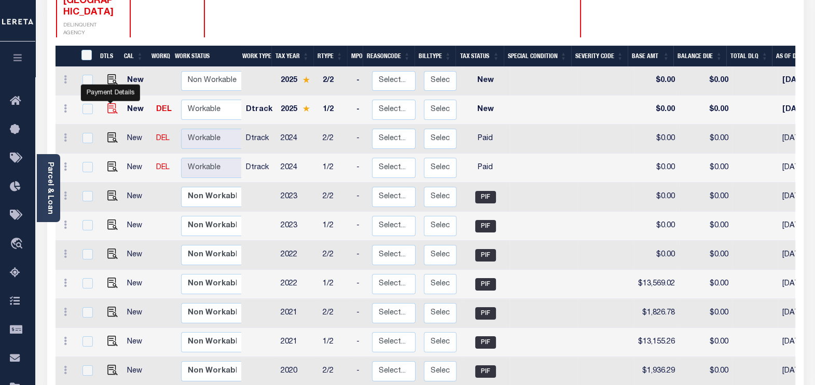
click at [110, 103] on img "" at bounding box center [112, 108] width 10 height 10
checkbox input "true"
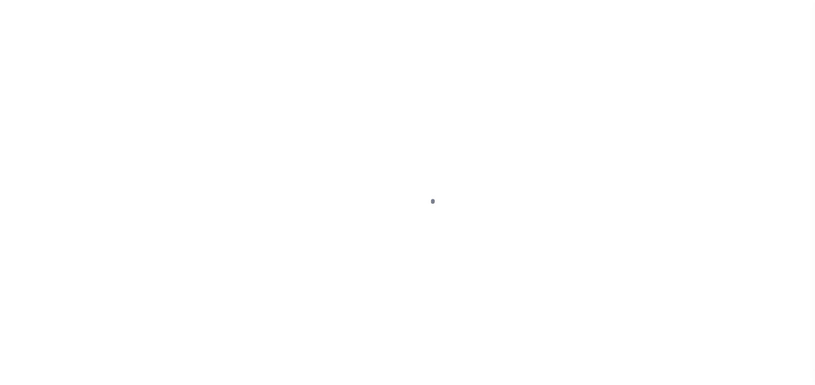
select select "NW2"
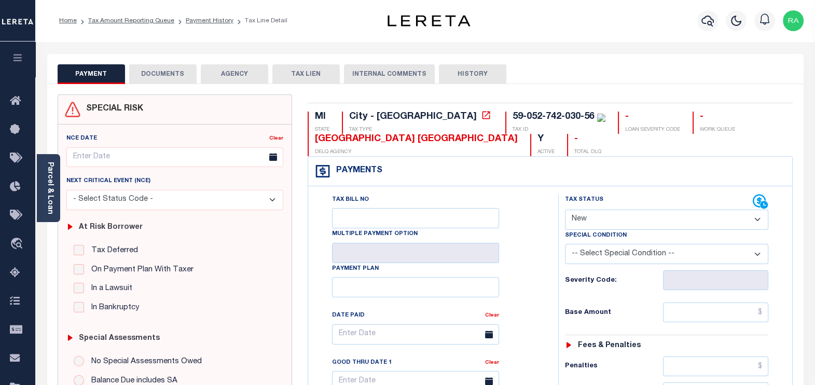
click at [163, 76] on button "DOCUMENTS" at bounding box center [162, 74] width 67 height 20
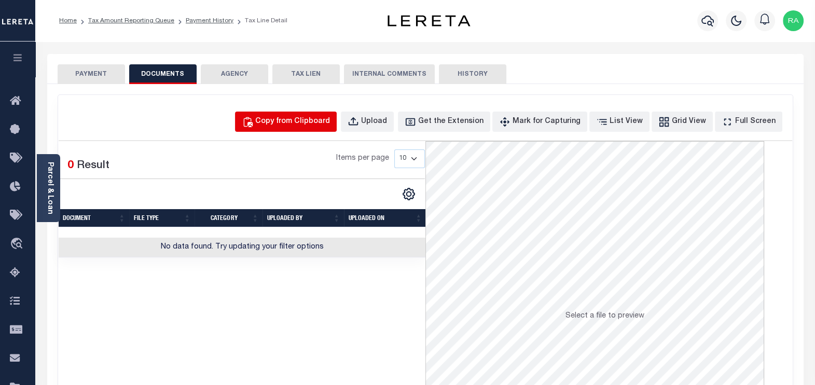
click at [293, 121] on div "Copy from Clipboard" at bounding box center [292, 121] width 75 height 11
select select "POP"
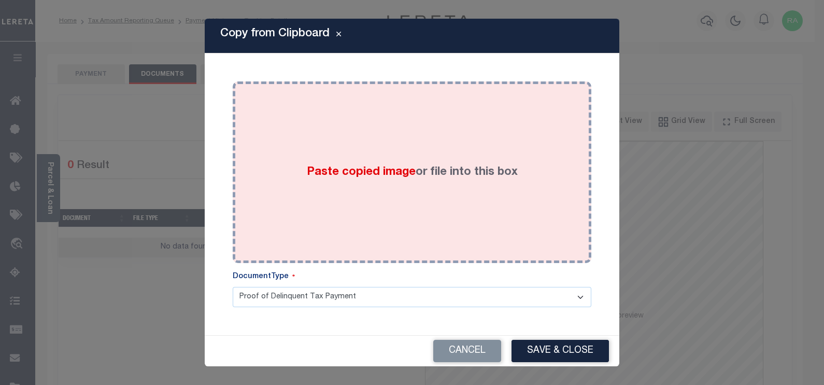
click at [250, 143] on div "Paste copied image or file into this box" at bounding box center [412, 172] width 343 height 166
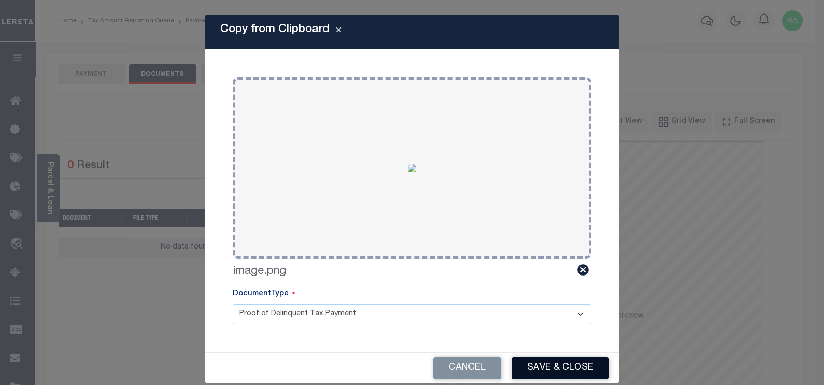
click at [546, 366] on button "Save & Close" at bounding box center [560, 368] width 97 height 22
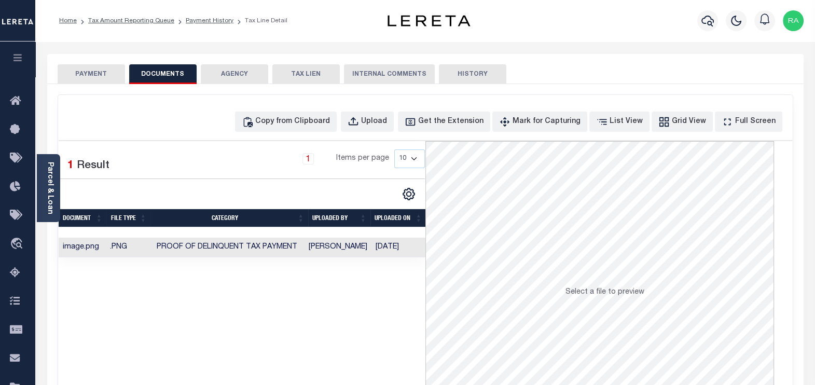
click at [75, 79] on button "PAYMENT" at bounding box center [91, 74] width 67 height 20
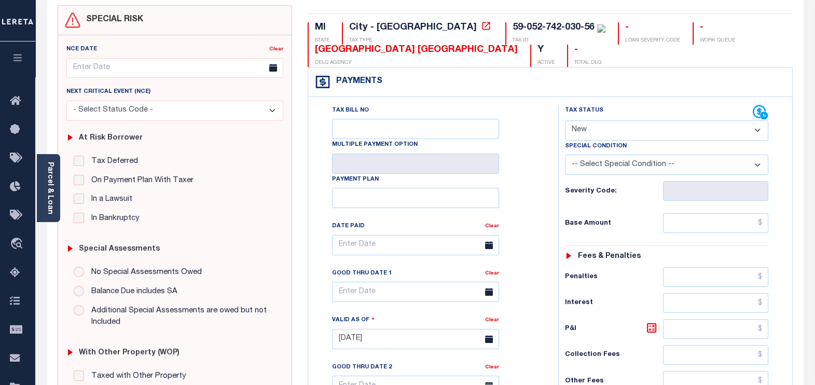
scroll to position [129, 0]
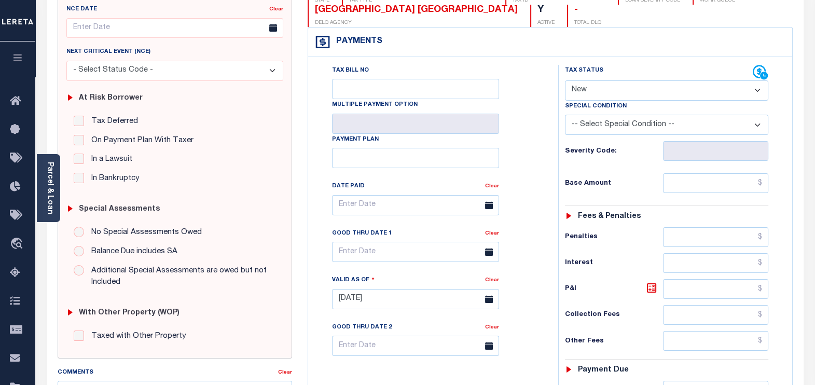
click at [623, 158] on div "Severity Code:" at bounding box center [667, 151] width 204 height 20
click at [627, 92] on select "- Select Status Code - Open Due/Unpaid Paid Incomplete No Tax Due Internal Refu…" at bounding box center [667, 90] width 204 height 20
select select "PYD"
click at [565, 80] on select "- Select Status Code - Open Due/Unpaid Paid Incomplete No Tax Due Internal Refu…" at bounding box center [667, 90] width 204 height 20
type input "[DATE]"
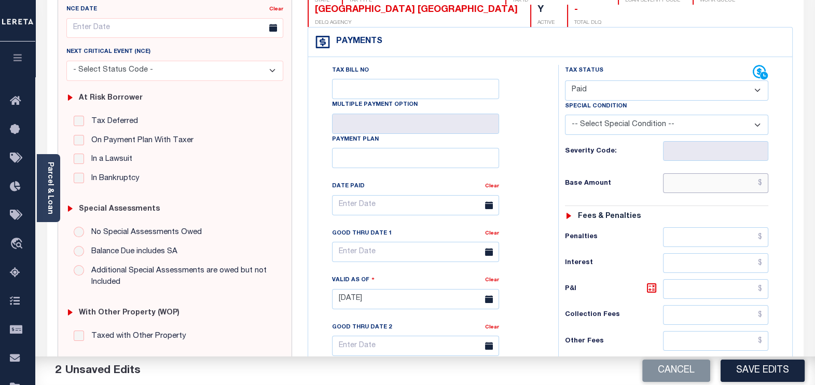
click at [701, 179] on input "text" at bounding box center [715, 183] width 105 height 20
type input "$"
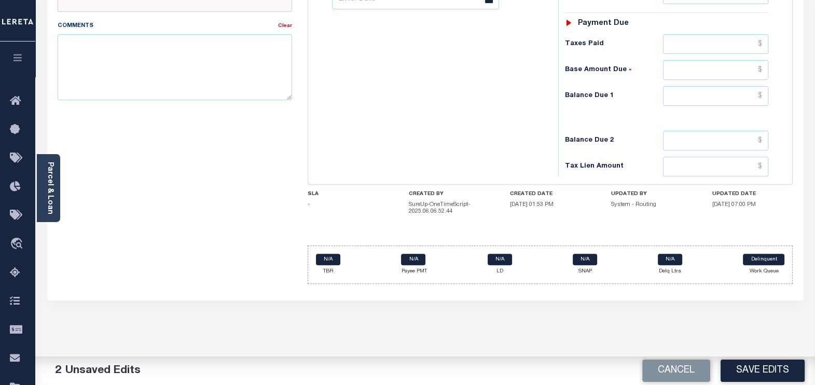
scroll to position [518, 0]
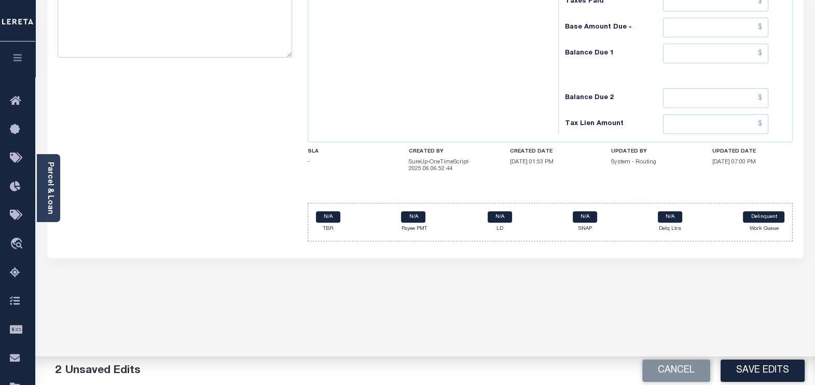
type input "$0.00"
click at [708, 54] on input "text" at bounding box center [715, 54] width 105 height 20
type input "$0.00"
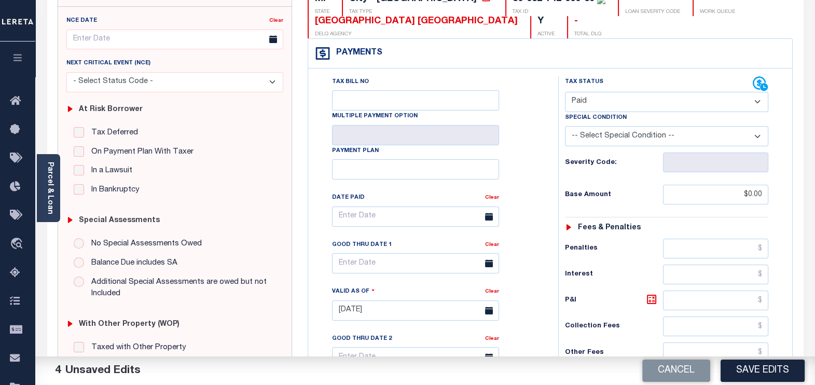
scroll to position [129, 0]
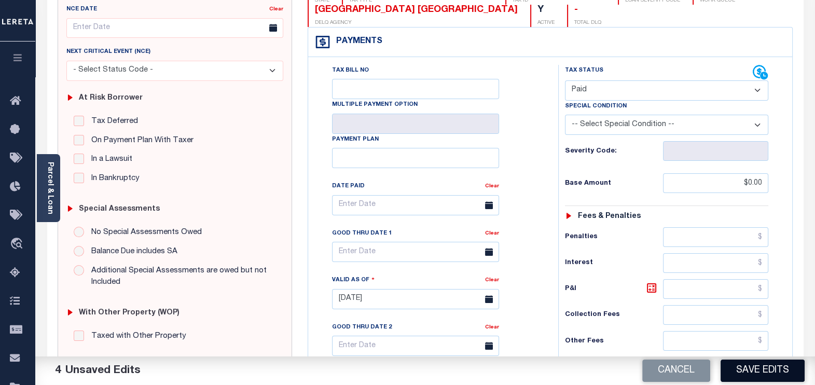
click at [774, 366] on button "Save Edits" at bounding box center [762, 370] width 84 height 22
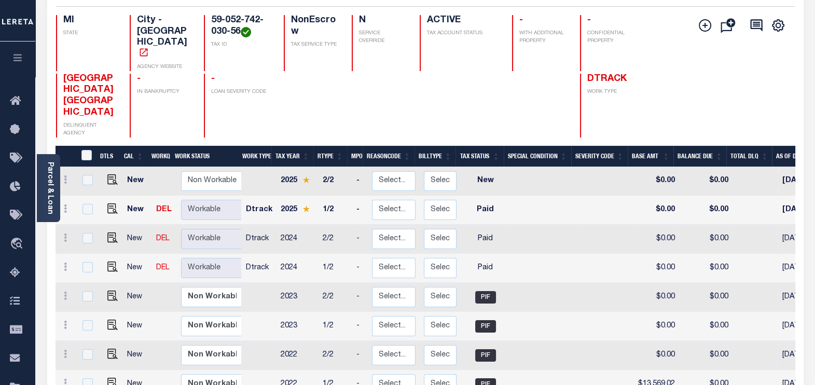
scroll to position [129, 0]
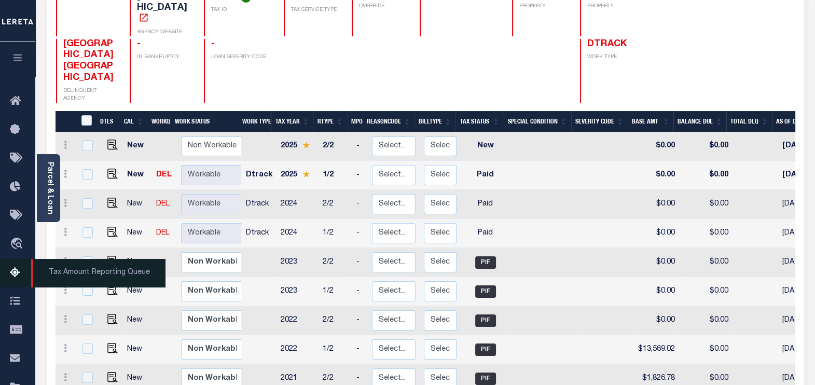
click at [12, 275] on icon at bounding box center [18, 273] width 17 height 13
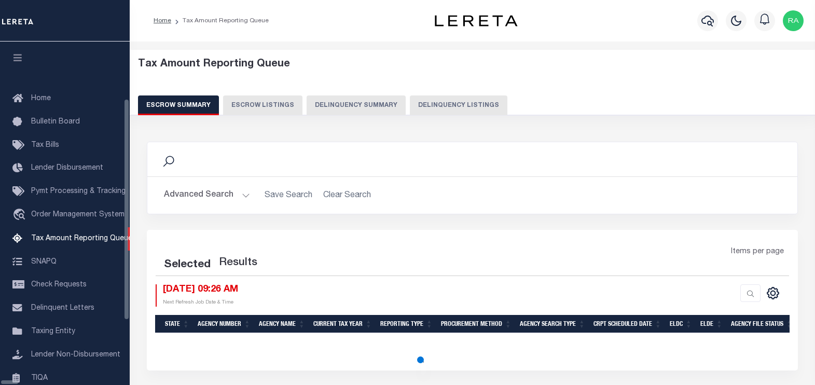
click at [435, 100] on button "Delinquency Listings" at bounding box center [458, 105] width 97 height 20
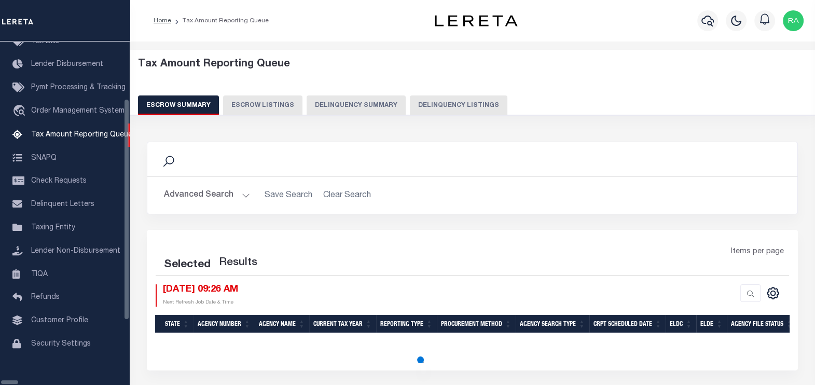
select select "100"
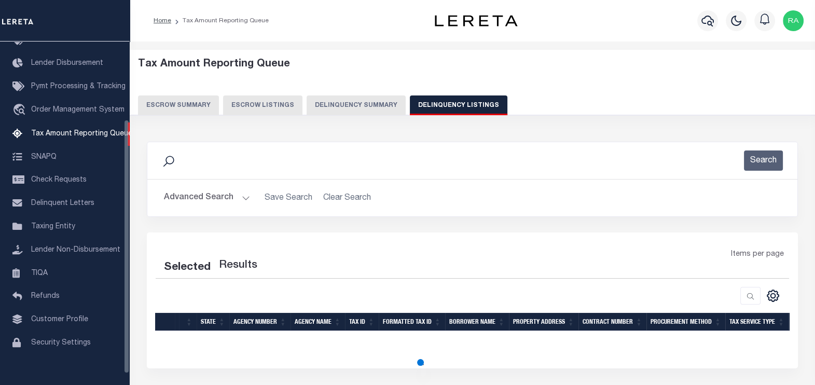
select select "100"
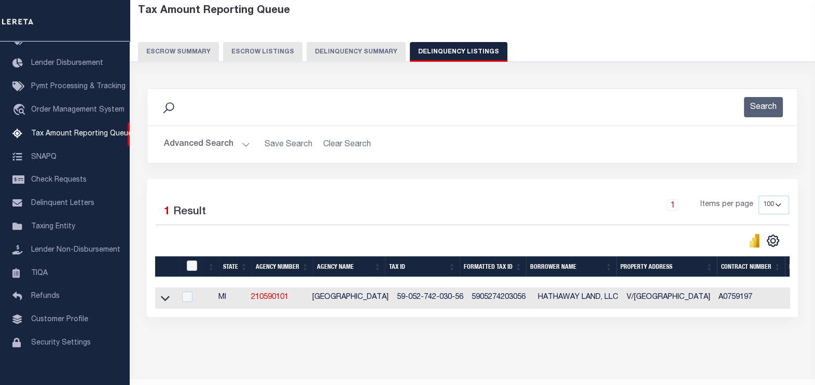
scroll to position [86, 0]
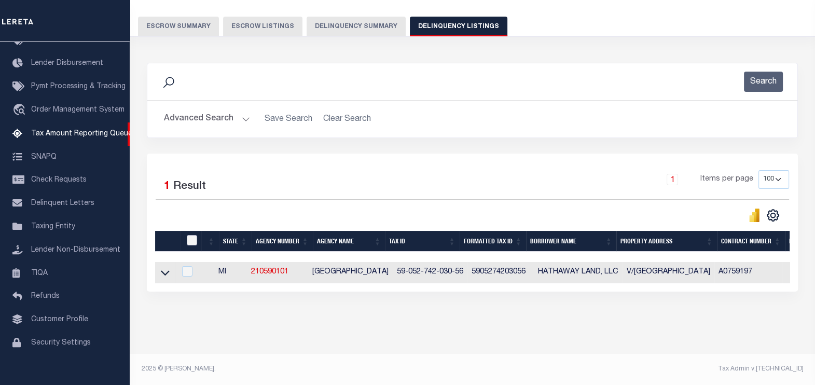
click at [191, 235] on input "checkbox" at bounding box center [192, 240] width 10 height 10
checkbox input "true"
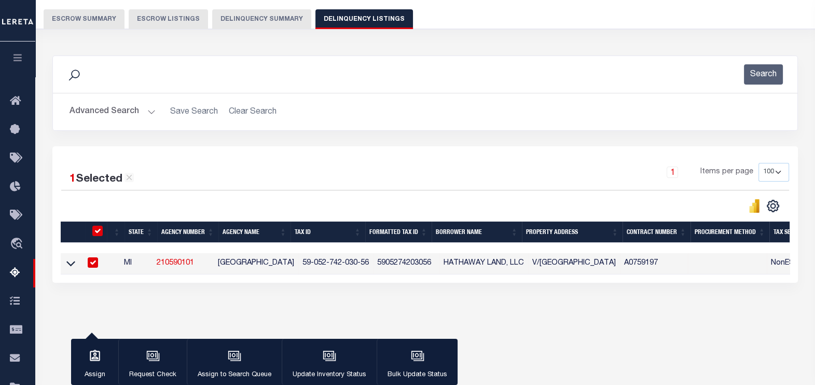
scroll to position [84, 0]
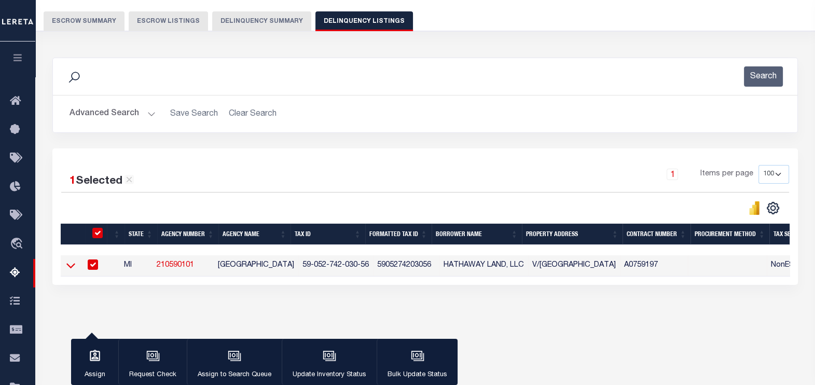
click at [72, 265] on icon at bounding box center [70, 265] width 9 height 11
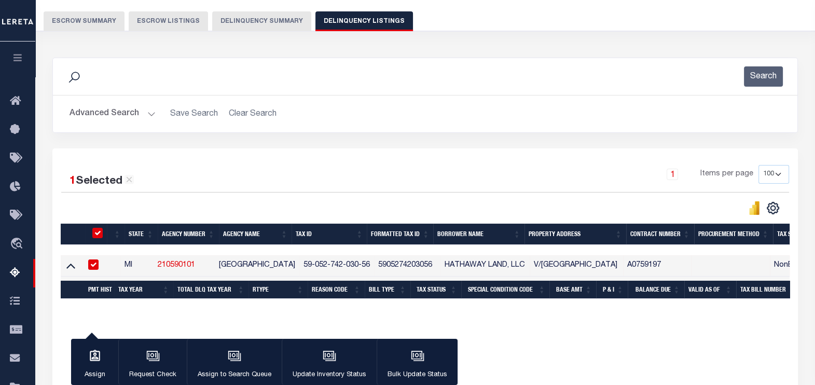
scroll to position [184, 0]
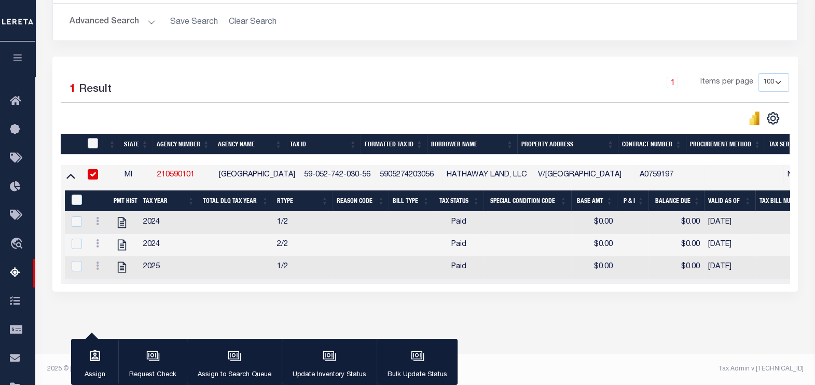
click at [91, 138] on input "checkbox" at bounding box center [93, 143] width 10 height 10
checkbox input "true"
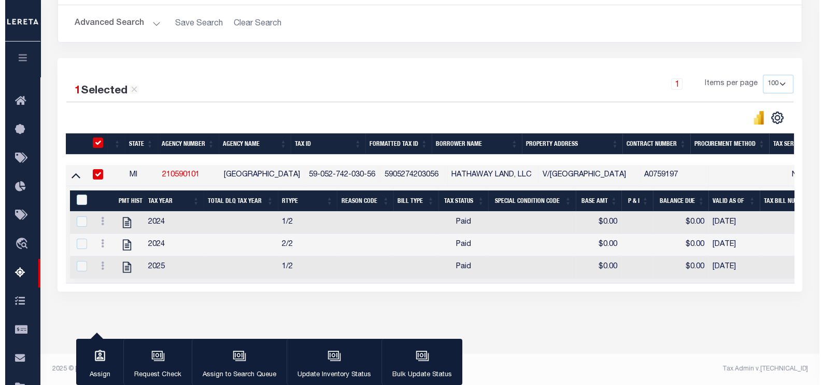
scroll to position [181, 0]
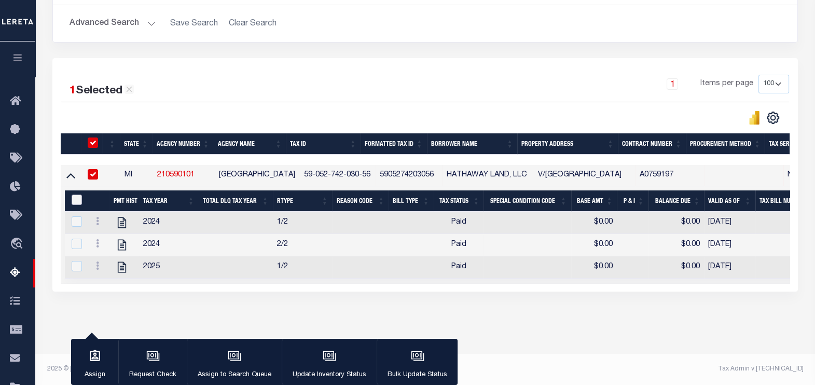
click at [78, 194] on input "&nbsp;" at bounding box center [77, 199] width 10 height 10
checkbox input "true"
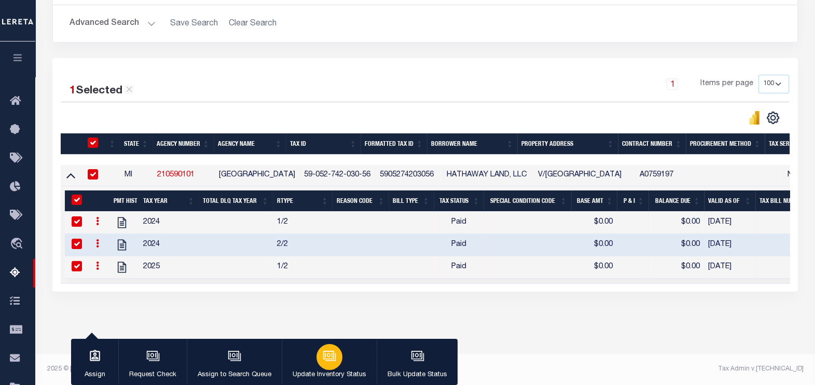
click at [327, 359] on icon "button" at bounding box center [329, 355] width 13 height 13
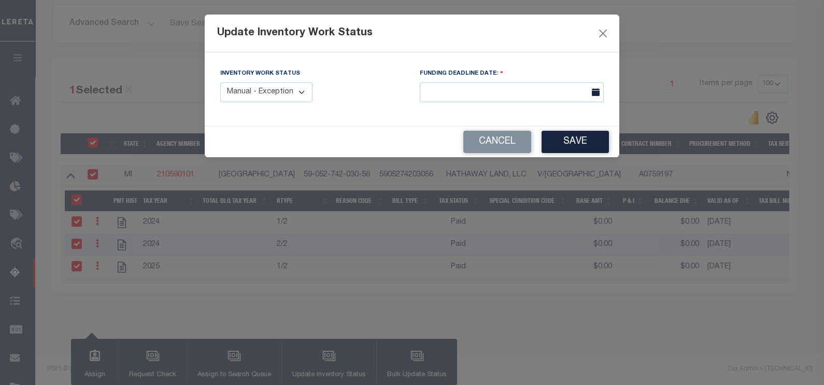
click at [291, 91] on select "Manual - Exception Pended - Awaiting Search Late Add Exception Completed" at bounding box center [266, 92] width 92 height 20
select select "4"
click at [220, 82] on select "Manual - Exception Pended - Awaiting Search Late Add Exception Completed" at bounding box center [266, 92] width 92 height 20
click at [571, 137] on button "Save" at bounding box center [575, 142] width 67 height 22
